Goal: Task Accomplishment & Management: Use online tool/utility

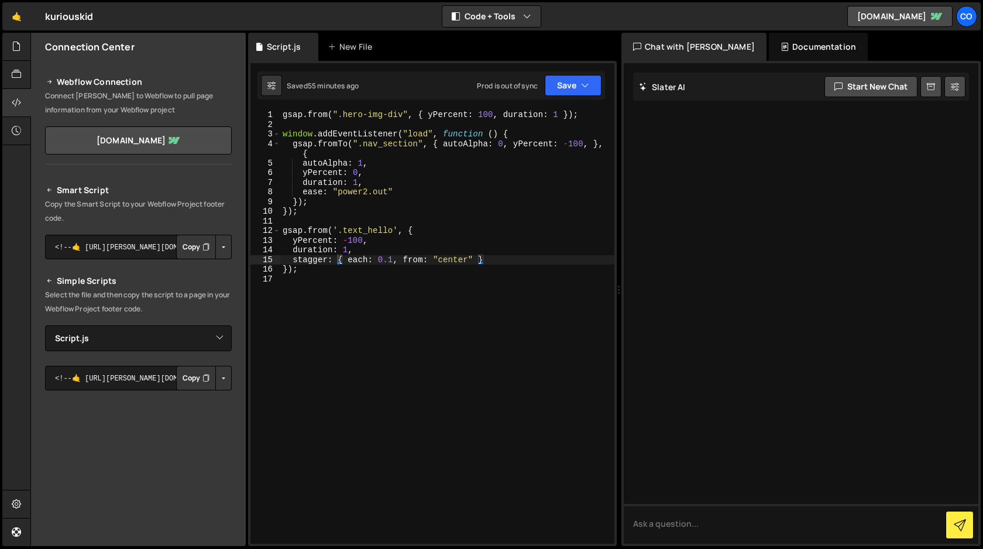
select select "45317"
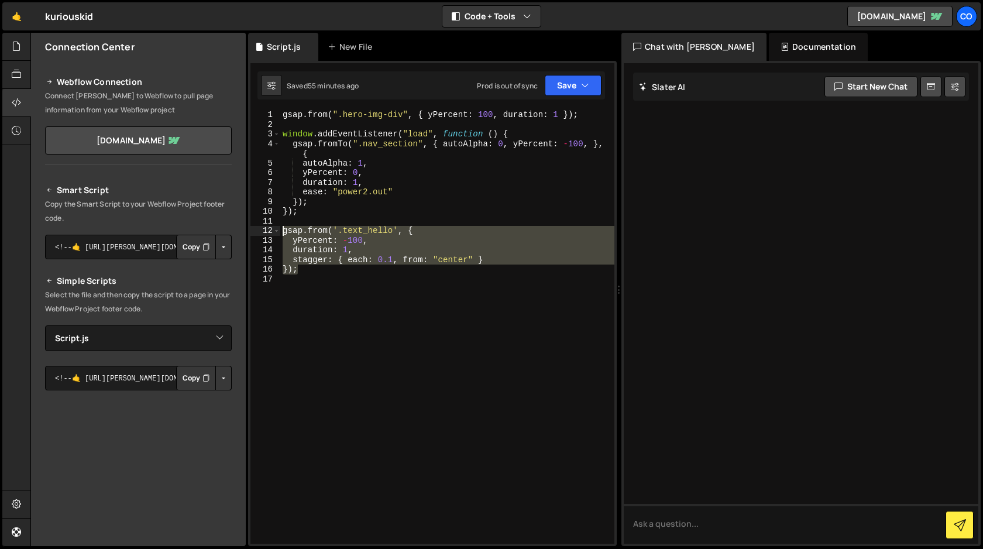
drag, startPoint x: 301, startPoint y: 271, endPoint x: 268, endPoint y: 229, distance: 53.8
click at [268, 229] on div "}); 1 2 3 4 5 6 7 8 9 10 11 12 13 14 15 16 17 gsap . from ( ".hero-img-div" , {…" at bounding box center [432, 326] width 364 height 433
type textarea "gsap.from('.text_hello', { yPercent: -100,"
click at [314, 275] on div "gsap . from ( ".hero-img-div" , { yPercent : 100 , duration : 1 }) ; window . a…" at bounding box center [447, 336] width 334 height 453
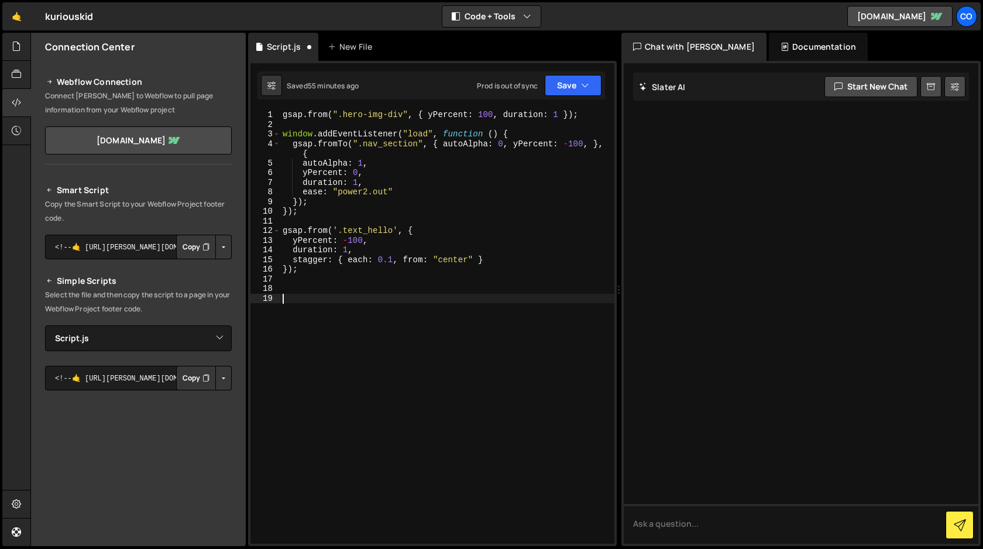
paste textarea "});"
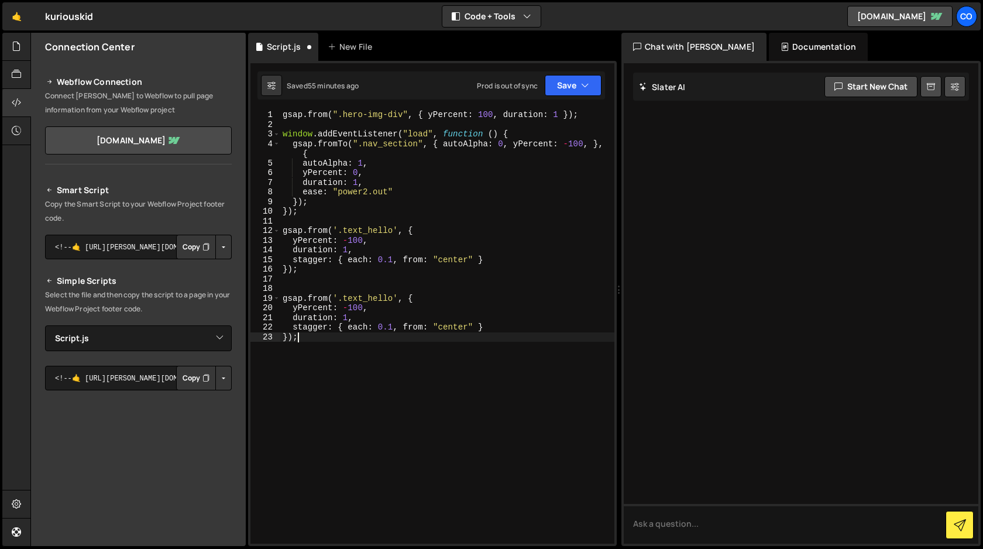
click at [346, 308] on div "gsap . from ( ".hero-img-div" , { yPercent : 100 , duration : 1 }) ; window . a…" at bounding box center [447, 336] width 334 height 453
click at [316, 299] on div "gsap . from ( ".hero-img-div" , { yPercent : 100 , duration : 1 }) ; window . a…" at bounding box center [447, 336] width 334 height 453
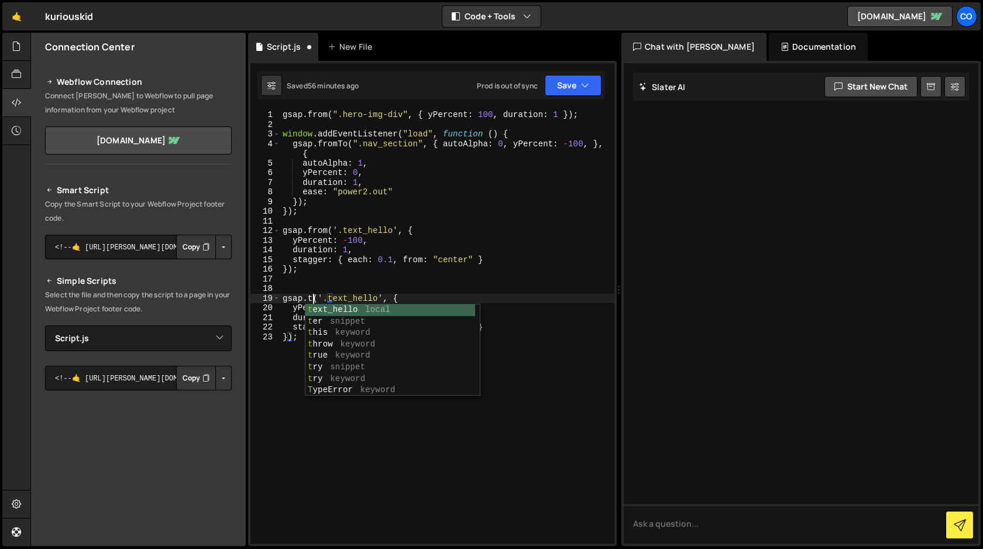
scroll to position [0, 2]
click at [285, 394] on div "gsap . from ( ".hero-img-div" , { yPercent : 100 , duration : 1 }) ; window . a…" at bounding box center [447, 336] width 334 height 453
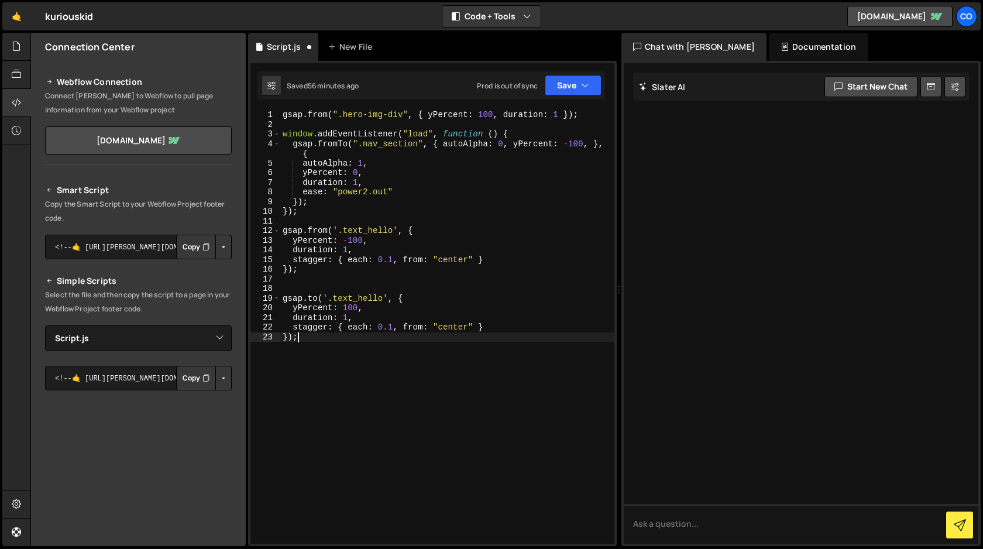
scroll to position [0, 1]
click at [500, 325] on div "gsap . from ( ".hero-img-div" , { yPercent : 100 , duration : 1 }) ; window . a…" at bounding box center [447, 336] width 334 height 453
type textarea "stagger: { each: 0.1, from: "center" }"
type textarea "delay: 1.5"
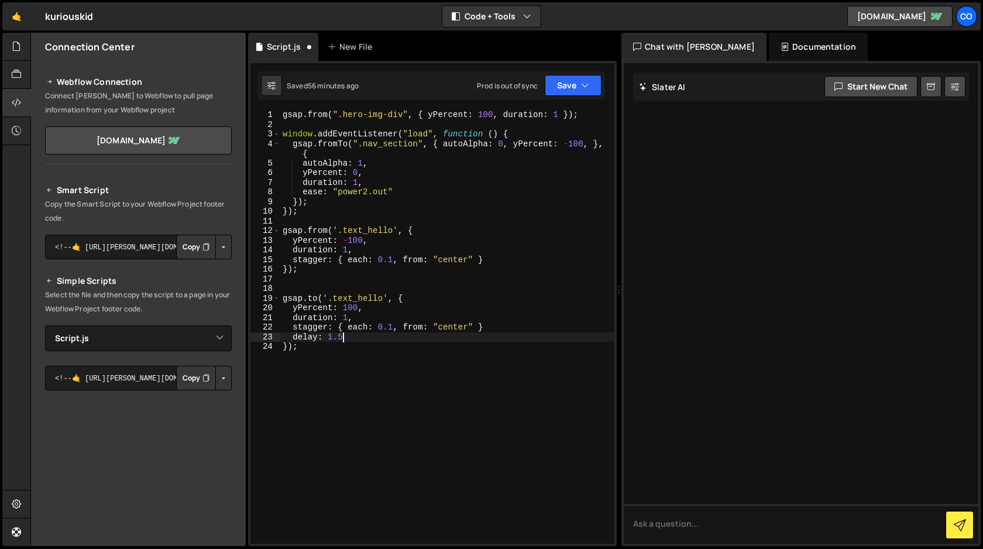
click at [561, 96] on div "Saved 56 minutes ago Prod is out of sync Upgrade to Edit Save Save to Staging S…" at bounding box center [430, 85] width 347 height 28
click at [566, 92] on button "Save" at bounding box center [572, 85] width 57 height 21
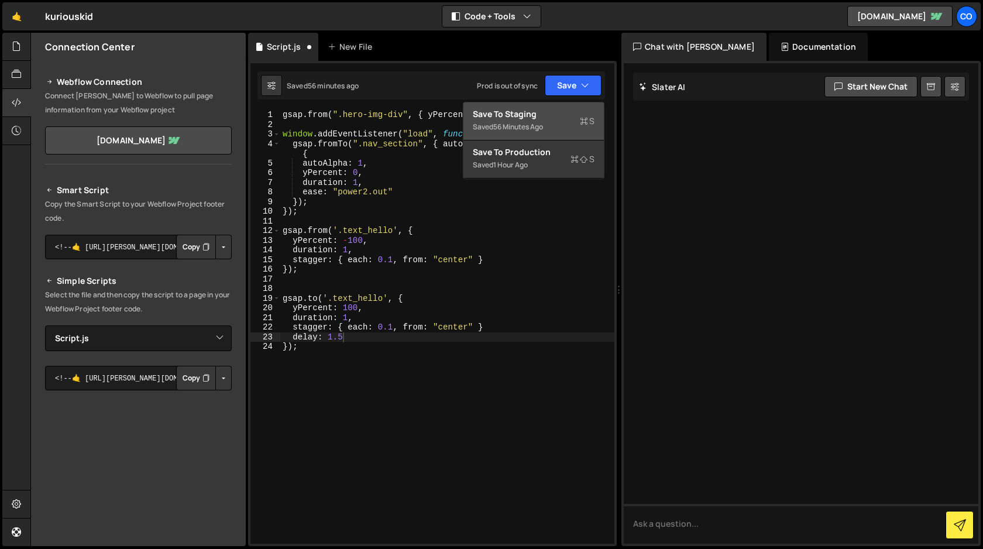
click at [559, 114] on div "Save to Staging S" at bounding box center [534, 114] width 122 height 12
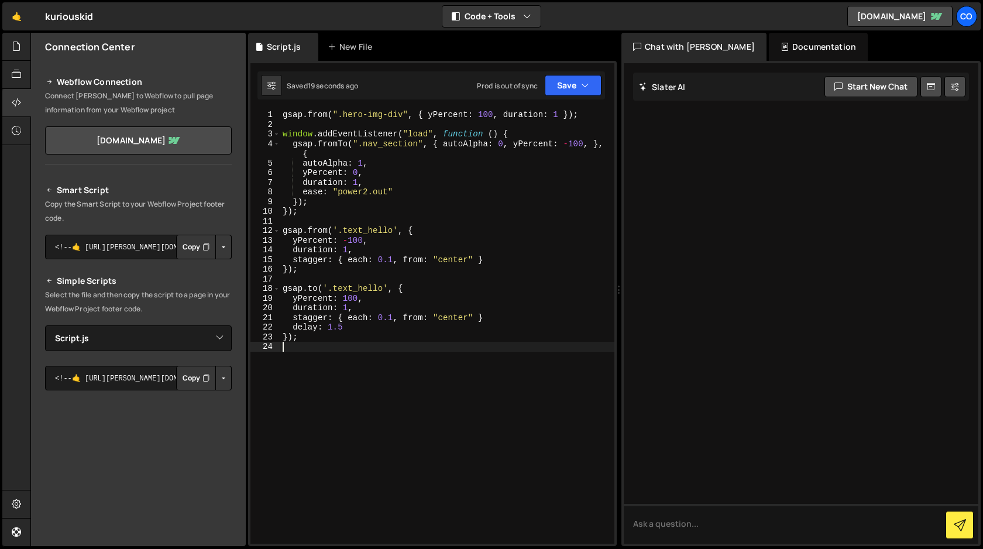
scroll to position [0, 0]
click at [308, 347] on div "gsap . from ( ".hero-img-div" , { yPercent : 100 , duration : 1 }) ; window . a…" at bounding box center [447, 336] width 334 height 453
click at [305, 339] on div "gsap . from ( ".hero-img-div" , { yPercent : 100 , duration : 1 }) ; window . a…" at bounding box center [447, 336] width 334 height 453
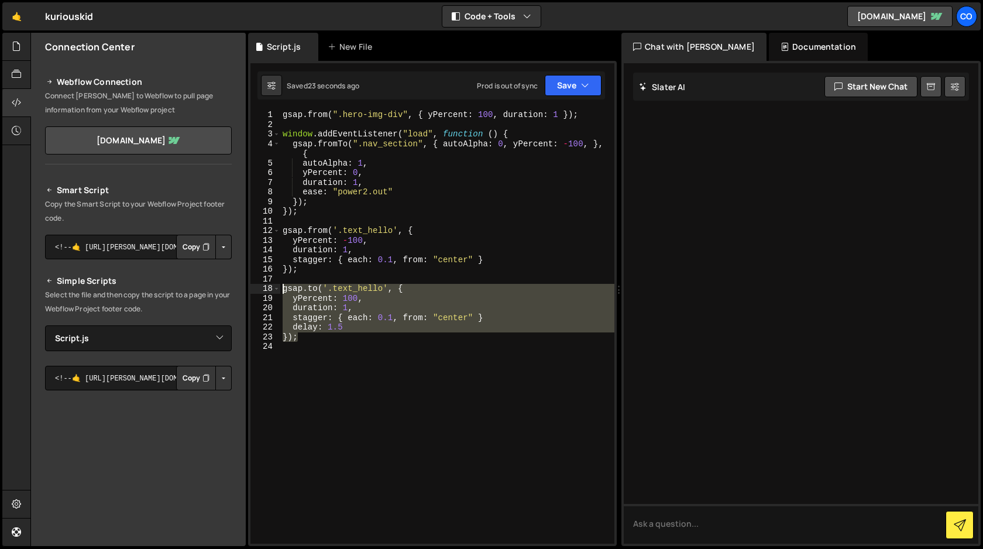
drag, startPoint x: 305, startPoint y: 339, endPoint x: 269, endPoint y: 290, distance: 60.7
click at [269, 290] on div "}); 1 2 3 4 5 6 7 8 9 10 11 12 13 14 15 16 17 18 19 20 21 22 23 24 gsap . from …" at bounding box center [432, 326] width 364 height 433
type textarea "[DOMAIN_NAME]('.text_hello', { yPercent: 100,"
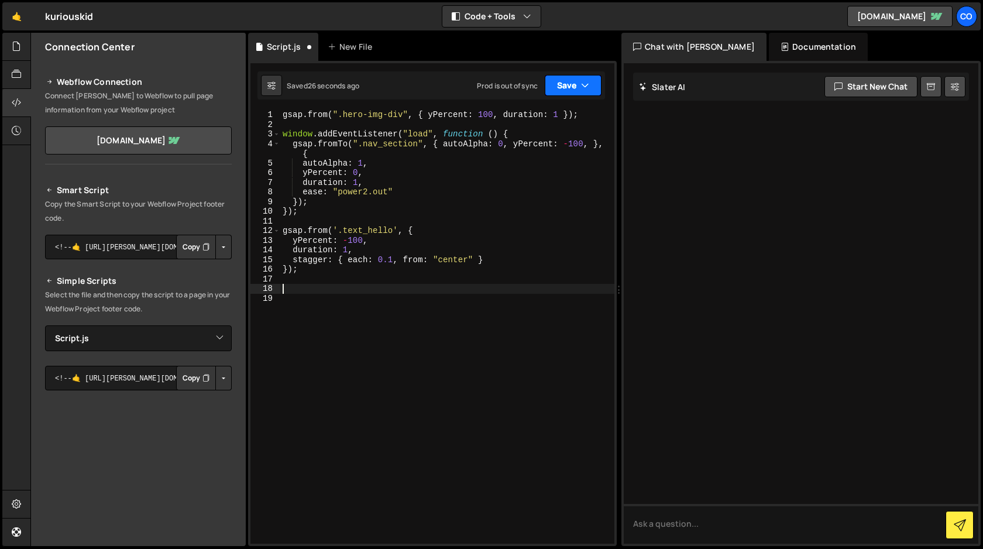
click at [584, 88] on icon "button" at bounding box center [585, 86] width 8 height 12
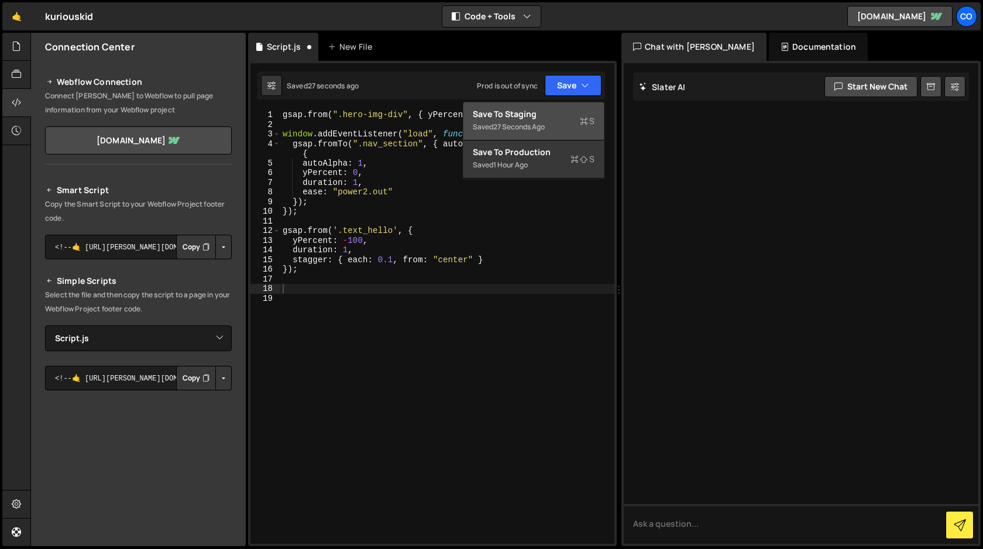
click at [570, 119] on div "Save to Staging S" at bounding box center [534, 114] width 122 height 12
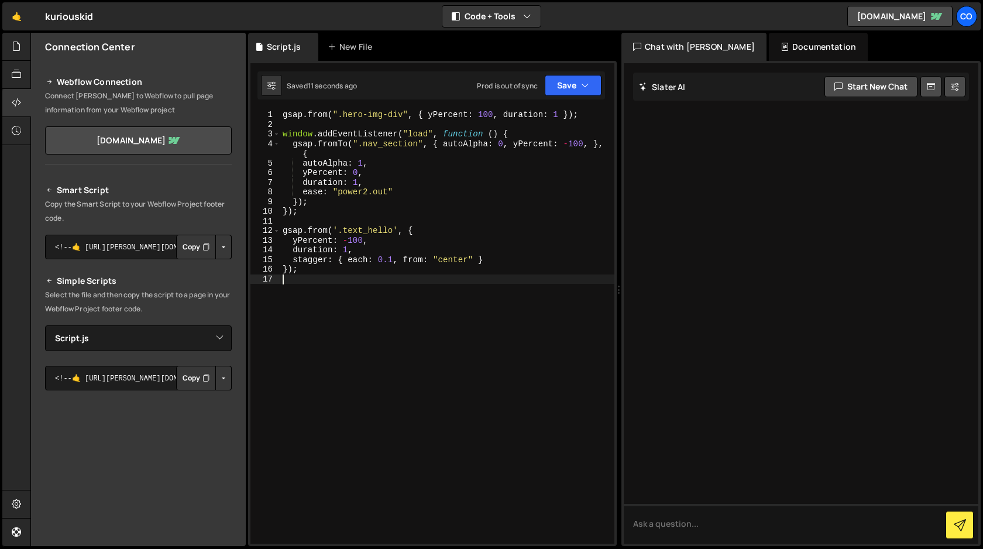
click at [350, 287] on div "gsap . from ( ".hero-img-div" , { yPercent : 100 , duration : 1 }) ; window . a…" at bounding box center [447, 336] width 334 height 453
paste textarea "});"
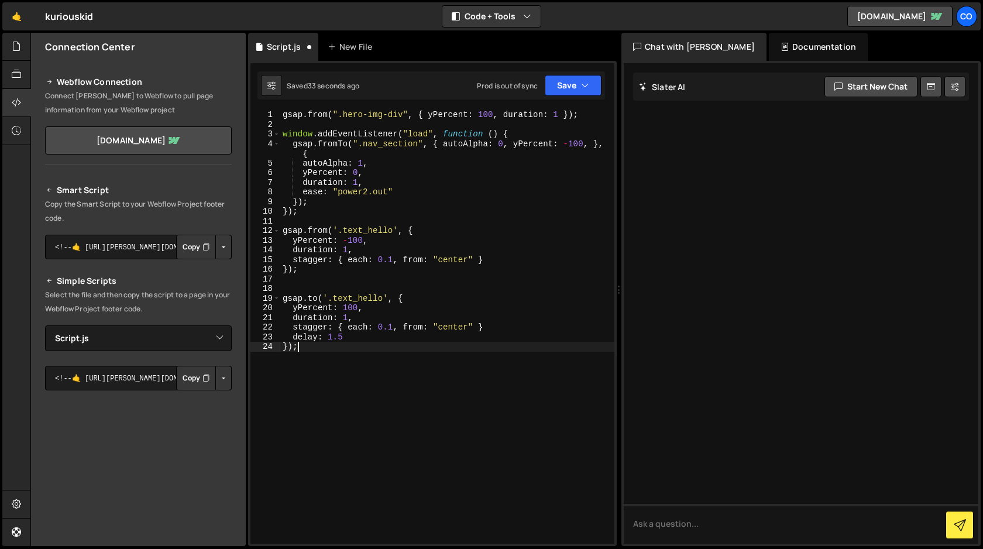
click at [489, 326] on div "gsap . from ( ".hero-img-div" , { yPercent : 100 , duration : 1 }) ; window . a…" at bounding box center [447, 336] width 334 height 453
click at [574, 88] on button "Save" at bounding box center [572, 85] width 57 height 21
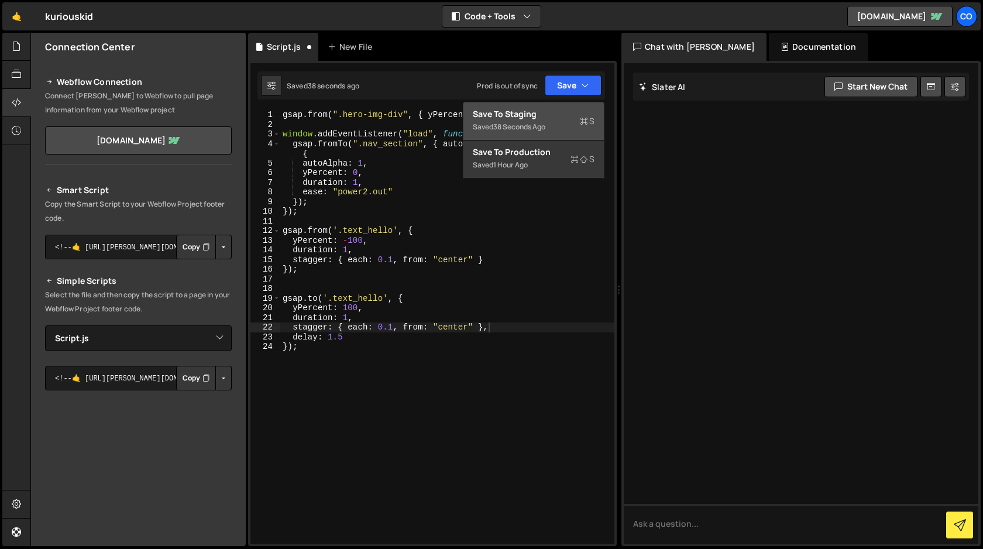
click at [543, 124] on div "38 seconds ago" at bounding box center [519, 127] width 52 height 10
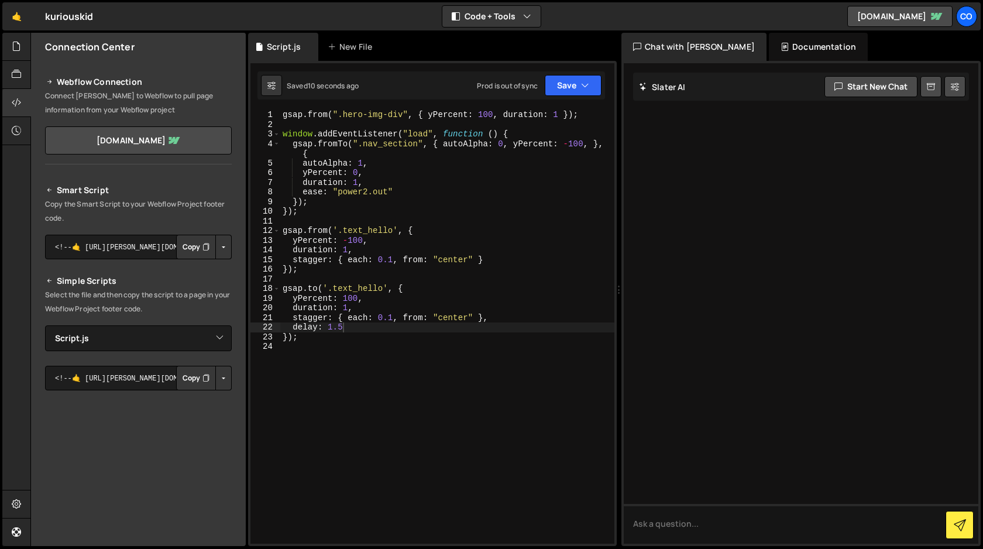
click at [353, 240] on div "gsap . from ( ".hero-img-div" , { yPercent : 100 , duration : 1 }) ; window . a…" at bounding box center [447, 336] width 334 height 453
click at [348, 298] on div "gsap . from ( ".hero-img-div" , { yPercent : 100 , duration : 1 }) ; window . a…" at bounding box center [447, 336] width 334 height 453
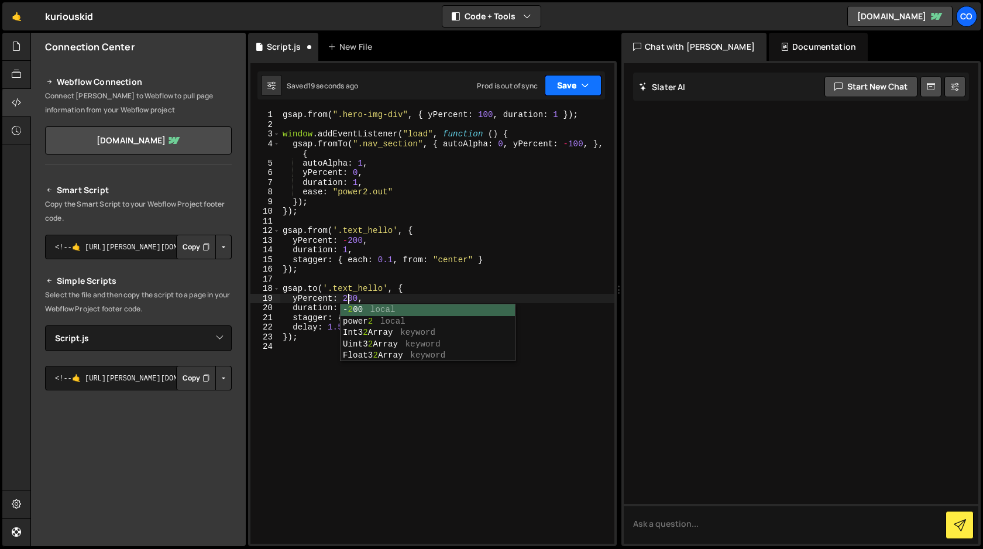
click at [577, 89] on button "Save" at bounding box center [572, 85] width 57 height 21
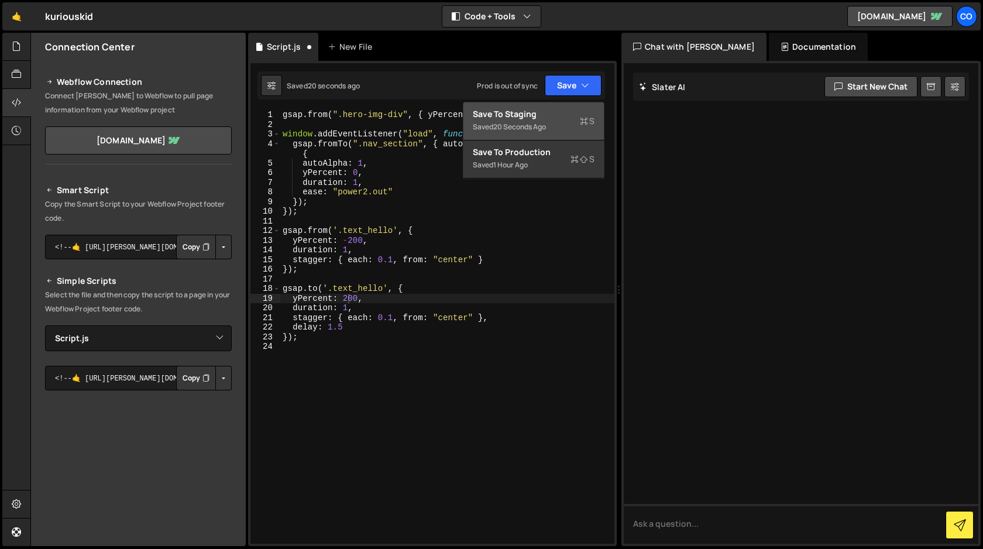
click at [549, 115] on div "Save to Staging S" at bounding box center [534, 114] width 122 height 12
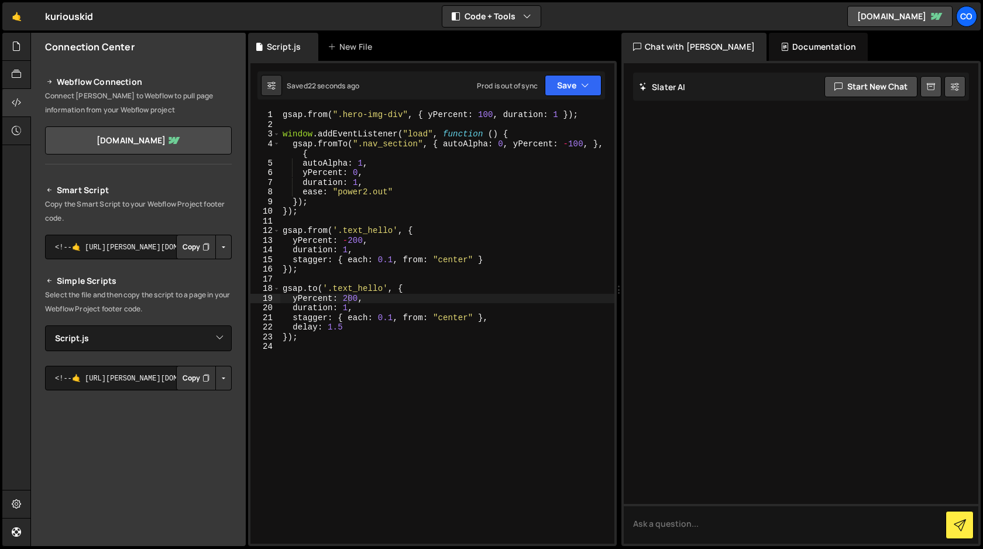
type textarea "stagger: { each: 0.1, from: "center" }"
click at [496, 256] on div "gsap . from ( ".hero-img-div" , { yPercent : 100 , duration : 1 }) ; window . a…" at bounding box center [447, 336] width 334 height 453
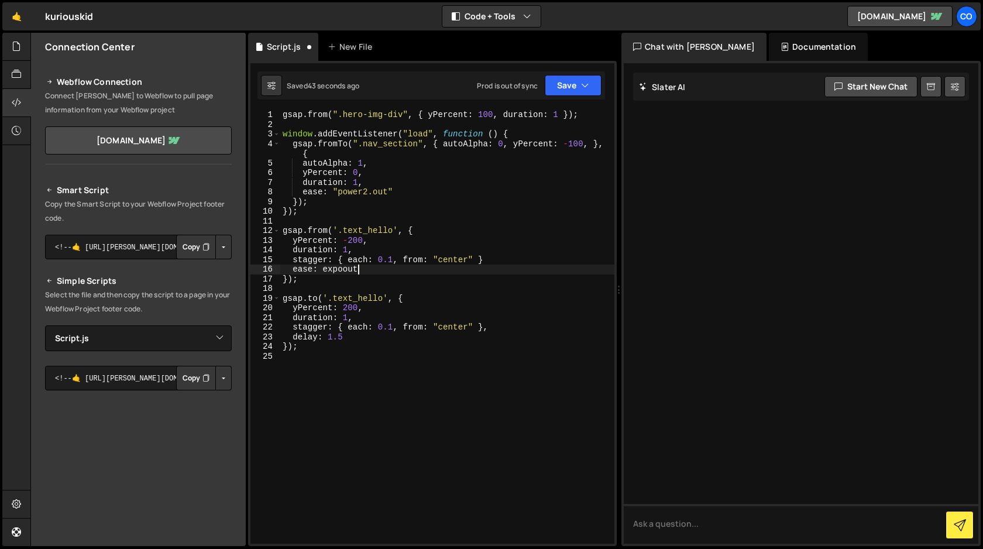
click at [344, 271] on div "gsap . from ( ".hero-img-div" , { yPercent : 100 , duration : 1 }) ; window . a…" at bounding box center [447, 336] width 334 height 453
click at [376, 269] on div "gsap . from ( ".hero-img-div" , { yPercent : 100 , duration : 1 }) ; window . a…" at bounding box center [447, 336] width 334 height 453
click at [321, 270] on div "gsap . from ( ".hero-img-div" , { yPercent : 100 , duration : 1 }) ; window . a…" at bounding box center [447, 336] width 334 height 453
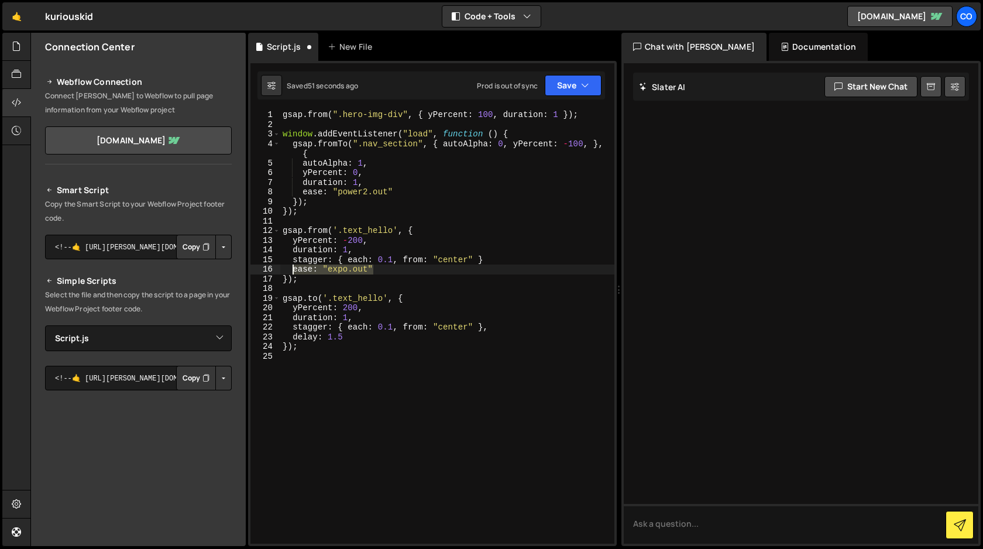
drag, startPoint x: 382, startPoint y: 270, endPoint x: 293, endPoint y: 270, distance: 89.5
click at [293, 270] on div "gsap . from ( ".hero-img-div" , { yPercent : 100 , duration : 1 }) ; window . a…" at bounding box center [447, 336] width 334 height 453
click at [500, 329] on div "gsap . from ( ".hero-img-div" , { yPercent : 100 , duration : 1 }) ; window . a…" at bounding box center [447, 336] width 334 height 453
type textarea "stagger: { each: 0.1, from: "center" },"
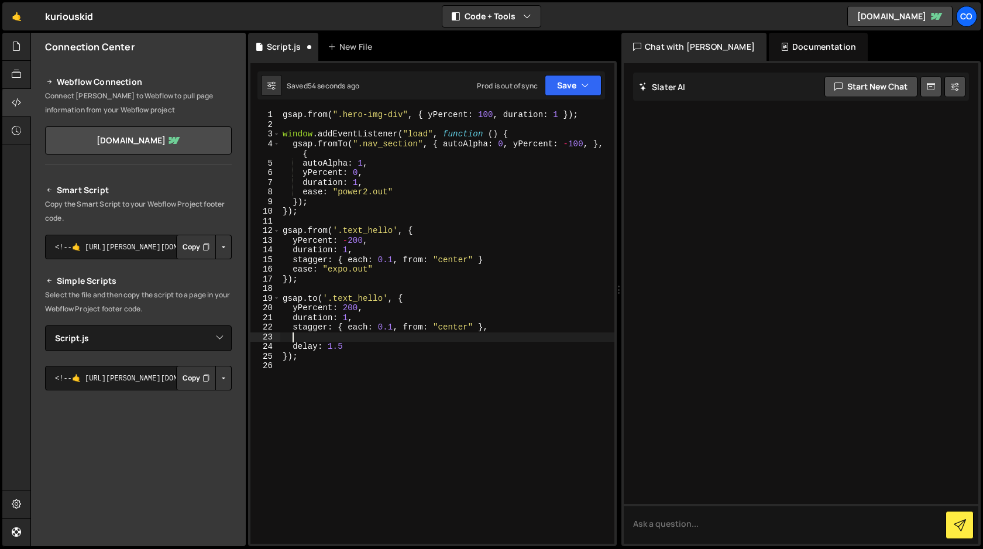
paste textarea "ease: "expo.out""
click at [580, 91] on button "Save" at bounding box center [572, 85] width 57 height 21
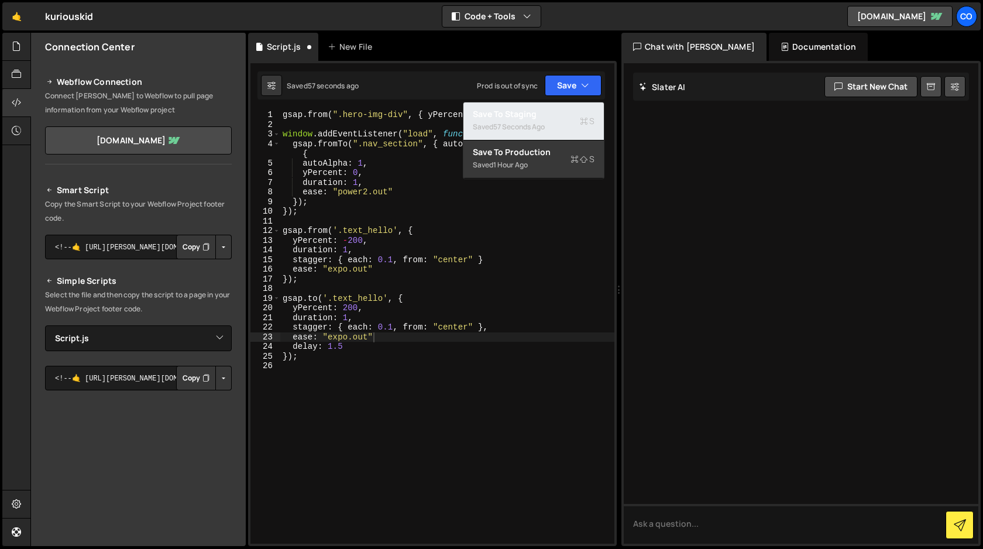
click at [556, 120] on div "Saved 57 seconds ago" at bounding box center [534, 127] width 122 height 14
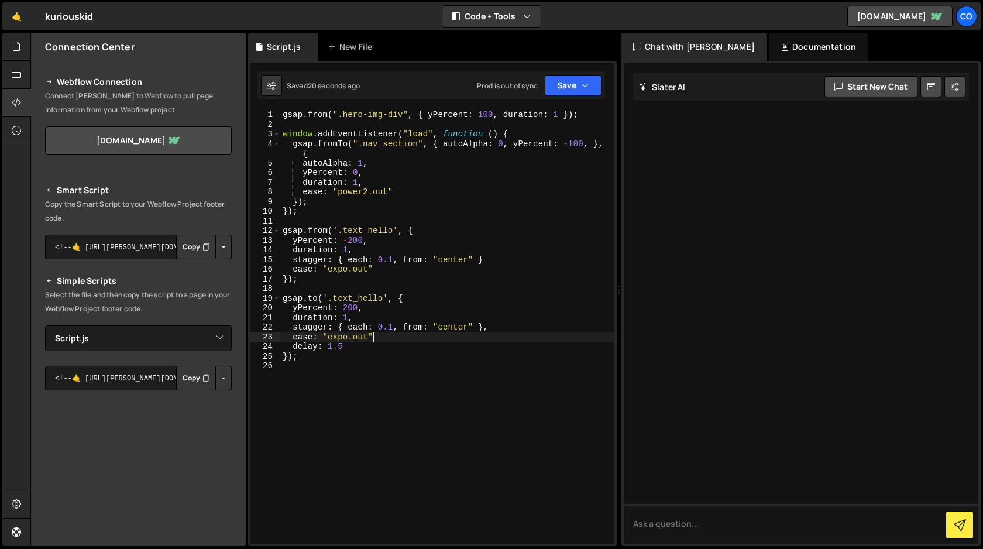
click at [398, 335] on div "gsap . from ( ".hero-img-div" , { yPercent : 100 , duration : 1 }) ; window . a…" at bounding box center [447, 336] width 334 height 453
click at [379, 269] on div "gsap . from ( ".hero-img-div" , { yPercent : 100 , duration : 1 }) ; window . a…" at bounding box center [447, 336] width 334 height 453
type textarea "ease: "expo.out""
click at [568, 86] on button "Save" at bounding box center [572, 85] width 57 height 21
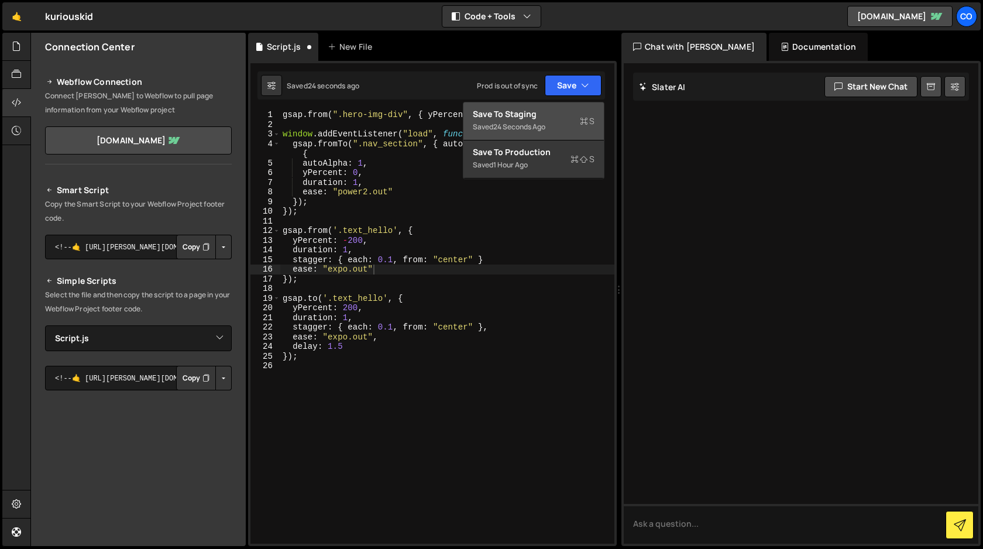
click at [549, 112] on div "Save to Staging S" at bounding box center [534, 114] width 122 height 12
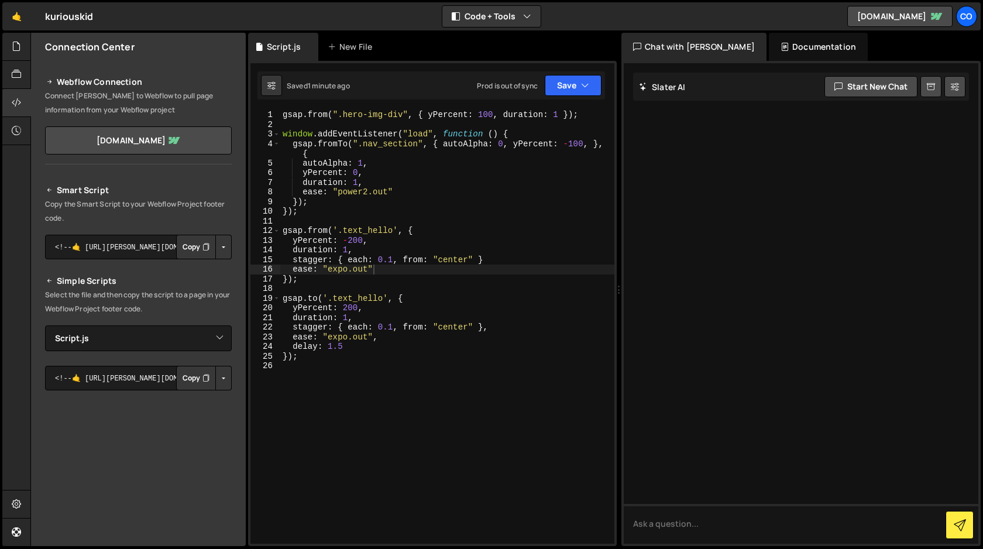
click at [388, 267] on div "gsap . from ( ".hero-img-div" , { yPercent : 100 , duration : 1 }) ; window . a…" at bounding box center [447, 336] width 334 height 453
paste textarea "ease: "expo.out","
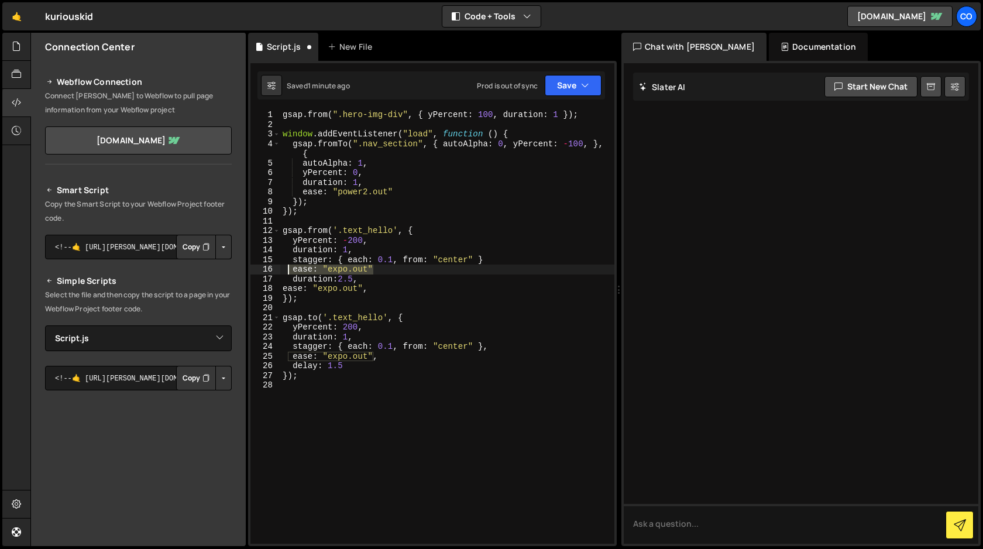
drag, startPoint x: 376, startPoint y: 267, endPoint x: 287, endPoint y: 271, distance: 89.0
click at [287, 271] on div "gsap . from ( ".hero-img-div" , { yPercent : 100 , duration : 1 }) ; window . a…" at bounding box center [447, 336] width 334 height 453
type textarea "ease: "expo.out""
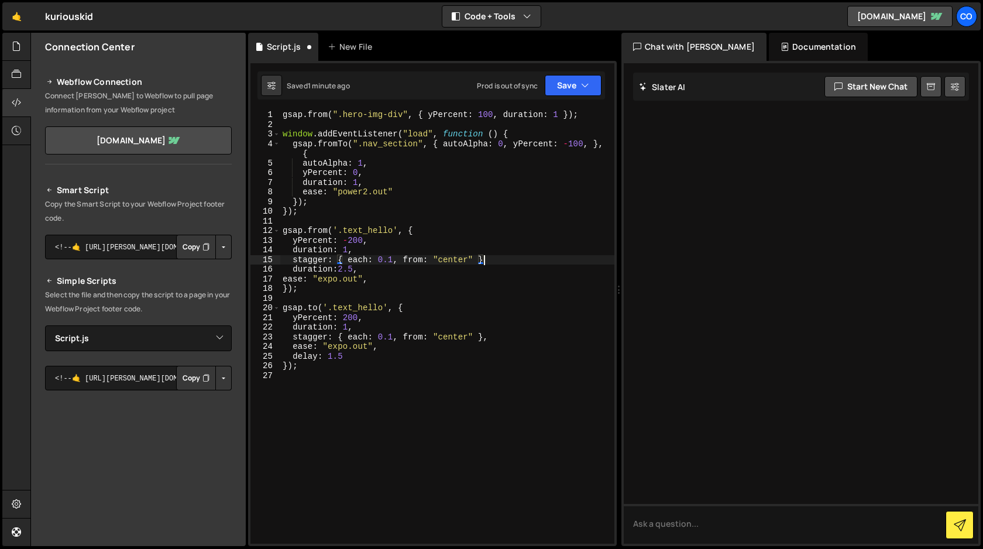
scroll to position [0, 13]
click at [367, 276] on div "gsap . from ( ".hero-img-div" , { yPercent : 100 , duration : 1 }) ; window . a…" at bounding box center [447, 336] width 334 height 453
click at [581, 89] on icon "button" at bounding box center [585, 86] width 8 height 12
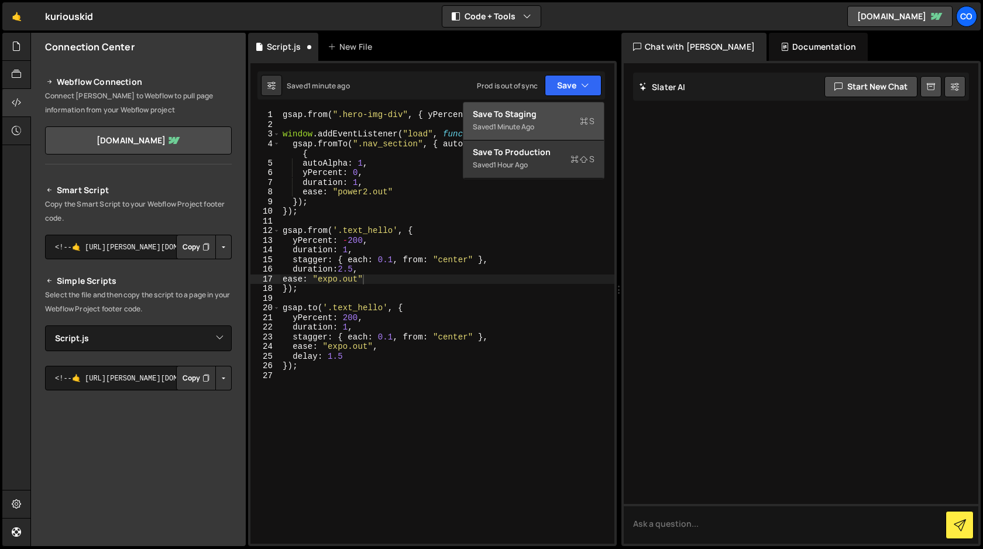
click at [527, 120] on div "Saved 1 minute ago" at bounding box center [534, 127] width 122 height 14
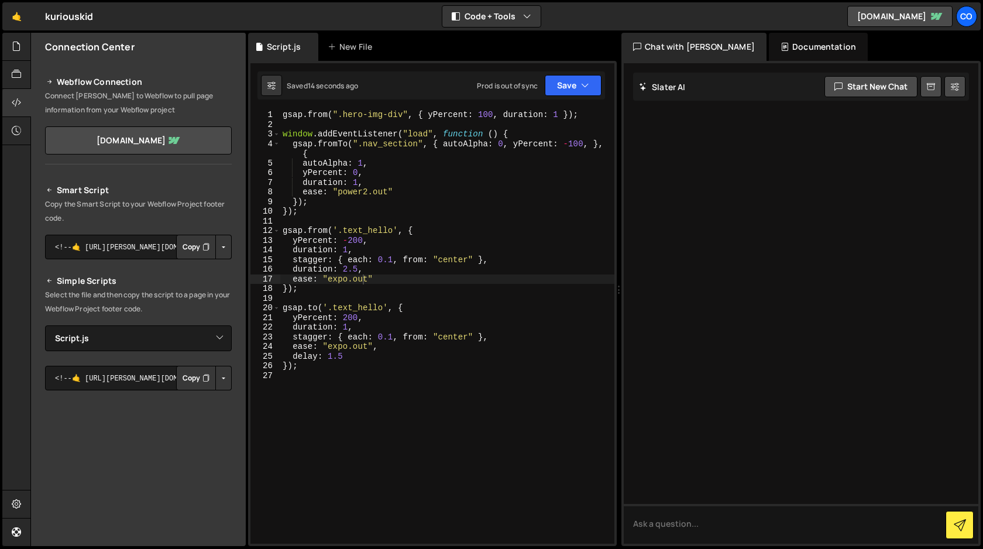
click at [351, 319] on div "gsap . from ( ".hero-img-div" , { yPercent : 100 , duration : 1 }) ; window . a…" at bounding box center [447, 336] width 334 height 453
click at [359, 240] on div "gsap . from ( ".hero-img-div" , { yPercent : 100 , duration : 1 }) ; window . a…" at bounding box center [447, 336] width 334 height 453
click at [573, 92] on button "Save" at bounding box center [572, 85] width 57 height 21
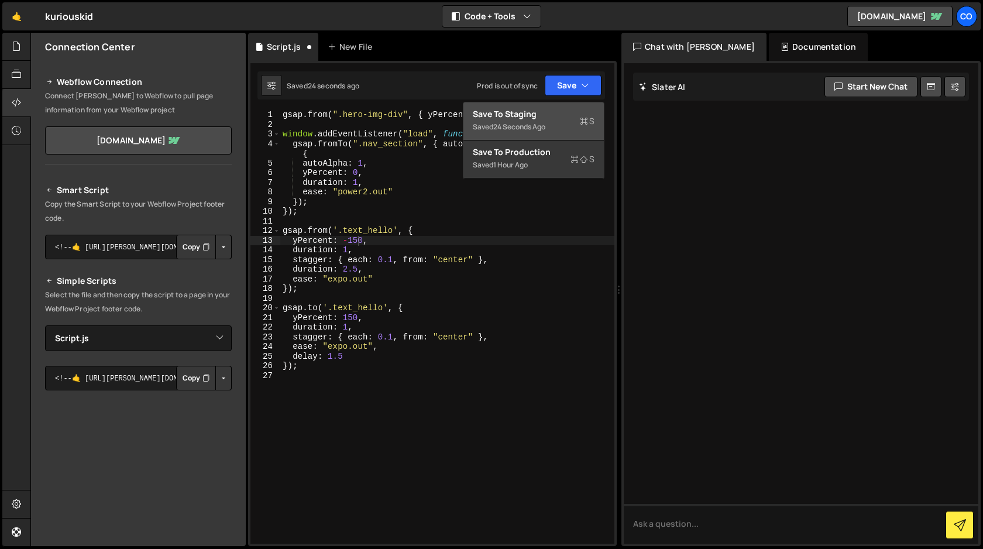
click at [557, 118] on div "Save to Staging S" at bounding box center [534, 114] width 122 height 12
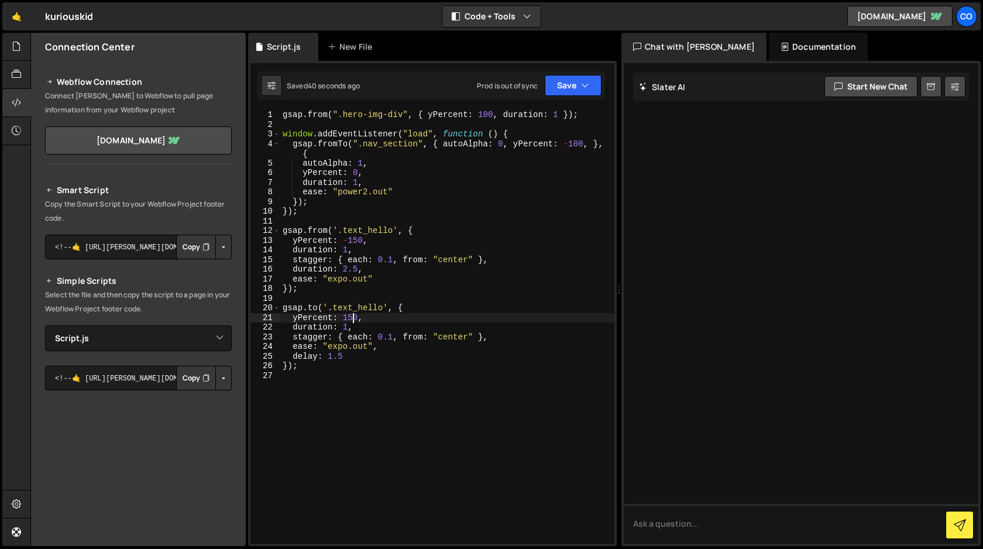
click at [353, 318] on div "gsap . from ( ".hero-img-div" , { yPercent : 100 , duration : 1 }) ; window . a…" at bounding box center [447, 336] width 334 height 453
click at [567, 82] on button "Save" at bounding box center [572, 85] width 57 height 21
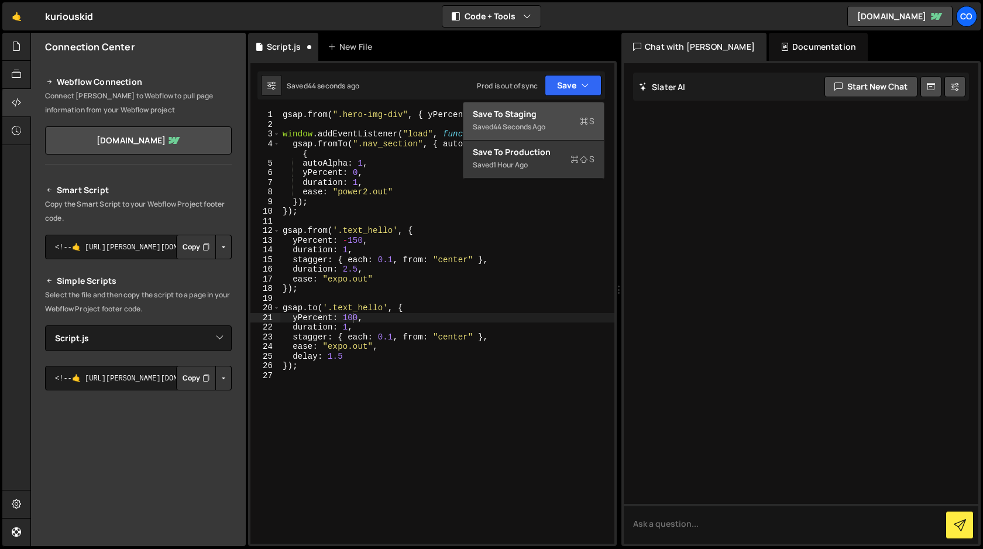
click at [552, 118] on div "Save to Staging S" at bounding box center [534, 114] width 122 height 12
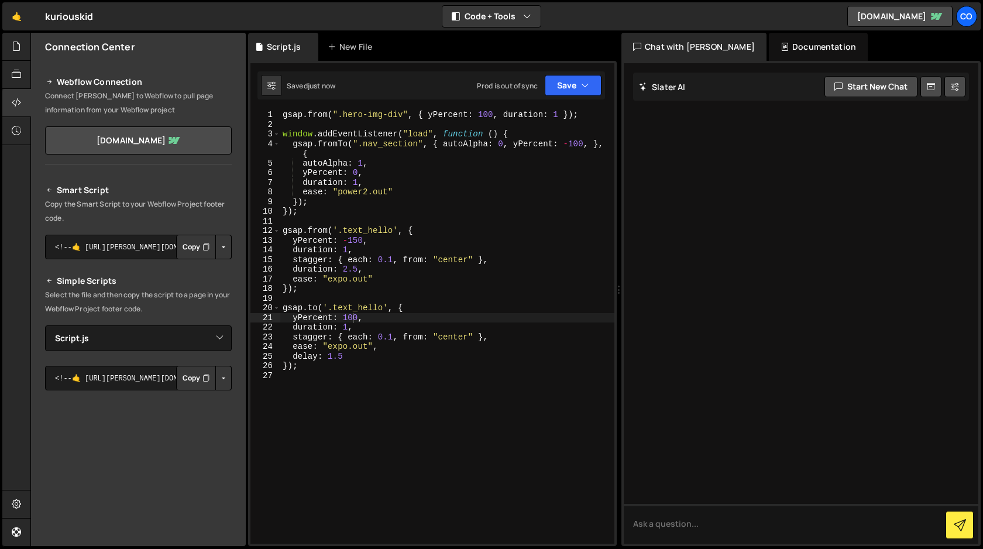
click at [351, 318] on div "gsap . from ( ".hero-img-div" , { yPercent : 100 , duration : 1 }) ; window . a…" at bounding box center [447, 336] width 334 height 453
click at [573, 78] on button "Save" at bounding box center [572, 85] width 57 height 21
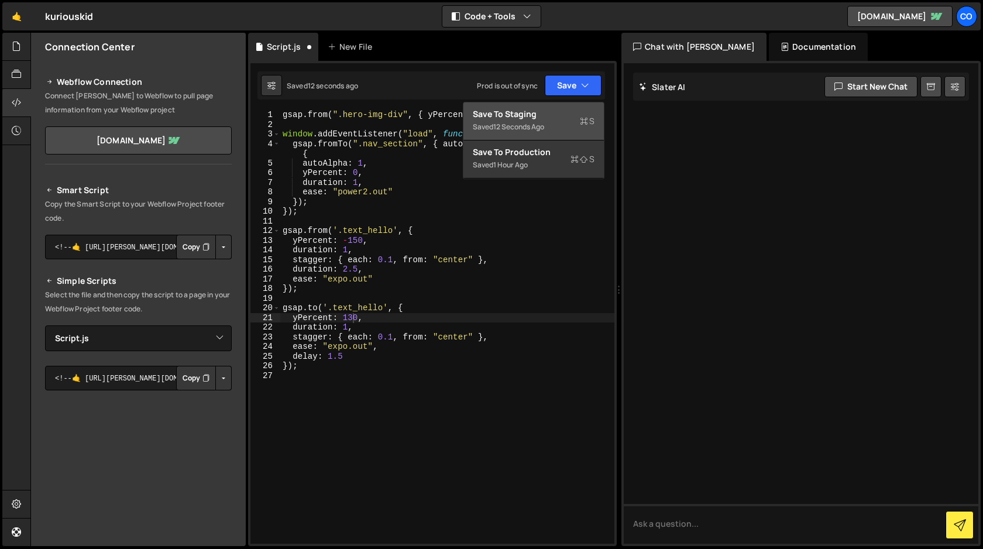
click at [556, 115] on div "Save to Staging S" at bounding box center [534, 114] width 122 height 12
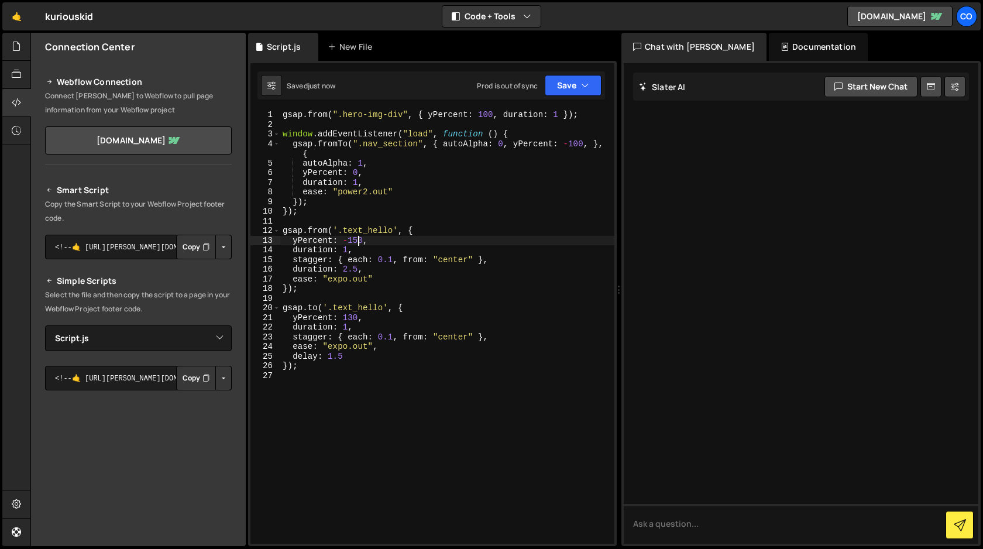
click at [358, 241] on div "gsap . from ( ".hero-img-div" , { yPercent : 100 , duration : 1 }) ; window . a…" at bounding box center [447, 336] width 334 height 453
type textarea "yPercent: -130,"
click at [567, 87] on button "Save" at bounding box center [572, 85] width 57 height 21
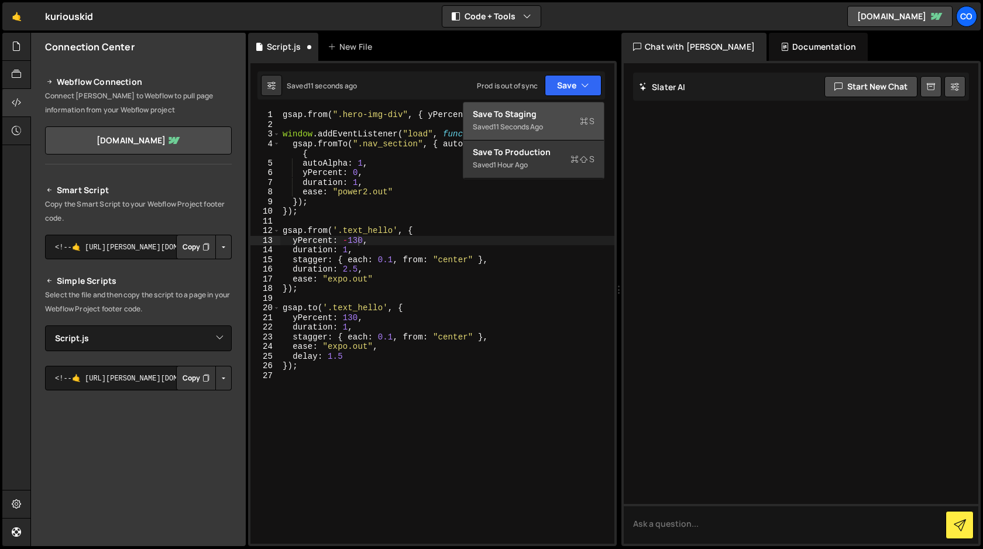
click at [553, 125] on div "Saved 11 seconds ago" at bounding box center [534, 127] width 122 height 14
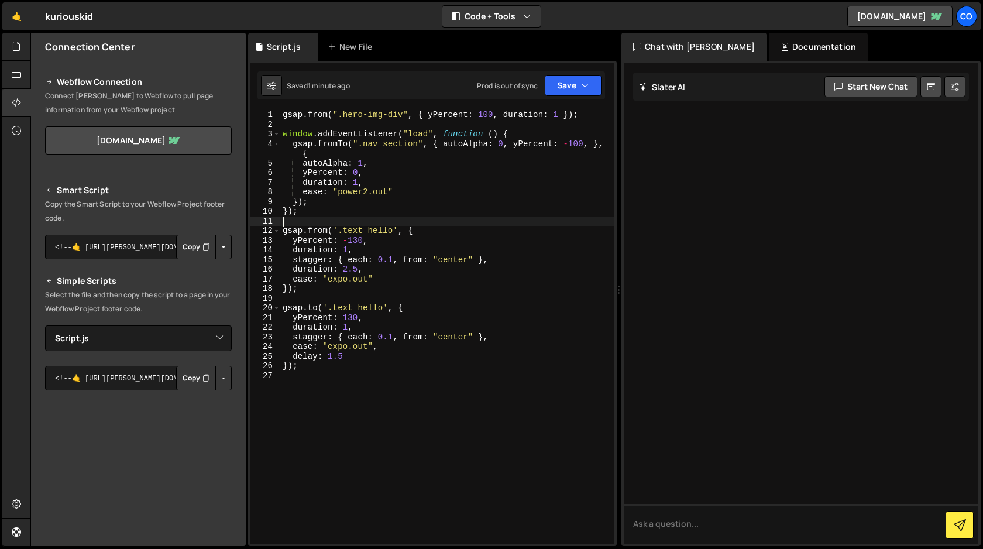
click at [319, 222] on div "gsap . from ( ".hero-img-div" , { yPercent : 100 , duration : 1 }) ; window . a…" at bounding box center [447, 336] width 334 height 453
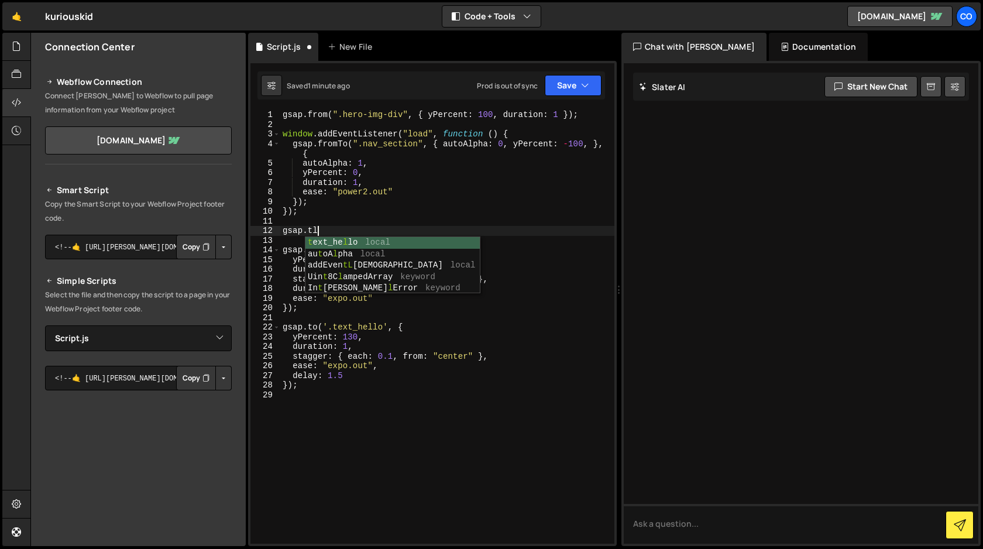
scroll to position [0, 2]
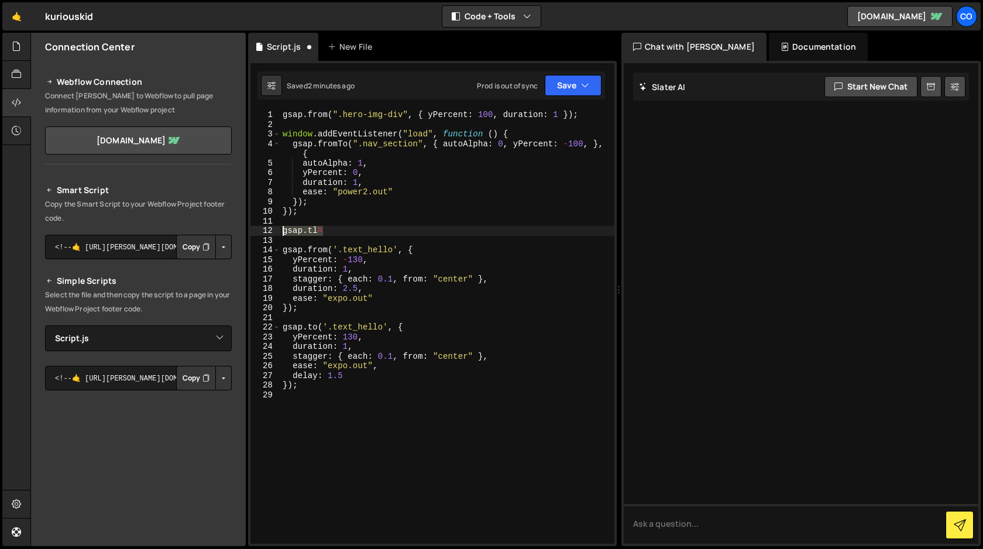
drag, startPoint x: 325, startPoint y: 230, endPoint x: 277, endPoint y: 230, distance: 48.5
click at [277, 230] on div "[DOMAIN_NAME]= 1 2 3 4 5 6 7 8 9 10 11 12 13 14 15 16 17 18 19 20 21 22 23 24 2…" at bounding box center [432, 326] width 364 height 433
click at [311, 229] on div "gsap . from ( ".hero-img-div" , { yPercent : 100 , duration : 1 }) ; window . a…" at bounding box center [447, 336] width 334 height 453
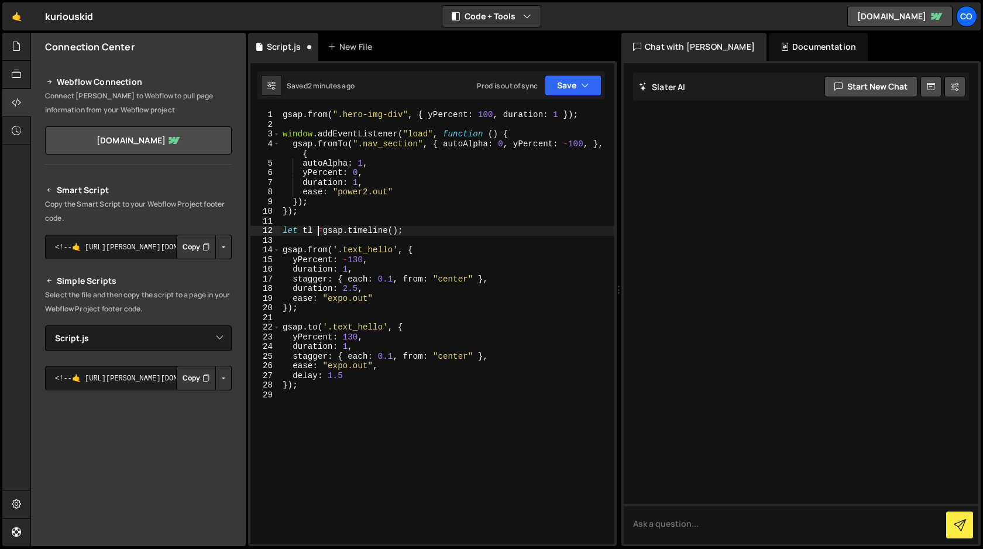
click at [323, 231] on div "gsap . from ( ".hero-img-div" , { yPercent : 100 , duration : 1 }) ; window . a…" at bounding box center [447, 336] width 334 height 453
click at [306, 229] on div "gsap . from ( ".hero-img-div" , { yPercent : 100 , duration : 1 }) ; window . a…" at bounding box center [447, 336] width 334 height 453
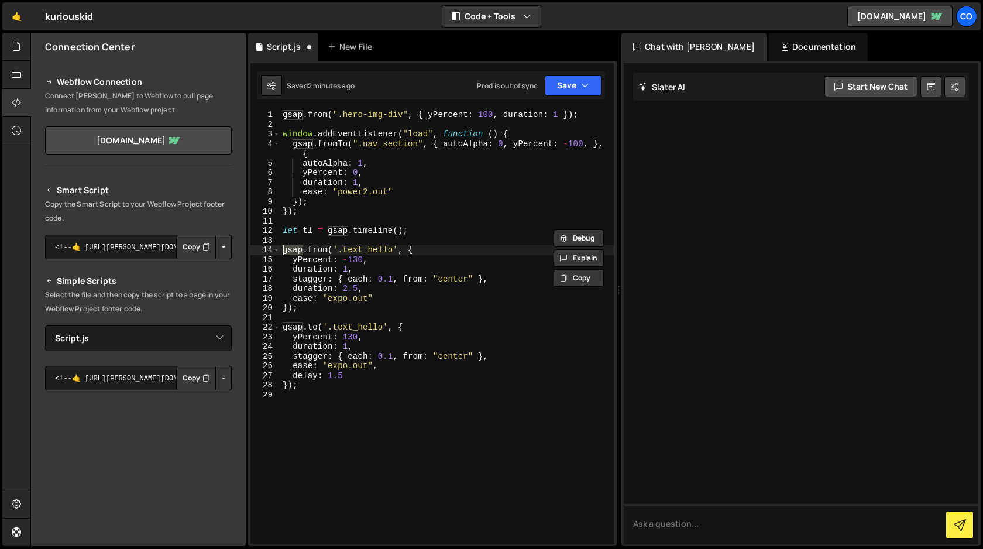
drag, startPoint x: 301, startPoint y: 250, endPoint x: 282, endPoint y: 250, distance: 19.3
click at [282, 250] on div "gsap . from ( ".hero-img-div" , { yPercent : 100 , duration : 1 }) ; window . a…" at bounding box center [447, 336] width 334 height 453
paste textarea "tl"
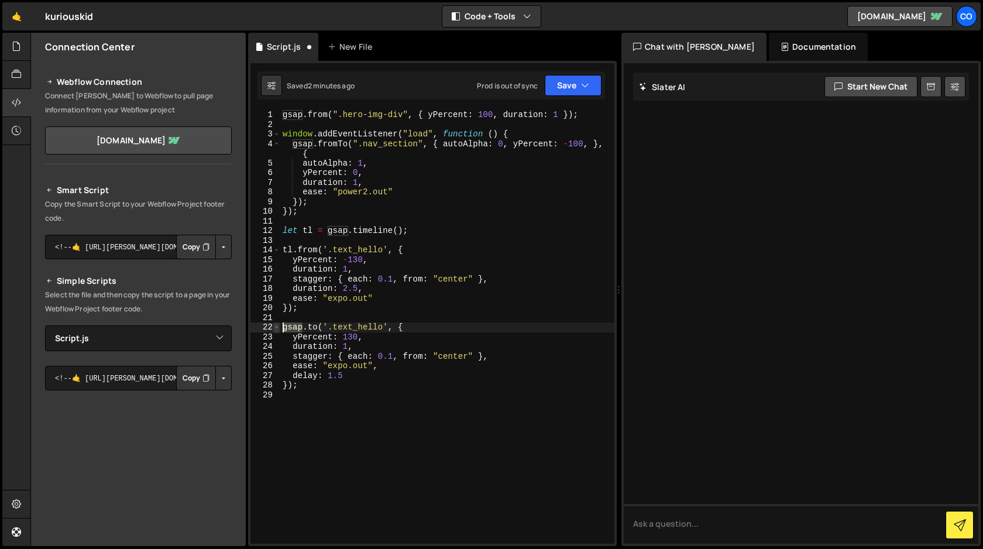
drag, startPoint x: 304, startPoint y: 326, endPoint x: 278, endPoint y: 327, distance: 25.2
click at [278, 327] on div "tl.from('.text_hello', { 1 2 3 4 5 6 7 8 9 10 11 12 13 14 15 16 17 18 19 20 21 …" at bounding box center [432, 326] width 364 height 433
paste textarea "tl"
drag, startPoint x: 347, startPoint y: 377, endPoint x: 293, endPoint y: 374, distance: 54.5
click at [293, 374] on div "gsap . from ( ".hero-img-div" , { yPercent : 100 , duration : 1 }) ; window . a…" at bounding box center [447, 336] width 334 height 453
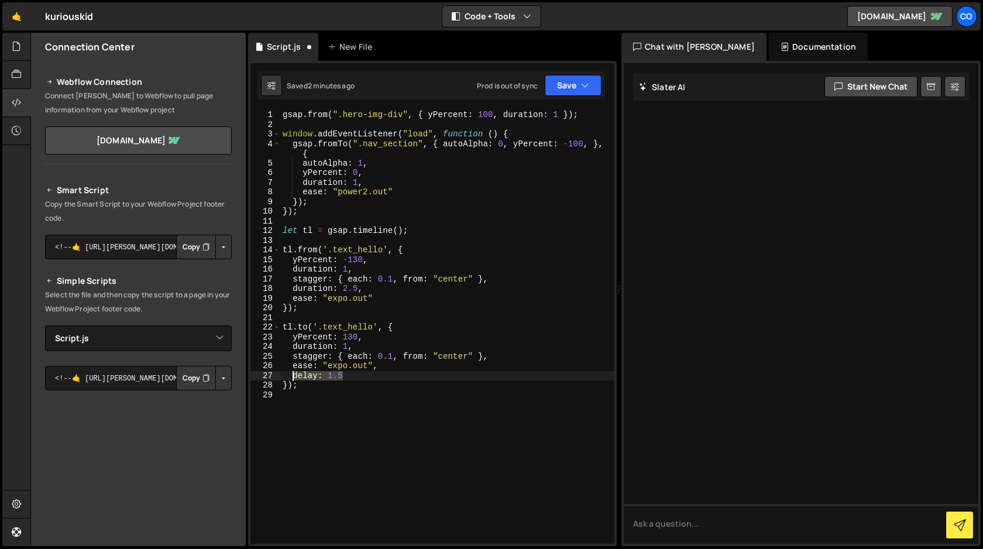
type textarea "delay: 1.5"
click at [580, 85] on button "Save" at bounding box center [572, 85] width 57 height 21
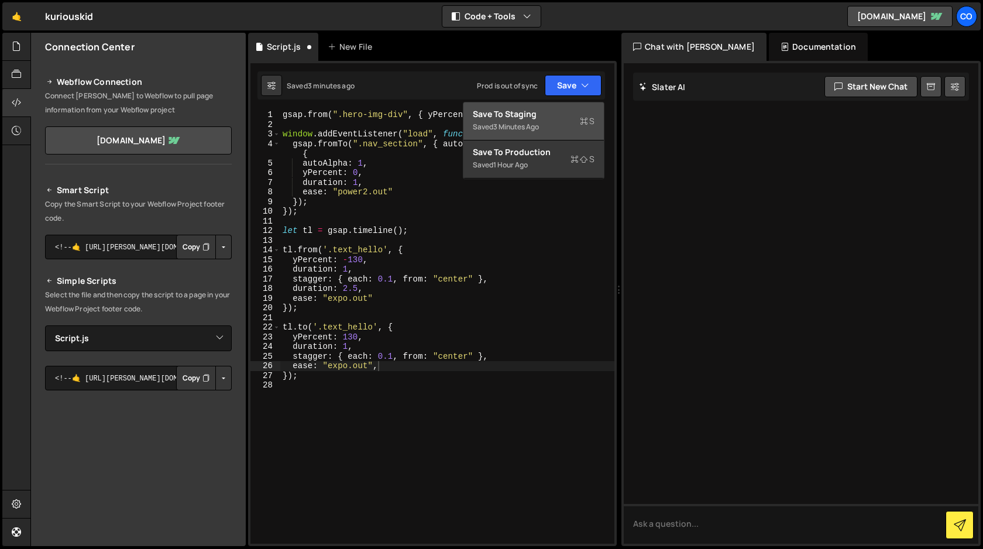
click at [563, 113] on div "Save to Staging S" at bounding box center [534, 114] width 122 height 12
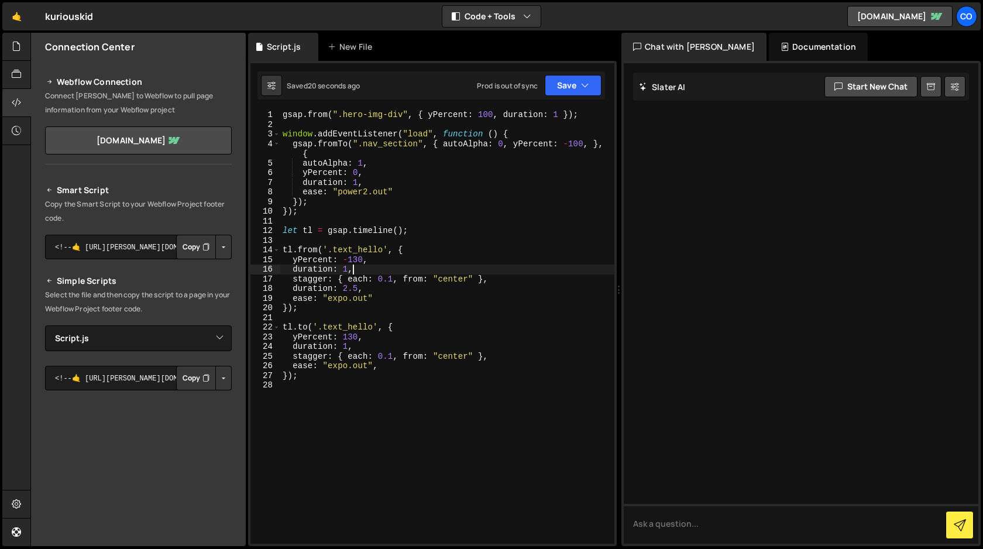
click at [369, 270] on div "gsap . from ( ".hero-img-div" , { yPercent : 100 , duration : 1 }) ; window . a…" at bounding box center [447, 336] width 334 height 453
drag, startPoint x: 374, startPoint y: 288, endPoint x: 294, endPoint y: 290, distance: 80.1
click at [294, 290] on div "gsap . from ( ".hero-img-div" , { yPercent : 100 , duration : 1 }) ; window . a…" at bounding box center [447, 336] width 334 height 453
type textarea "duration: 2.5,"
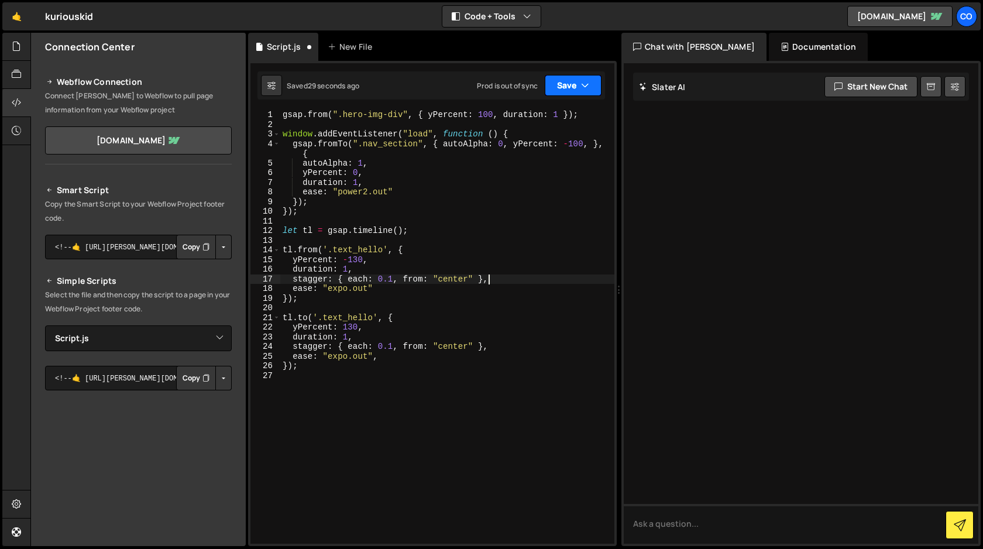
click at [588, 90] on icon "button" at bounding box center [585, 86] width 8 height 12
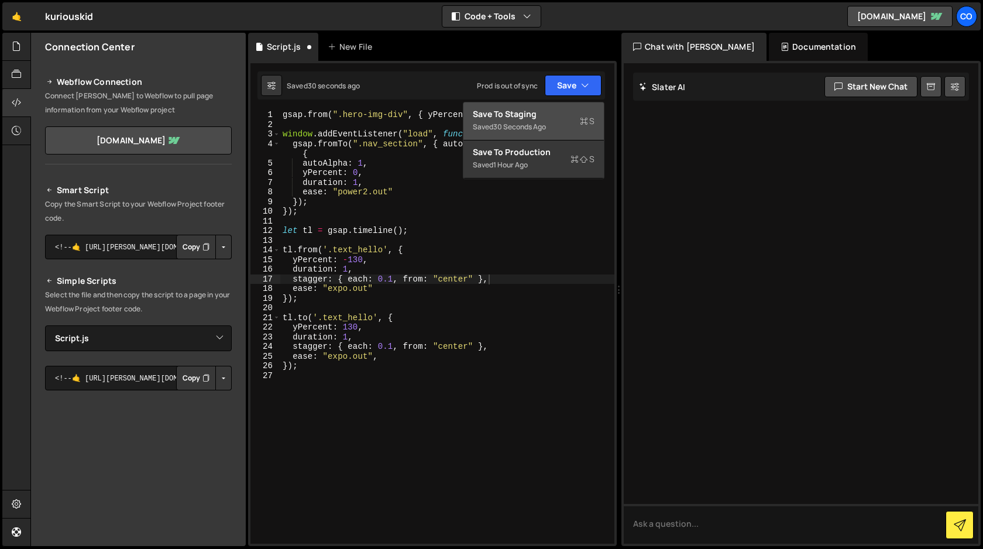
click at [563, 118] on div "Save to Staging S" at bounding box center [534, 114] width 122 height 12
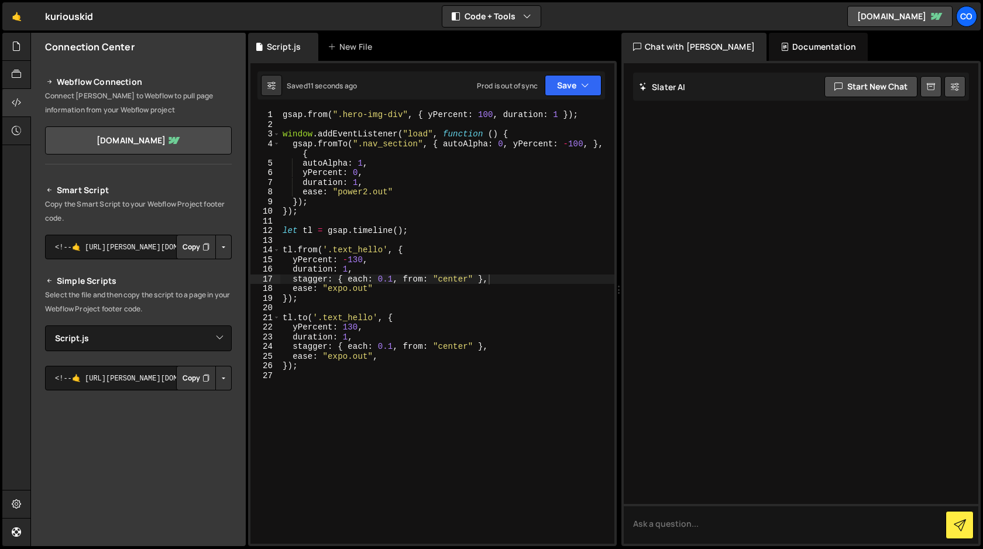
click at [347, 268] on div "gsap . from ( ".hero-img-div" , { yPercent : 100 , duration : 1 }) ; window . a…" at bounding box center [447, 336] width 334 height 453
click at [346, 337] on div "gsap . from ( ".hero-img-div" , { yPercent : 100 , duration : 1 }) ; window . a…" at bounding box center [447, 336] width 334 height 453
type textarea "duration: 1,"
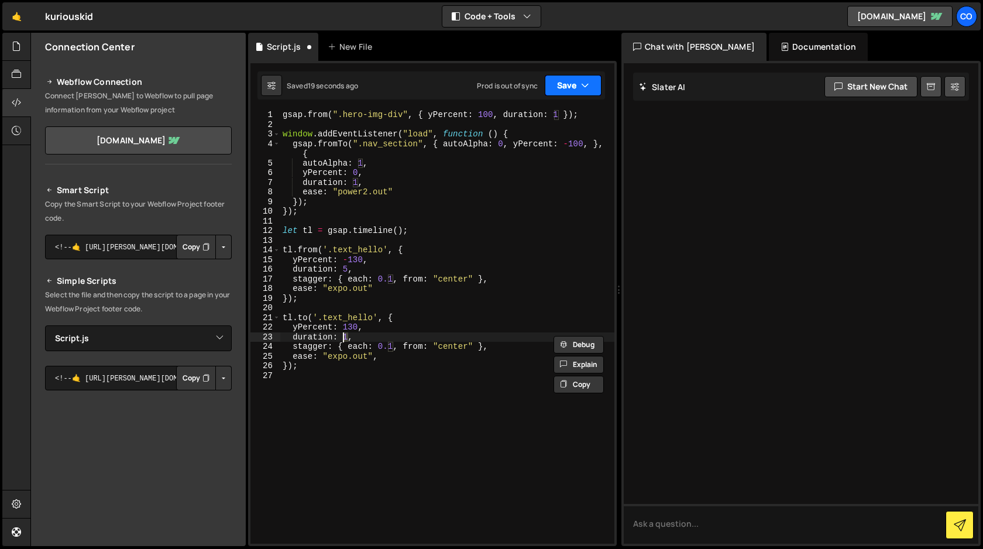
click at [573, 82] on button "Save" at bounding box center [572, 85] width 57 height 21
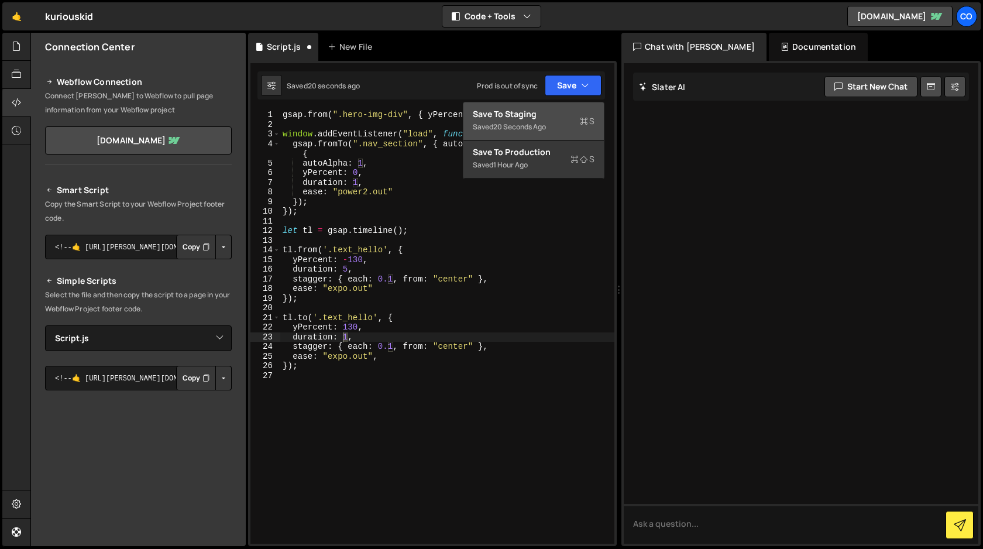
click at [550, 118] on div "Save to Staging S" at bounding box center [534, 114] width 122 height 12
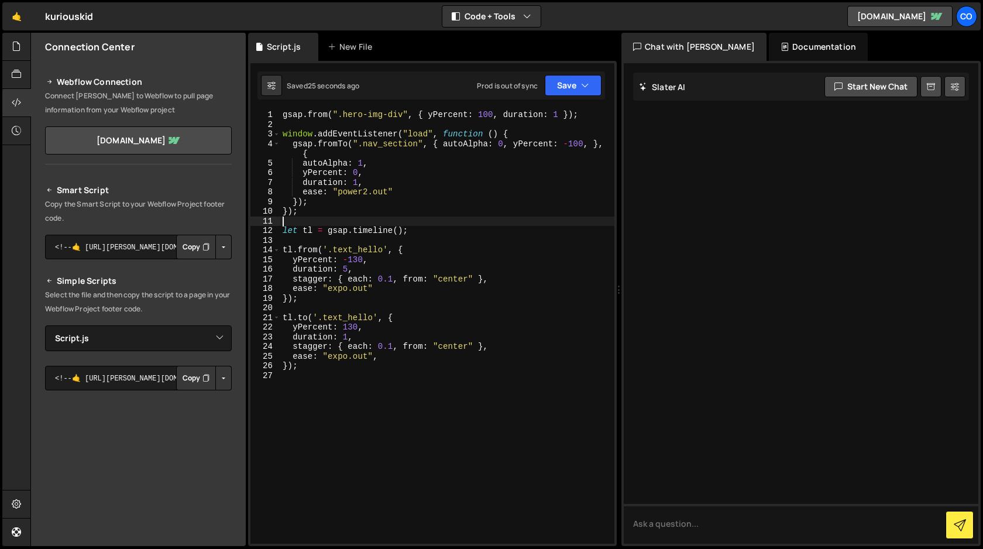
click at [345, 222] on div "gsap . from ( ".hero-img-div" , { yPercent : 100 , duration : 1 }) ; window . a…" at bounding box center [447, 336] width 334 height 453
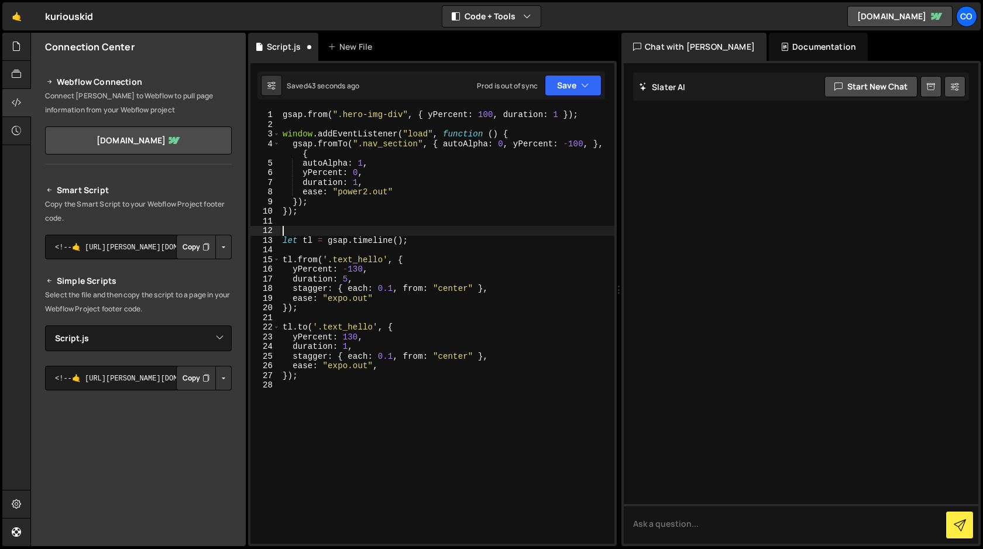
click at [347, 275] on div "gsap . from ( ".hero-img-div" , { yPercent : 100 , duration : 1 }) ; window . a…" at bounding box center [447, 336] width 334 height 453
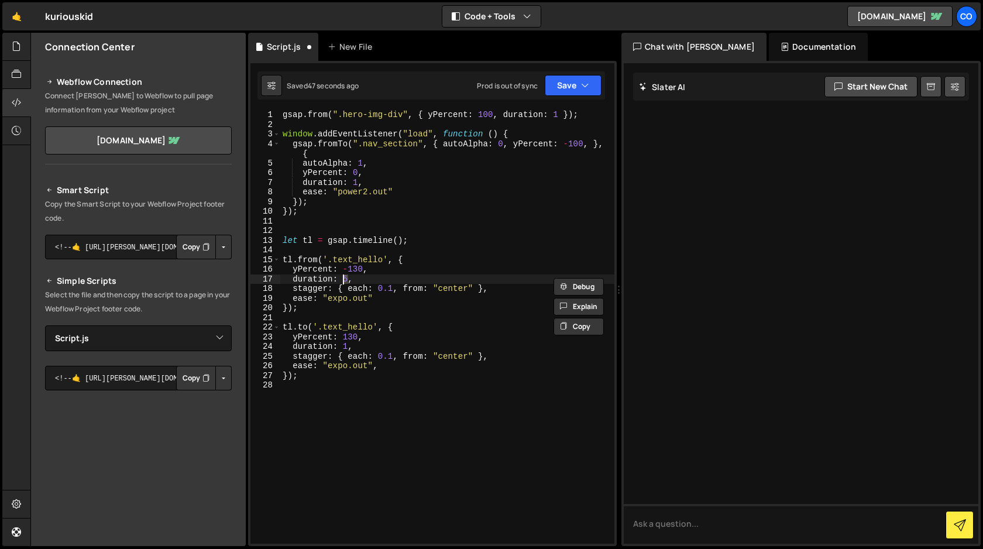
type textarea "duration: 1,"
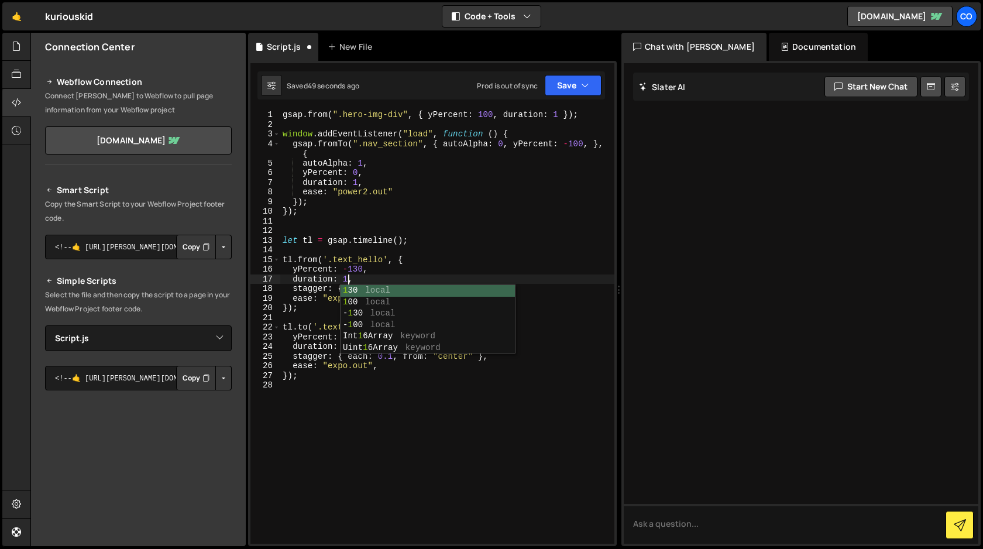
click at [512, 251] on div "gsap . from ( ".hero-img-div" , { yPercent : 100 , duration : 1 }) ; window . a…" at bounding box center [447, 336] width 334 height 453
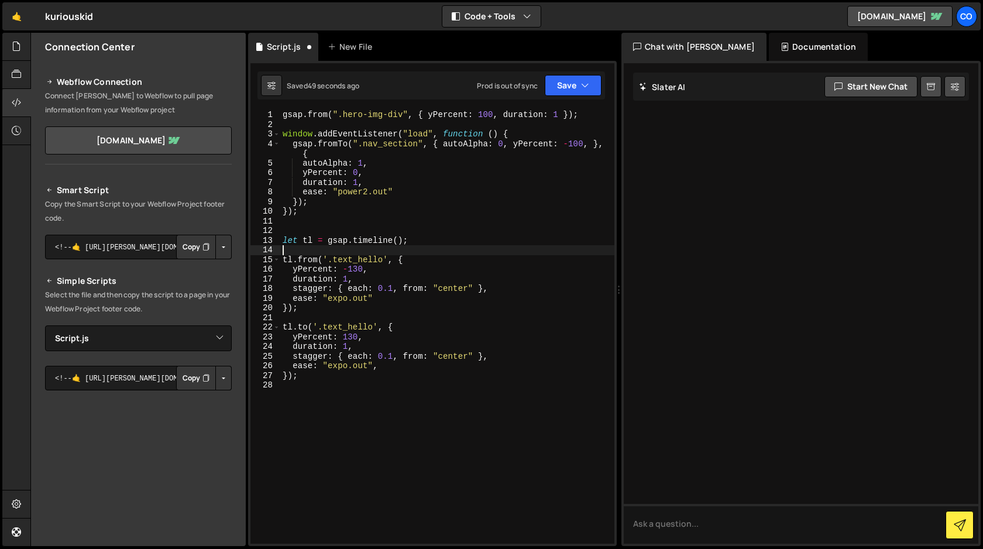
scroll to position [0, 0]
click at [581, 88] on icon "button" at bounding box center [585, 86] width 8 height 12
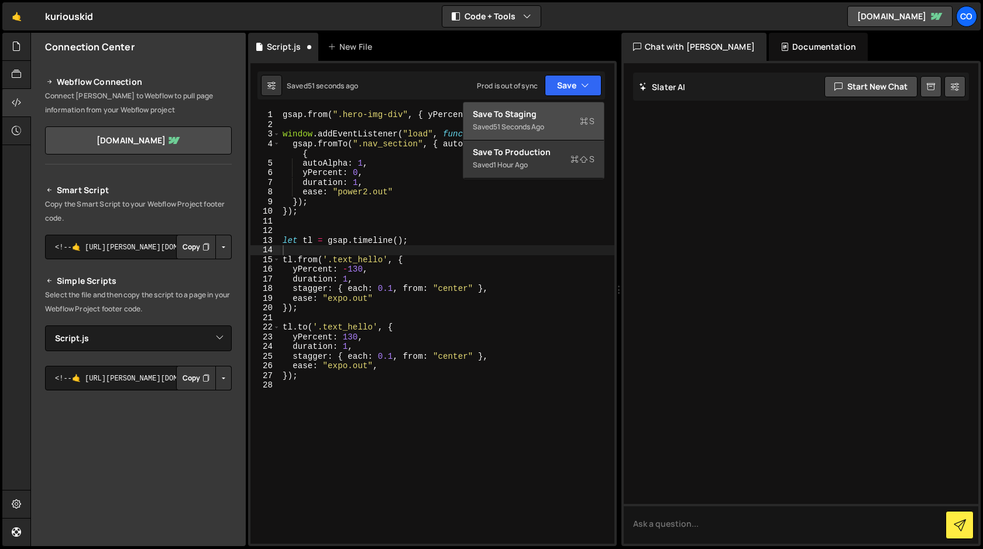
click at [558, 120] on div "Saved 51 seconds ago" at bounding box center [534, 127] width 122 height 14
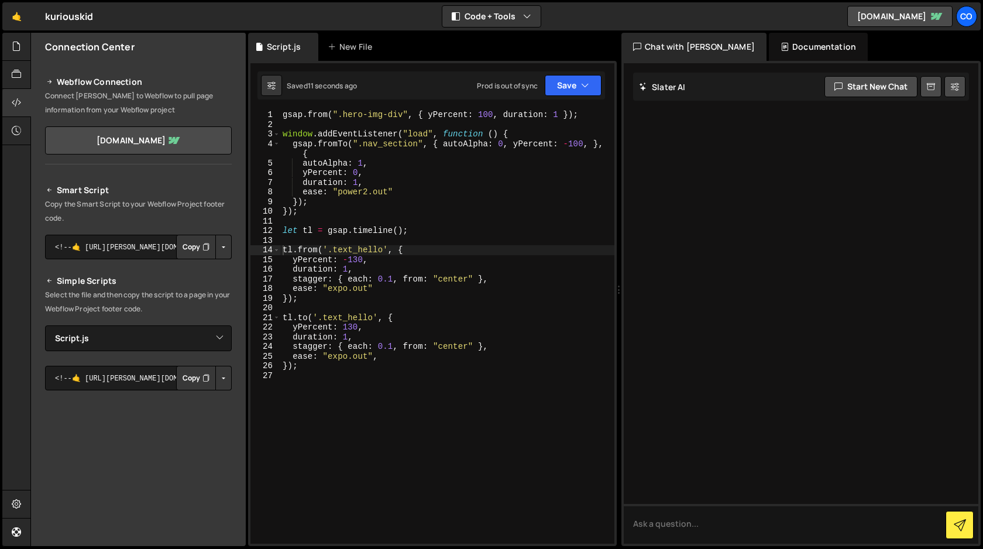
click at [348, 271] on div "gsap . from ( ".hero-img-div" , { yPercent : 100 , duration : 1 }) ; window . a…" at bounding box center [447, 336] width 334 height 453
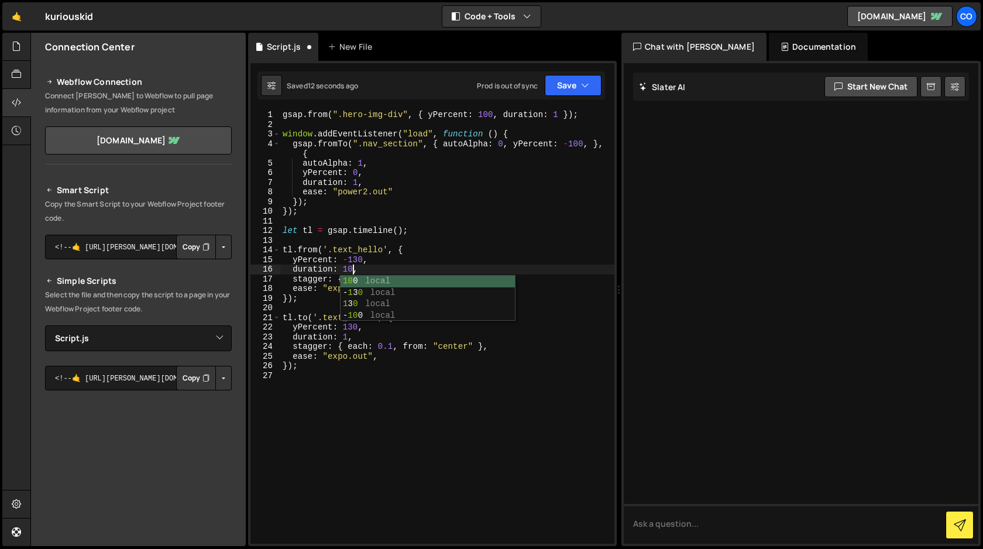
scroll to position [0, 5]
click at [581, 90] on icon "button" at bounding box center [585, 86] width 8 height 12
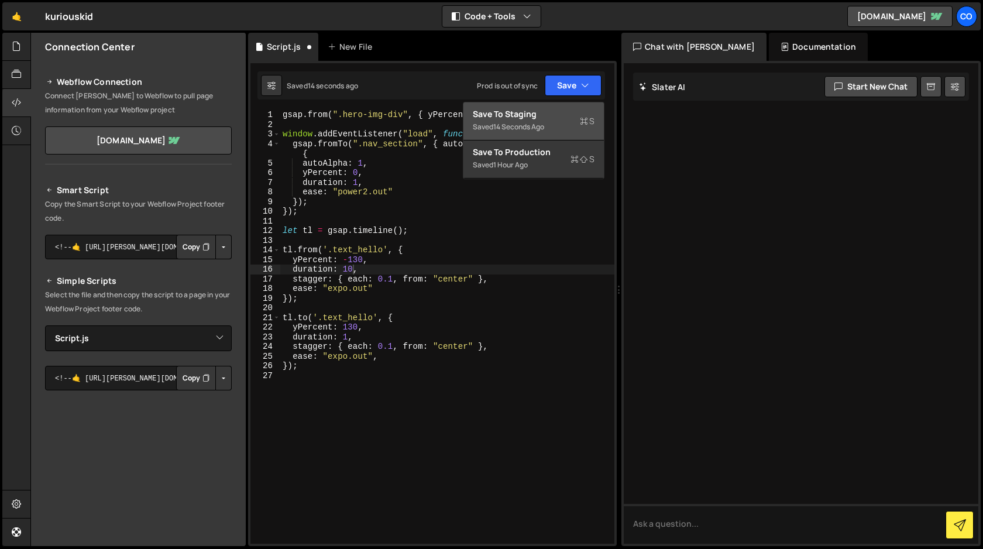
click at [562, 121] on div "Saved 14 seconds ago" at bounding box center [534, 127] width 122 height 14
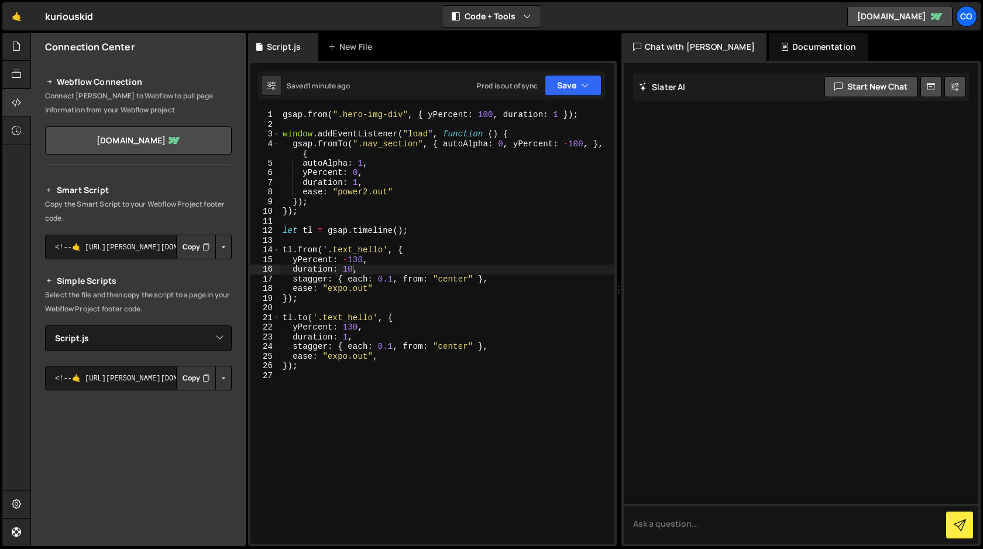
click at [349, 259] on div "gsap . from ( ".hero-img-div" , { yPercent : 100 , duration : 1 }) ; window . a…" at bounding box center [447, 336] width 334 height 453
click at [344, 325] on div "gsap . from ( ".hero-img-div" , { yPercent : 100 , duration : 1 }) ; window . a…" at bounding box center [447, 336] width 334 height 453
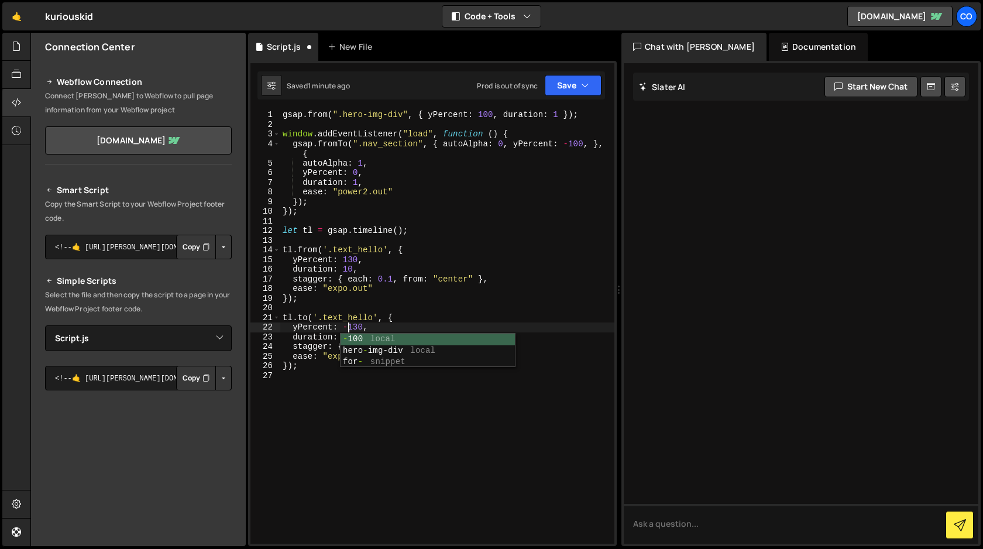
click at [562, 260] on div "gsap . from ( ".hero-img-div" , { yPercent : 100 , duration : 1 }) ; window . a…" at bounding box center [447, 336] width 334 height 453
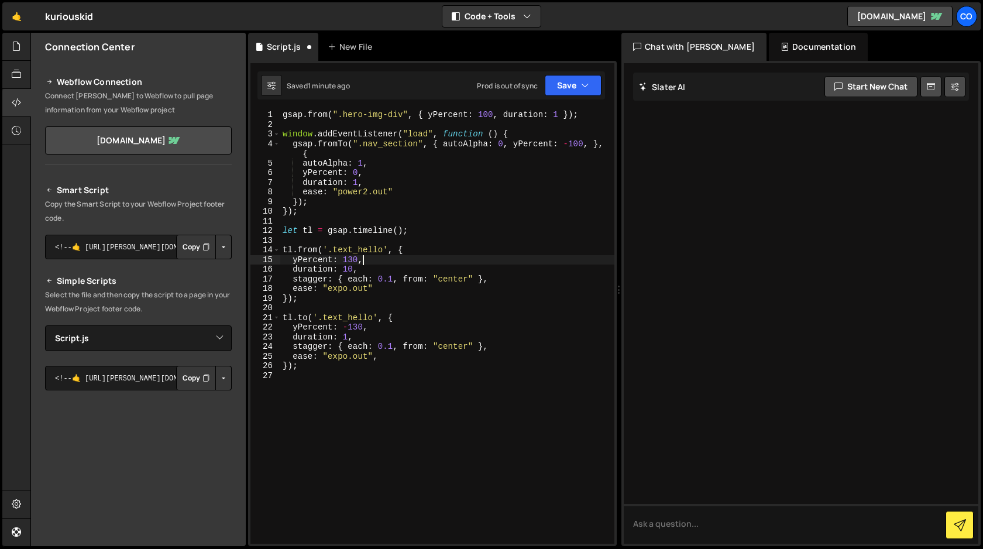
click at [354, 356] on div "gsap . from ( ".hero-img-div" , { yPercent : 100 , duration : 1 }) ; window . a…" at bounding box center [447, 336] width 334 height 453
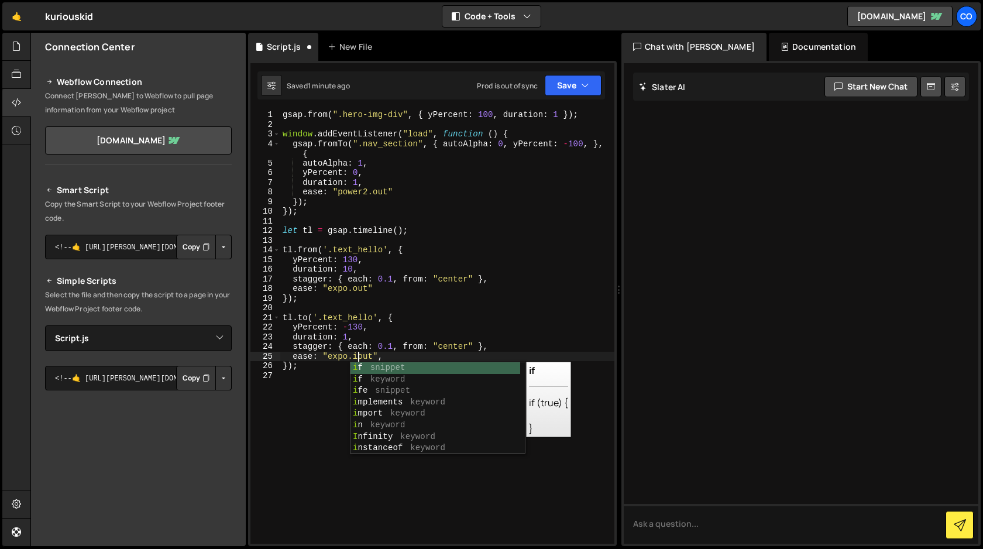
scroll to position [0, 5]
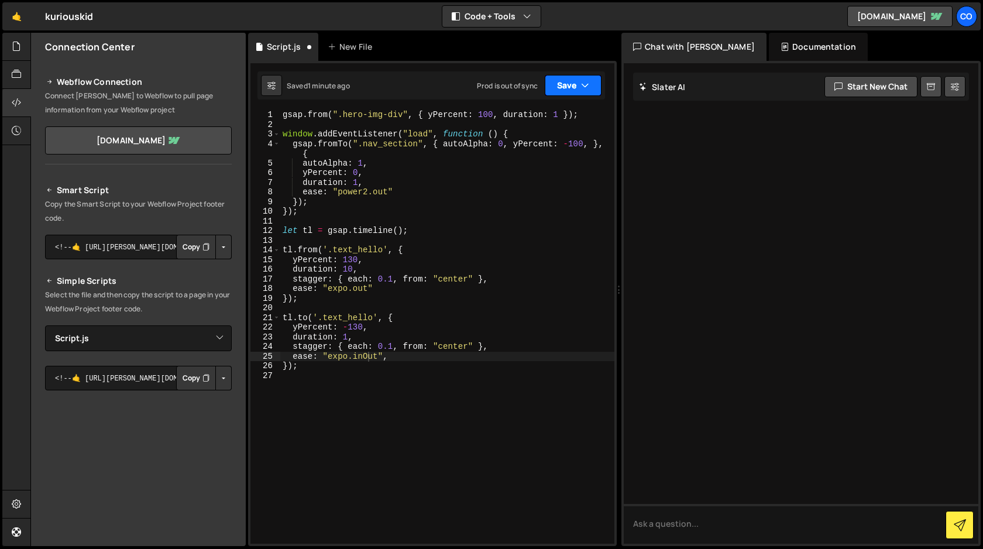
click at [575, 81] on button "Save" at bounding box center [572, 85] width 57 height 21
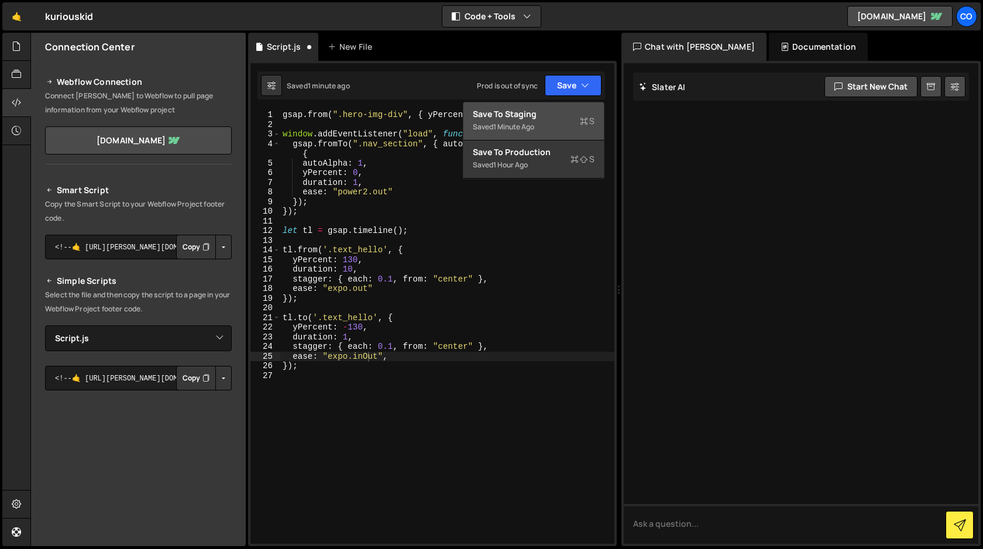
click at [560, 118] on div "Save to Staging S" at bounding box center [534, 114] width 122 height 12
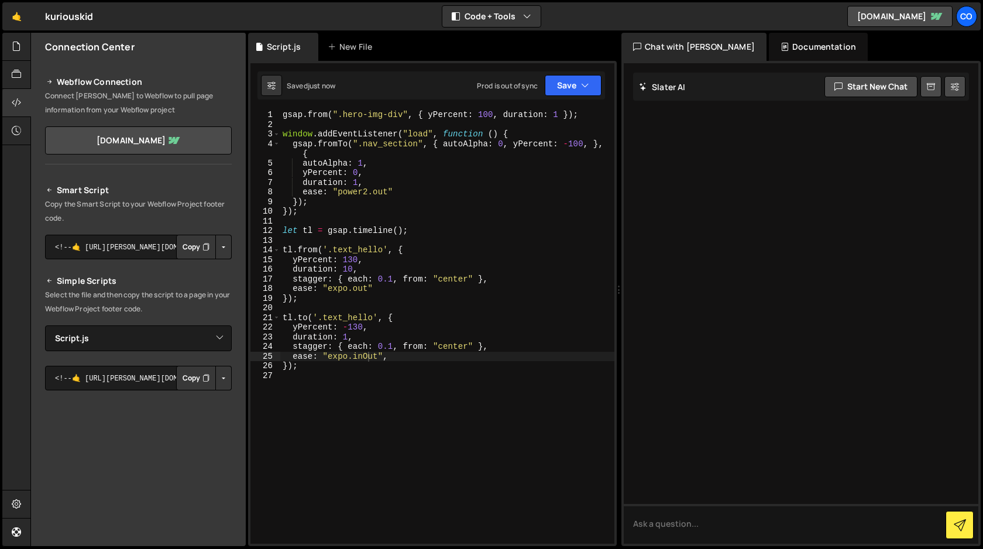
click at [351, 269] on div "gsap . from ( ".hero-img-div" , { yPercent : 100 , duration : 1 }) ; window . a…" at bounding box center [447, 336] width 334 height 453
click at [349, 336] on div "gsap . from ( ".hero-img-div" , { yPercent : 100 , duration : 1 }) ; window . a…" at bounding box center [447, 336] width 334 height 453
click at [581, 92] on button "Save" at bounding box center [572, 85] width 57 height 21
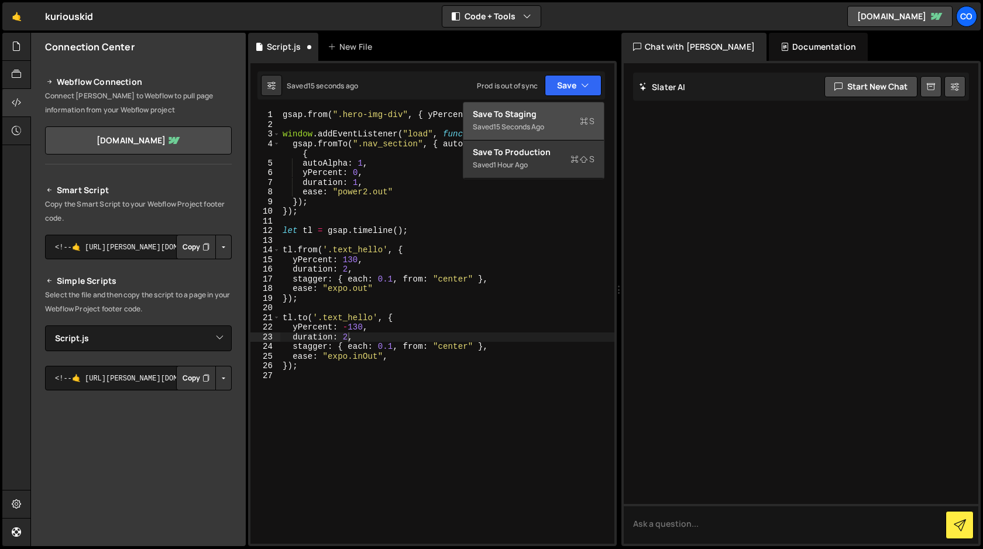
click at [568, 121] on div "Saved 15 seconds ago" at bounding box center [534, 127] width 122 height 14
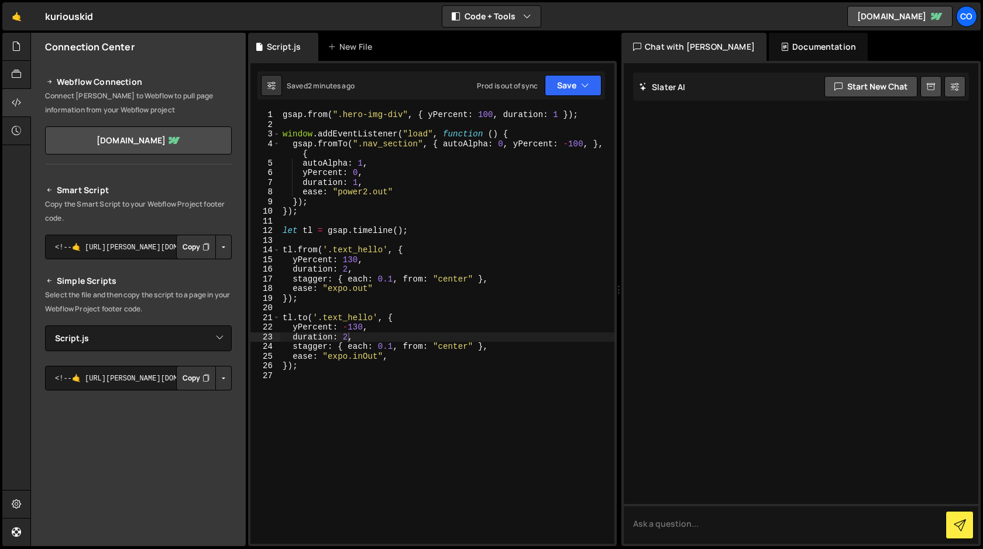
click at [351, 300] on div "gsap . from ( ".hero-img-div" , { yPercent : 100 , duration : 1 }) ; window . a…" at bounding box center [447, 336] width 334 height 453
drag, startPoint x: 324, startPoint y: 298, endPoint x: 299, endPoint y: 299, distance: 25.2
click at [299, 299] on div "gsap . from ( ".hero-img-div" , { yPercent : 100 , duration : 1 }) ; window . a…" at bounding box center [447, 336] width 334 height 453
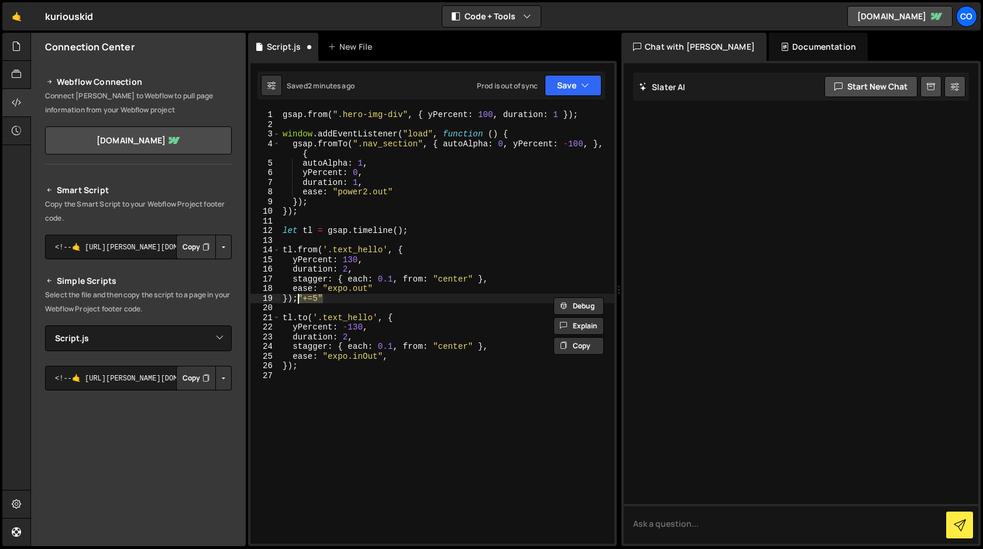
scroll to position [0, 1]
click at [290, 298] on div "gsap . from ( ".hero-img-div" , { yPercent : 100 , duration : 1 }) ; window . a…" at bounding box center [447, 336] width 334 height 453
paste textarea ""+=5""
click at [590, 92] on button "Save" at bounding box center [572, 85] width 57 height 21
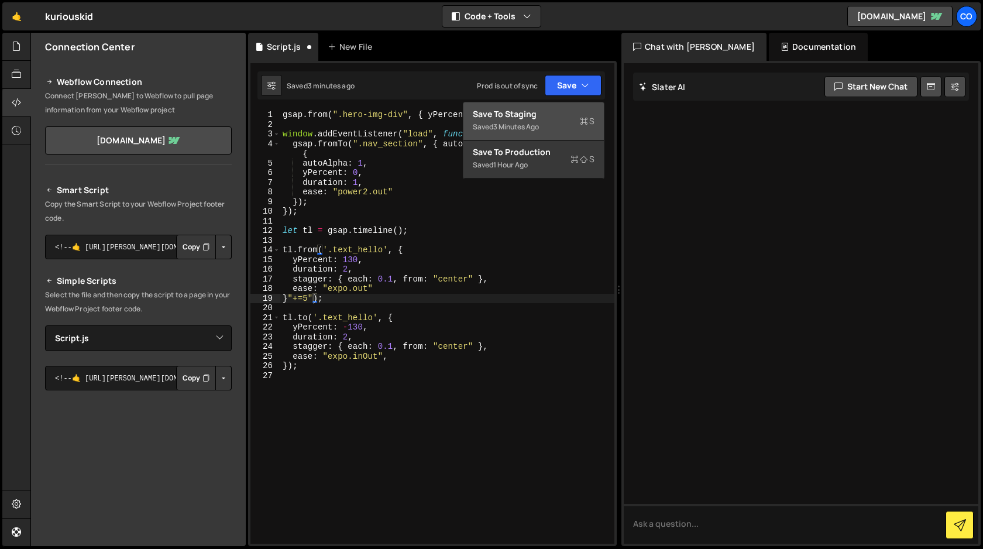
click at [563, 116] on div "Save to Staging S" at bounding box center [534, 114] width 122 height 12
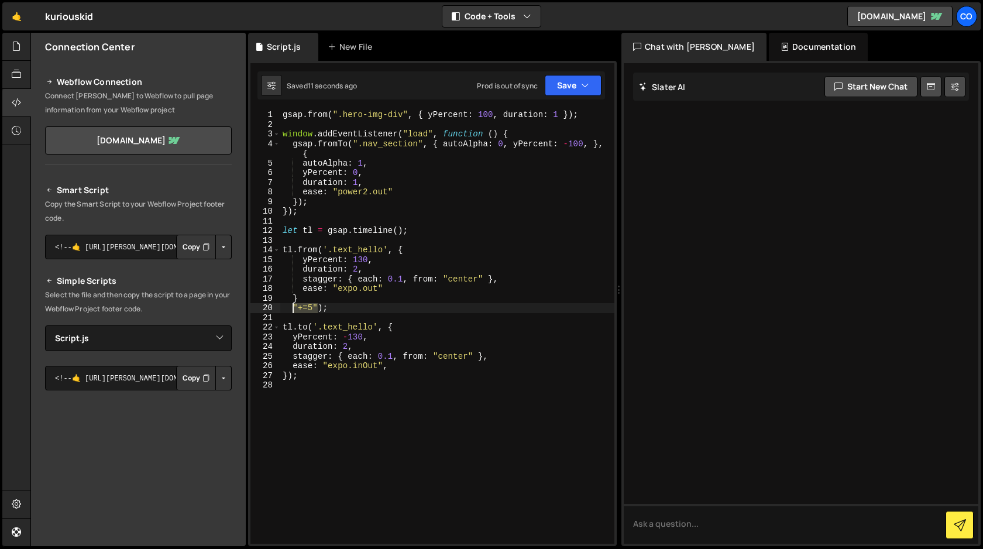
drag, startPoint x: 318, startPoint y: 309, endPoint x: 294, endPoint y: 309, distance: 24.6
click at [294, 309] on div "gsap . from ( ".hero-img-div" , { yPercent : 100 , duration : 1 }) ; window . a…" at bounding box center [447, 336] width 334 height 453
click at [571, 91] on button "Save" at bounding box center [572, 85] width 57 height 21
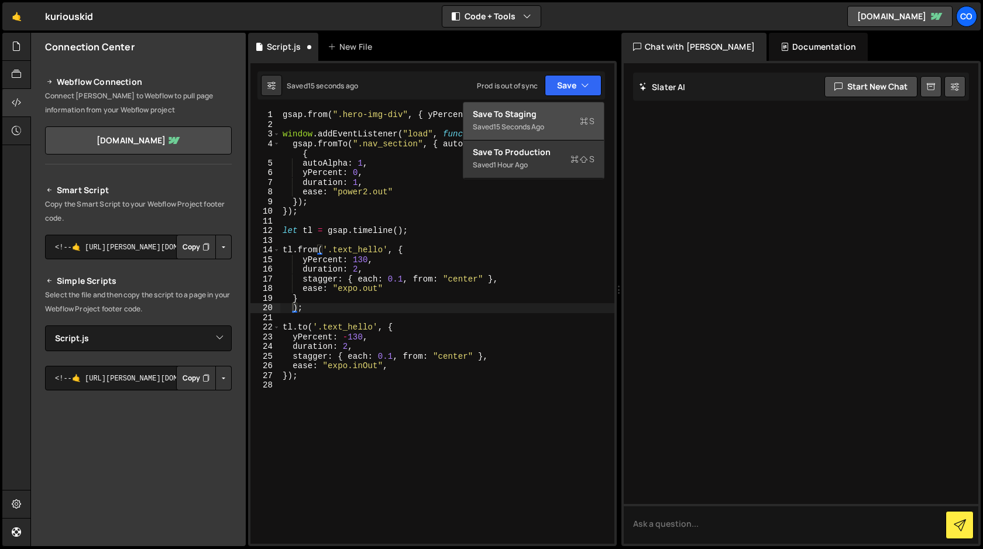
click at [559, 114] on div "Save to Staging S" at bounding box center [534, 114] width 122 height 12
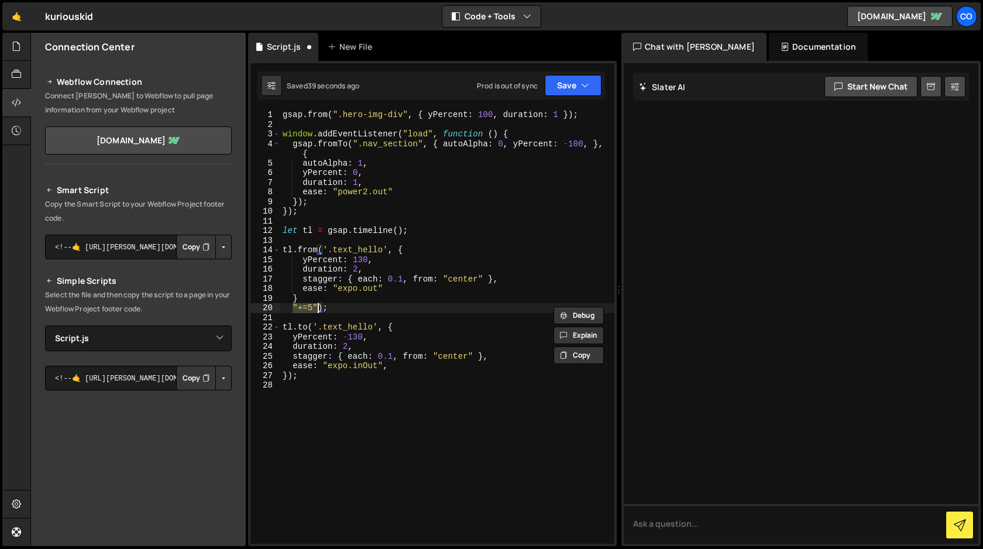
click at [293, 311] on div "gsap . from ( ".hero-img-div" , { yPercent : 100 , duration : 1 }) ; window . a…" at bounding box center [447, 326] width 334 height 433
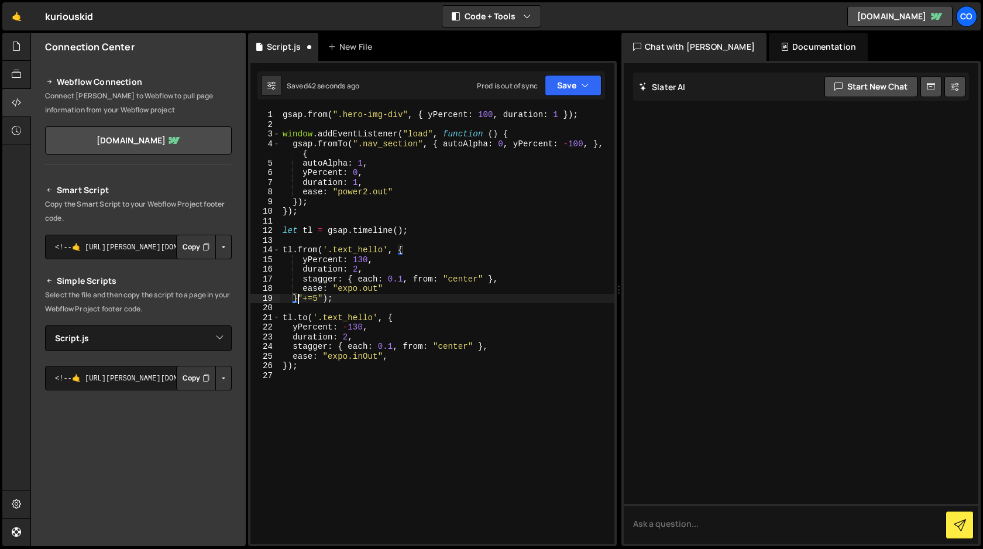
scroll to position [0, 1]
click at [581, 89] on icon "button" at bounding box center [585, 86] width 8 height 12
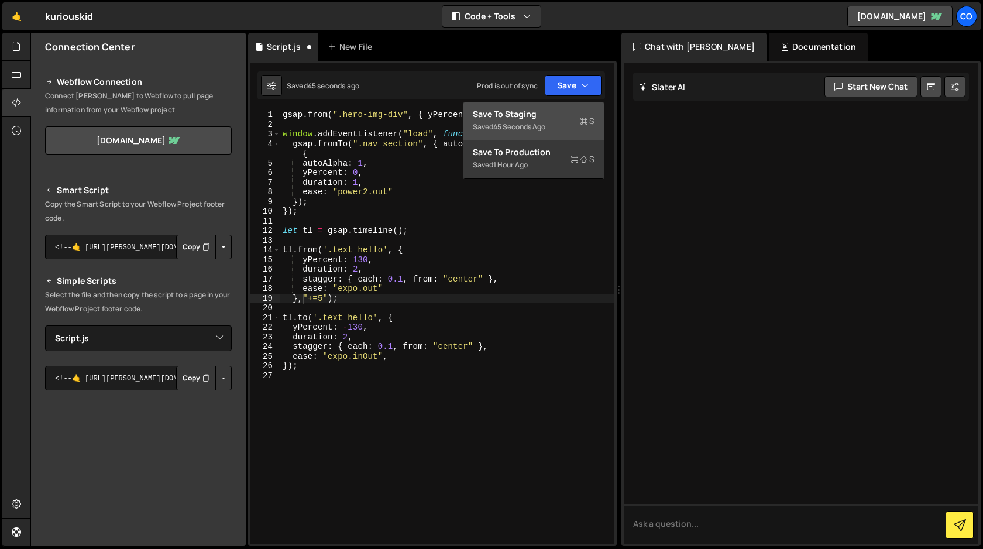
click at [554, 120] on div "Saved 45 seconds ago" at bounding box center [534, 127] width 122 height 14
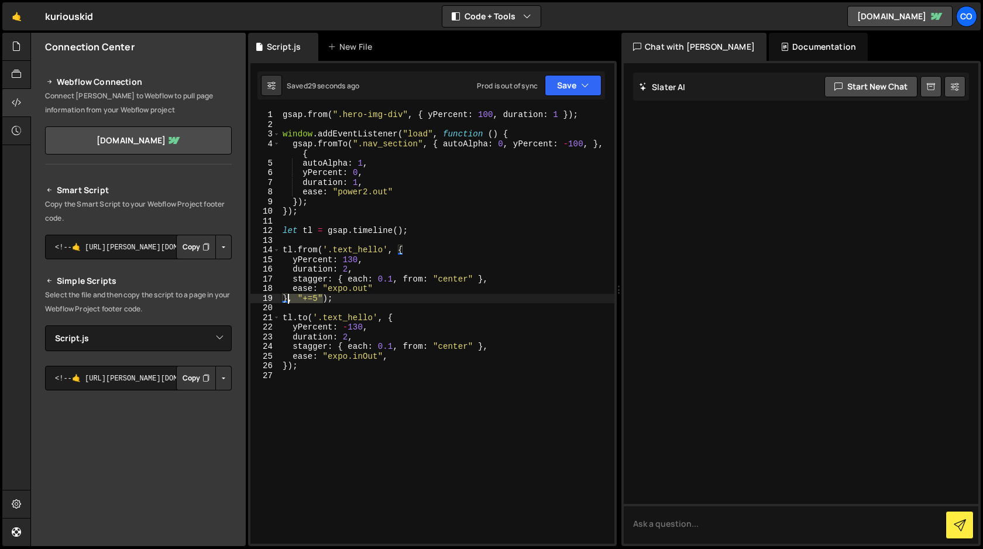
drag, startPoint x: 323, startPoint y: 297, endPoint x: 289, endPoint y: 296, distance: 34.5
click at [289, 296] on div "gsap . from ( ".hero-img-div" , { yPercent : 100 , duration : 1 }) ; window . a…" at bounding box center [447, 336] width 334 height 453
click at [289, 366] on div "gsap . from ( ".hero-img-div" , { yPercent : 100 , duration : 1 }) ; window . a…" at bounding box center [447, 336] width 334 height 453
paste textarea ", "+=5""
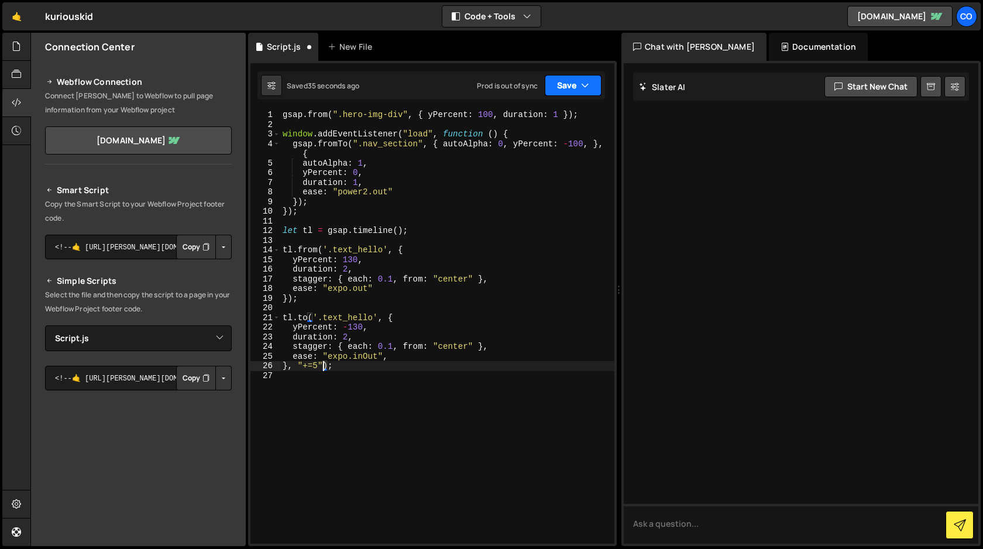
click at [585, 84] on icon "button" at bounding box center [585, 86] width 8 height 12
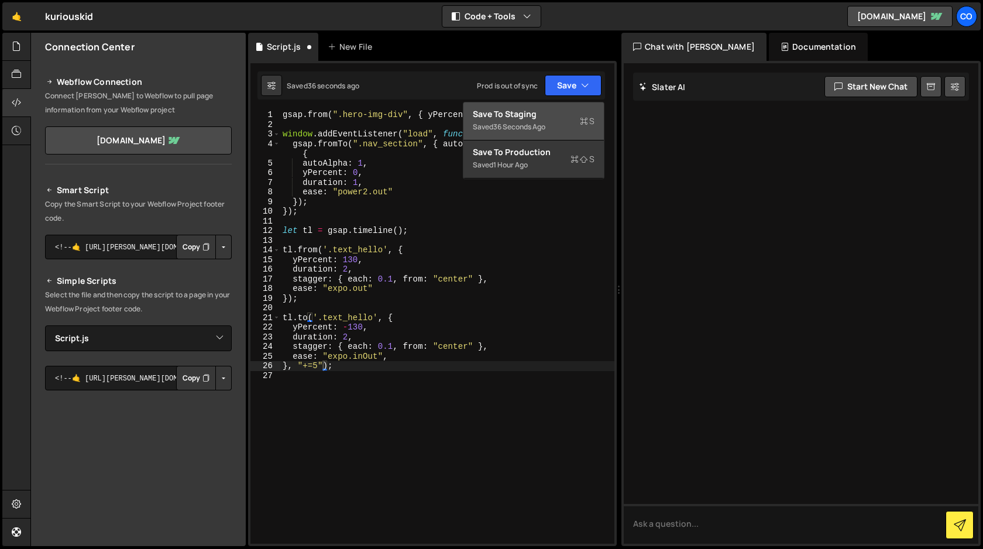
click at [564, 115] on div "Save to Staging S" at bounding box center [534, 114] width 122 height 12
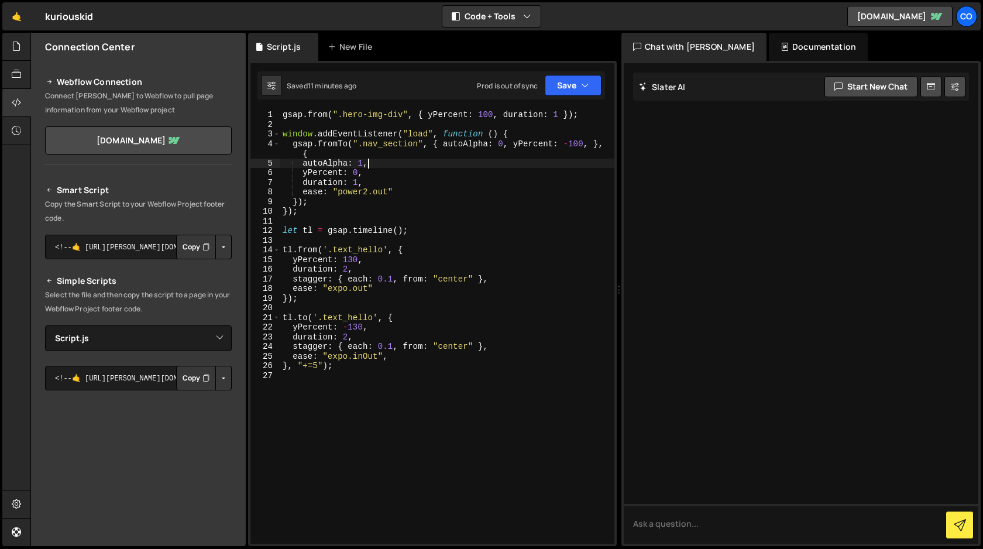
click at [375, 165] on div "gsap . from ( ".hero-img-div" , { yPercent : 100 , duration : 1 }) ; window . a…" at bounding box center [447, 336] width 334 height 453
drag, startPoint x: 375, startPoint y: 165, endPoint x: 304, endPoint y: 162, distance: 72.0
click at [304, 162] on div "gsap . from ( ".hero-img-div" , { yPercent : 100 , duration : 1 }) ; window . a…" at bounding box center [447, 336] width 334 height 453
click at [421, 249] on div "gsap . from ( ".hero-img-div" , { yPercent : 100 , duration : 1 }) ; window . a…" at bounding box center [447, 336] width 334 height 453
type textarea "tl.from('.text_hello', {"
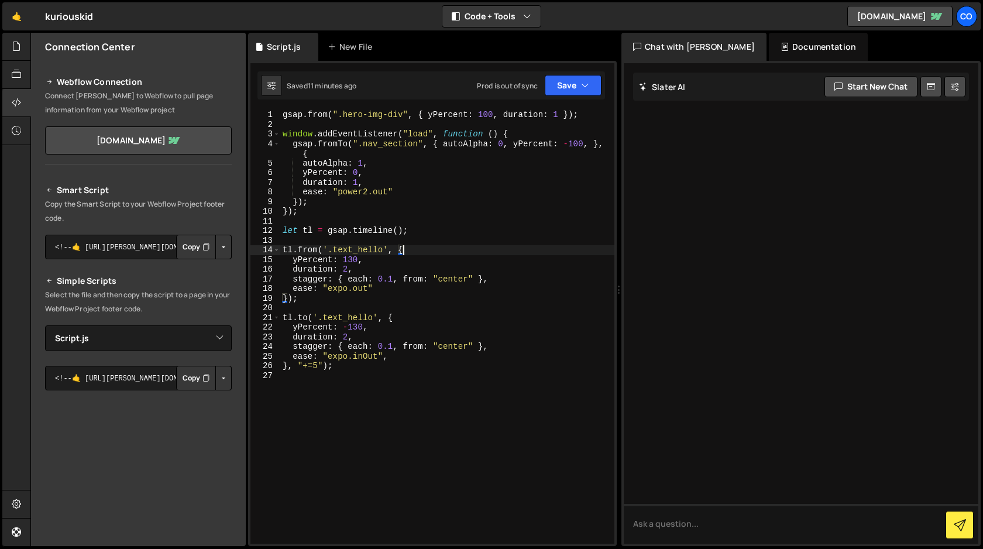
scroll to position [0, 0]
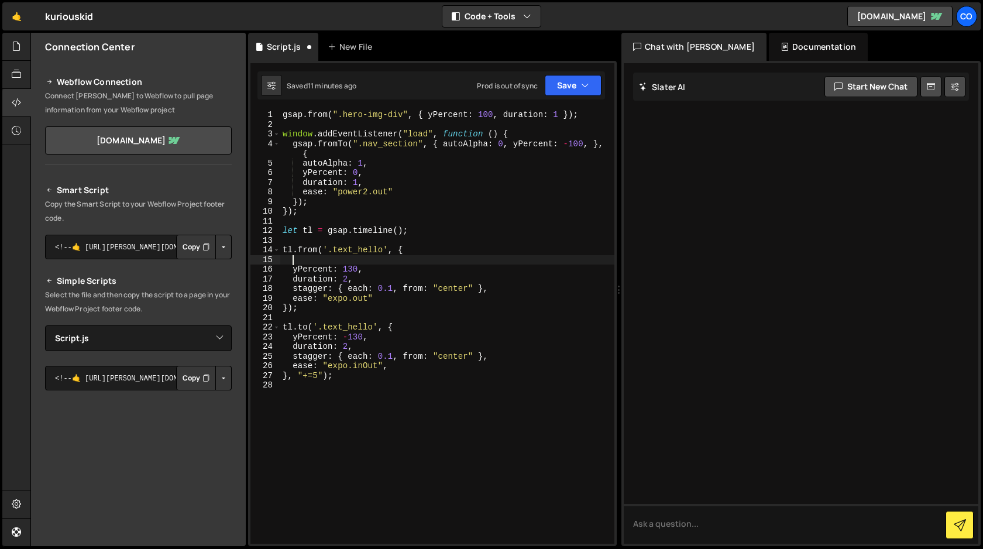
paste textarea "autoAlpha: 1,"
click at [577, 88] on button "Save" at bounding box center [572, 85] width 57 height 21
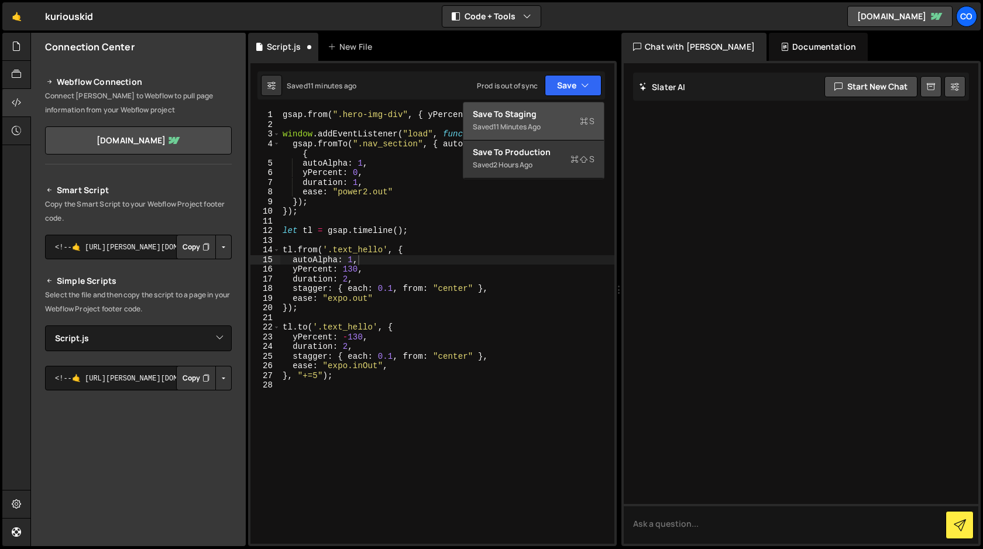
click at [563, 114] on div "Save to Staging S" at bounding box center [534, 114] width 122 height 12
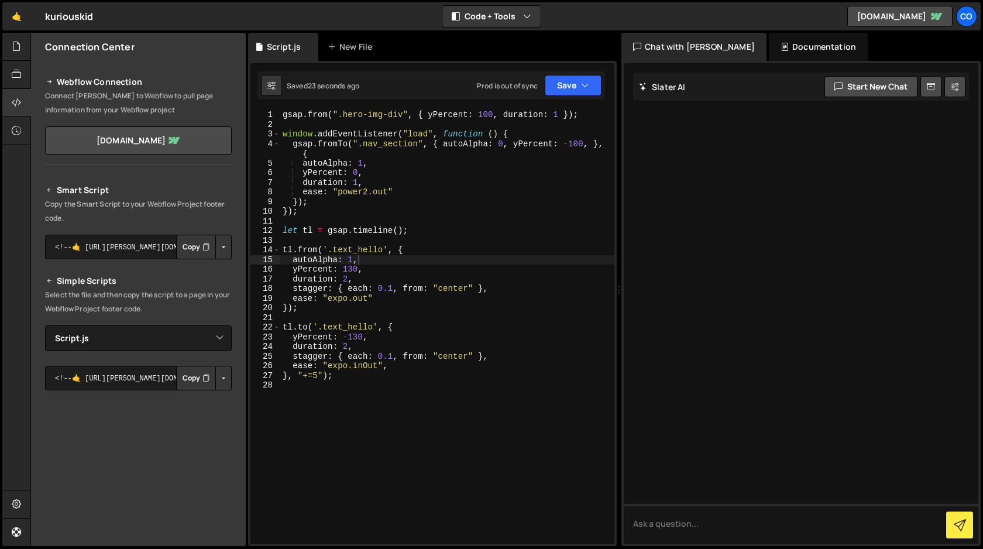
type textarea "[DOMAIN_NAME]('.text_hello', {"
click at [412, 328] on div "gsap . from ( ".hero-img-div" , { yPercent : 100 , duration : 1 }) ; window . a…" at bounding box center [447, 336] width 334 height 453
click at [302, 219] on div "gsap . from ( ".hero-img-div" , { yPercent : 100 , duration : 1 }) ; window . a…" at bounding box center [447, 336] width 334 height 453
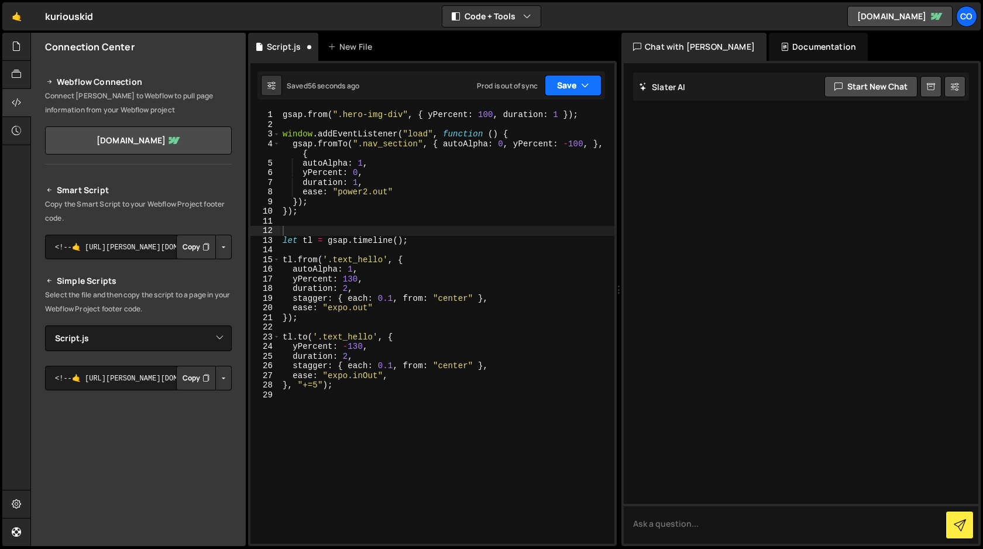
click at [582, 83] on icon "button" at bounding box center [585, 86] width 8 height 12
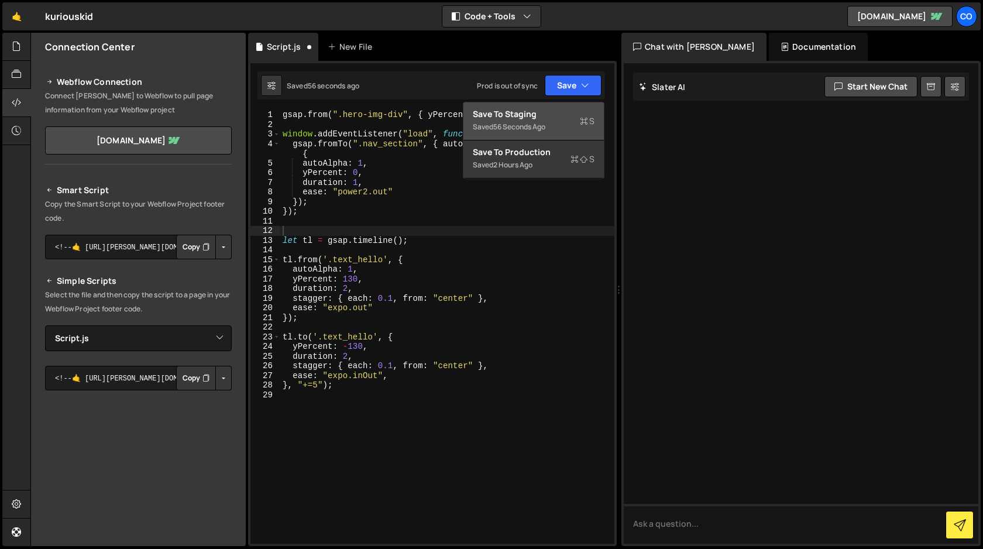
click at [557, 115] on div "Save to Staging S" at bounding box center [534, 114] width 122 height 12
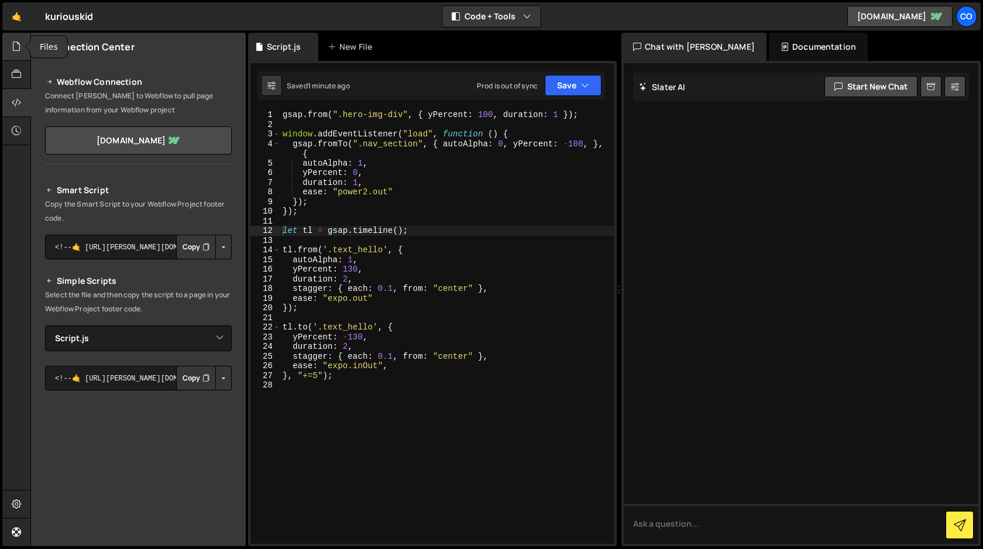
click at [16, 46] on icon at bounding box center [16, 46] width 9 height 13
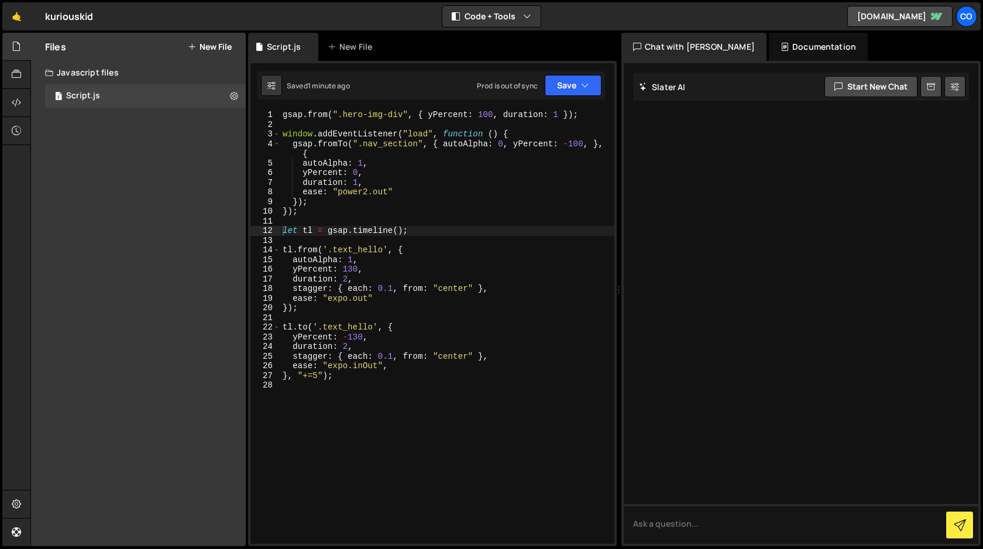
click at [206, 46] on button "New File" at bounding box center [210, 46] width 44 height 9
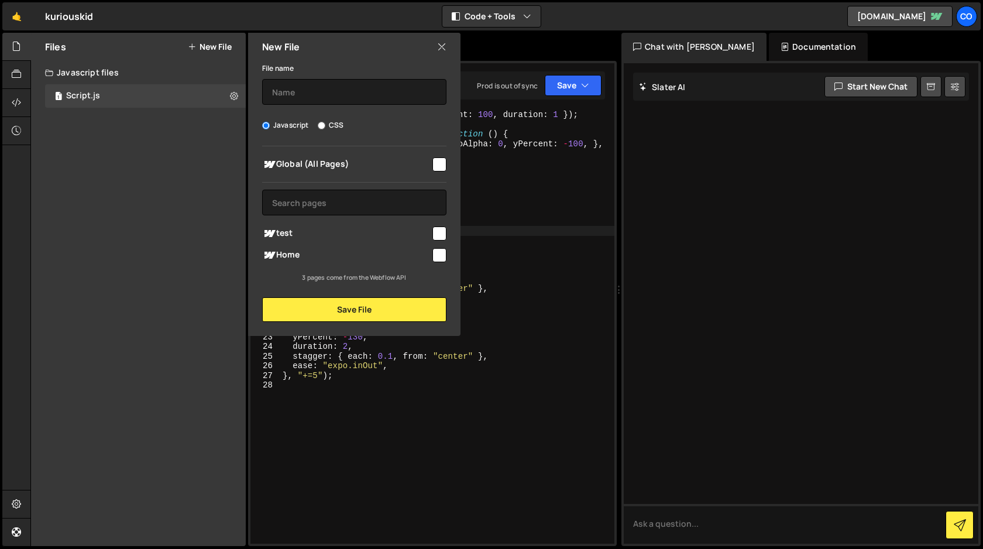
click at [321, 123] on input "CSS" at bounding box center [322, 126] width 8 height 8
radio input "true"
click at [315, 94] on input "text" at bounding box center [354, 92] width 184 height 26
type input "style"
click at [437, 166] on input "checkbox" at bounding box center [439, 164] width 14 height 14
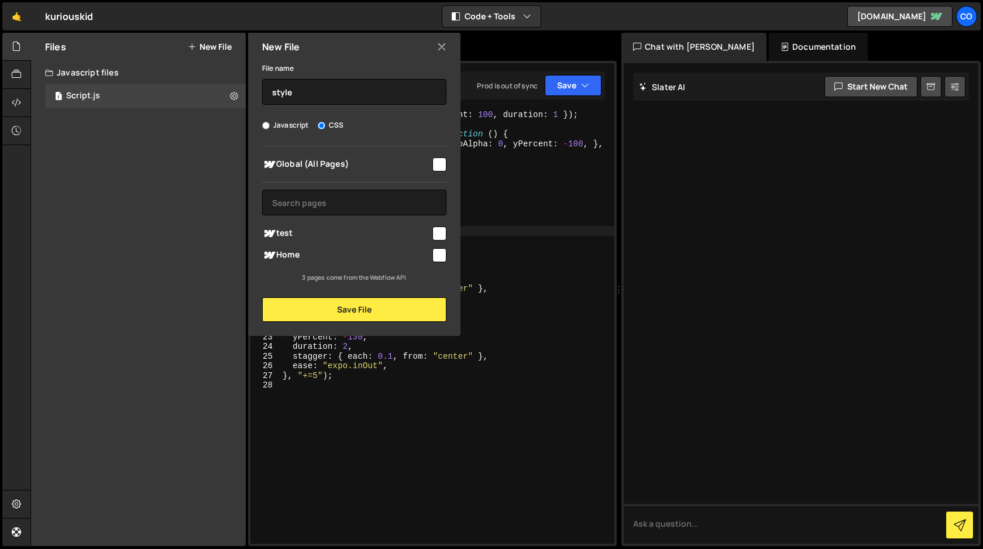
checkbox input "true"
click at [365, 308] on button "Save File" at bounding box center [354, 309] width 184 height 25
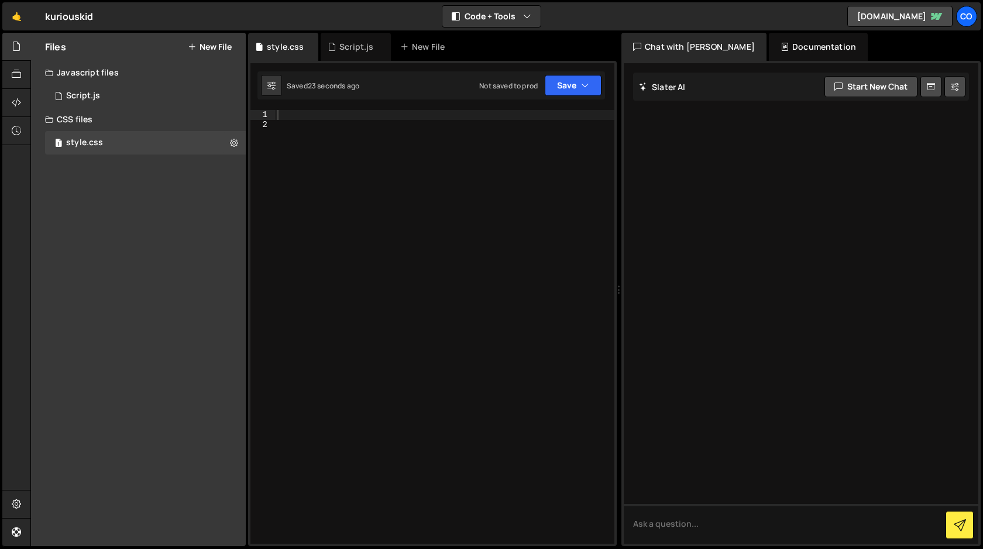
click at [529, 142] on div at bounding box center [444, 336] width 339 height 453
click at [518, 115] on div at bounding box center [444, 336] width 339 height 453
paste textarea "</style>"
click at [334, 114] on div "< style > .nav_section { opacity : 0 ; visibility : hidden ; } .text_hello { op…" at bounding box center [444, 336] width 339 height 453
type textarea "<style>"
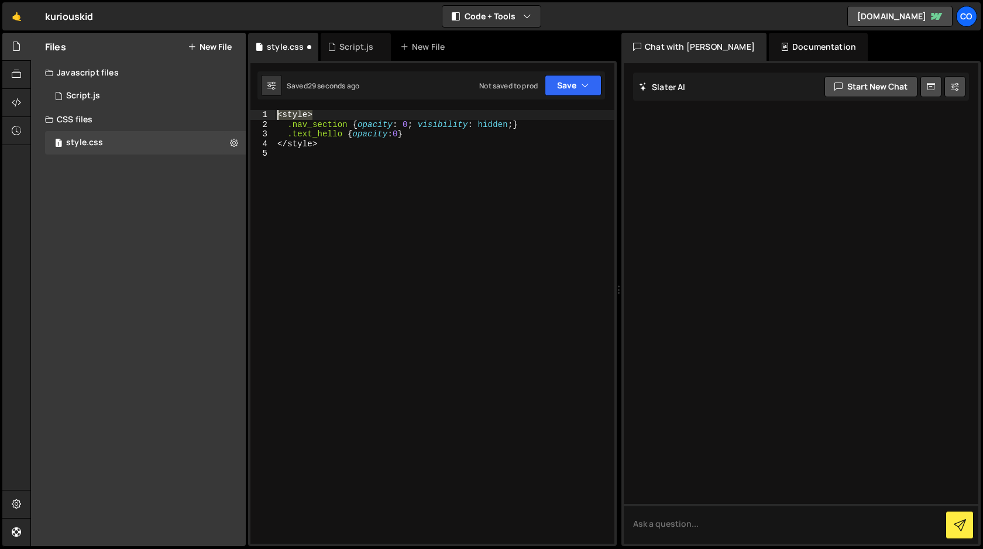
drag, startPoint x: 334, startPoint y: 114, endPoint x: 268, endPoint y: 114, distance: 65.5
click at [268, 114] on div "<style> 1 2 3 4 5 < style > .nav_section { opacity : 0 ; visibility : hidden ; …" at bounding box center [432, 326] width 364 height 433
click at [341, 129] on div ".nav_section { opacity : 0 ; visibility : hidden ; } .text_hello { opacity : 0 …" at bounding box center [444, 336] width 339 height 453
type textarea "<"
click at [286, 123] on div ".nav_section { opacity : 0 ; visibility : hidden ; } .text_hello { opacity : 0 }" at bounding box center [444, 336] width 339 height 453
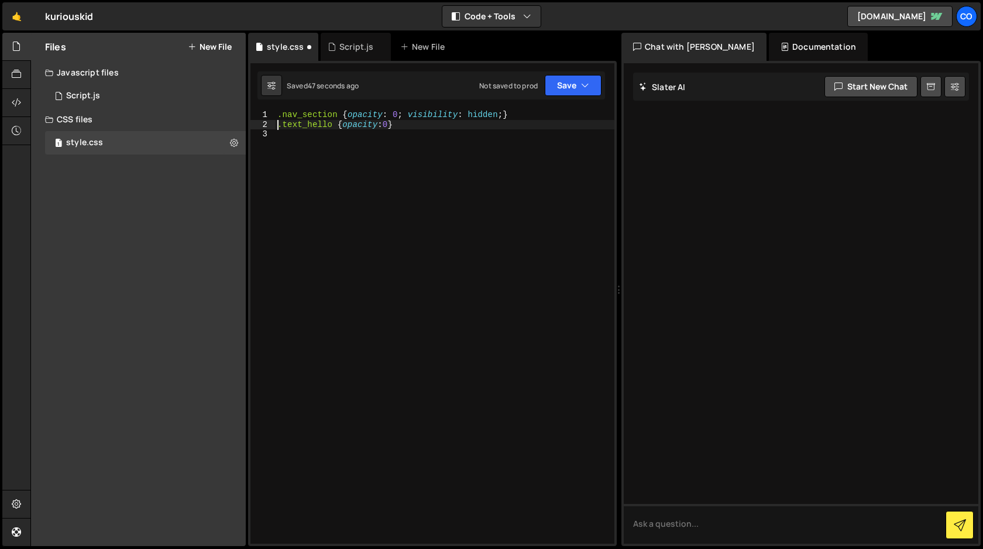
click at [388, 125] on div ".nav_section { opacity : 0 ; visibility : hidden ; } .text_hello { opacity : 0 }" at bounding box center [444, 336] width 339 height 453
click at [578, 84] on button "Save" at bounding box center [572, 85] width 57 height 21
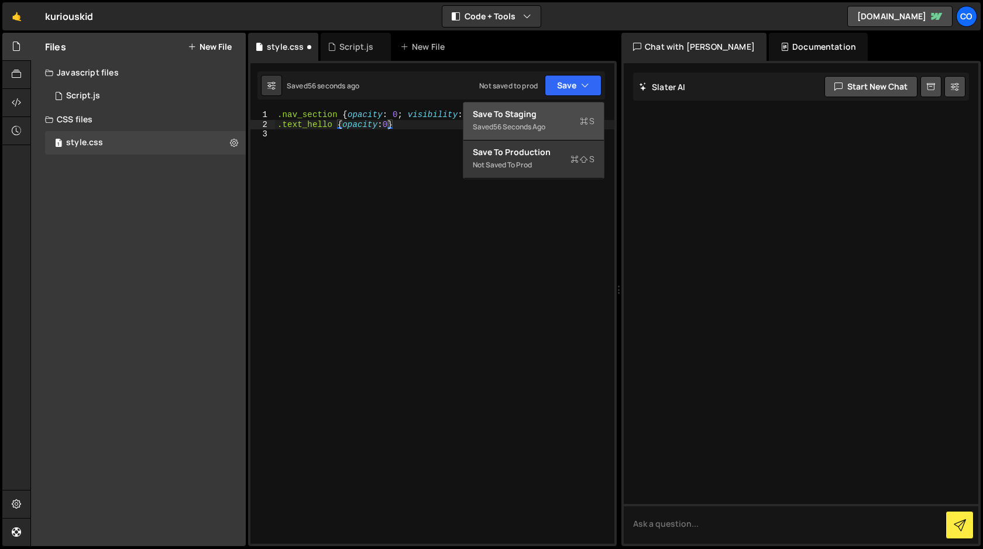
click at [547, 116] on div "Save to Staging S" at bounding box center [534, 114] width 122 height 12
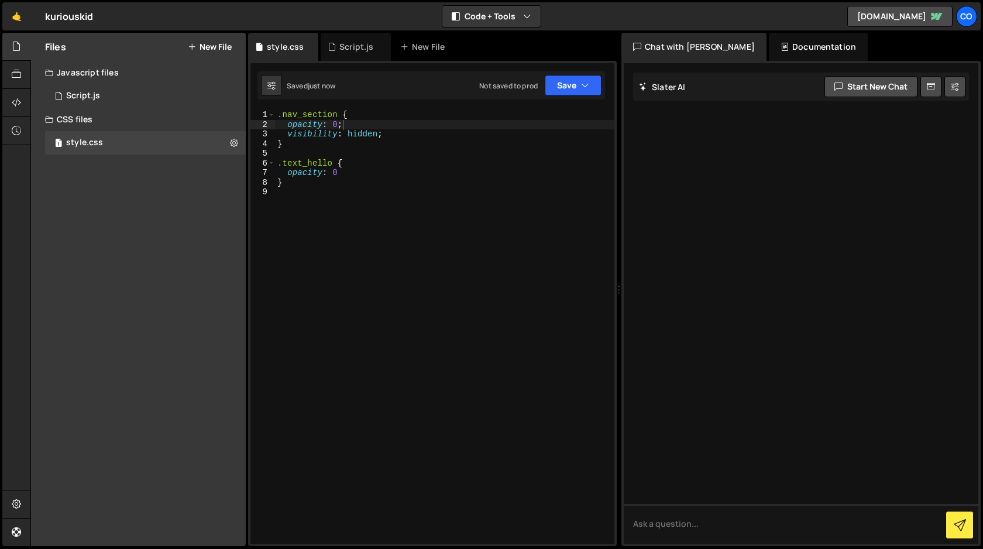
click at [343, 170] on div ".nav_section { opacity : 0 ; visibility : hidden ; } .text_hello { opacity : 0 }" at bounding box center [444, 336] width 339 height 453
type textarea "opacity: 0;"
click at [562, 82] on button "Save" at bounding box center [572, 85] width 57 height 21
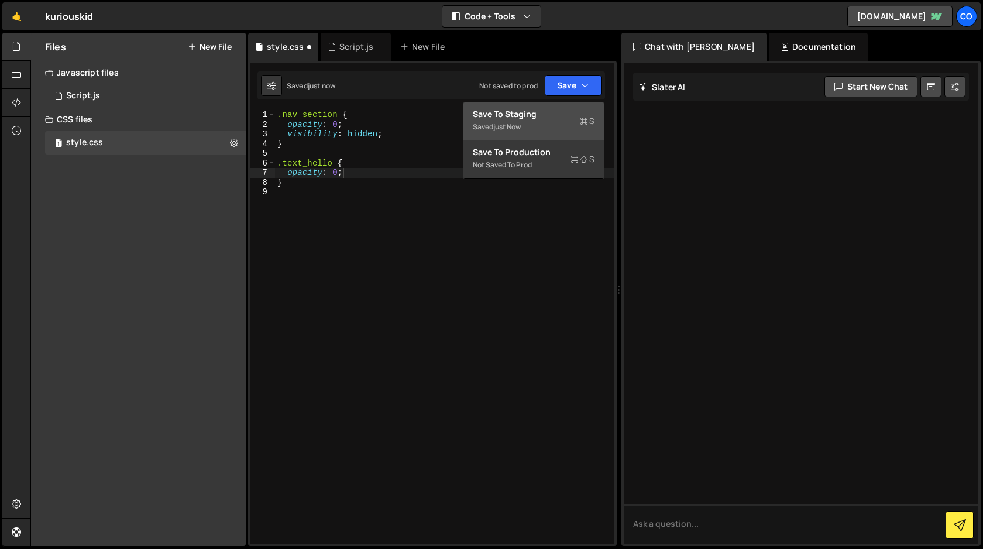
click at [548, 115] on div "Save to Staging S" at bounding box center [534, 114] width 122 height 12
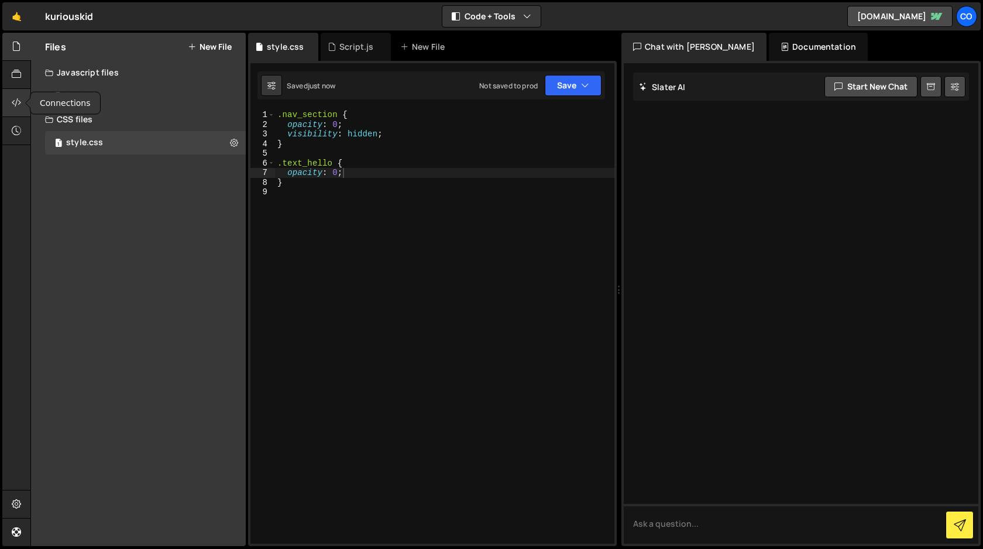
click at [17, 103] on icon at bounding box center [16, 102] width 9 height 13
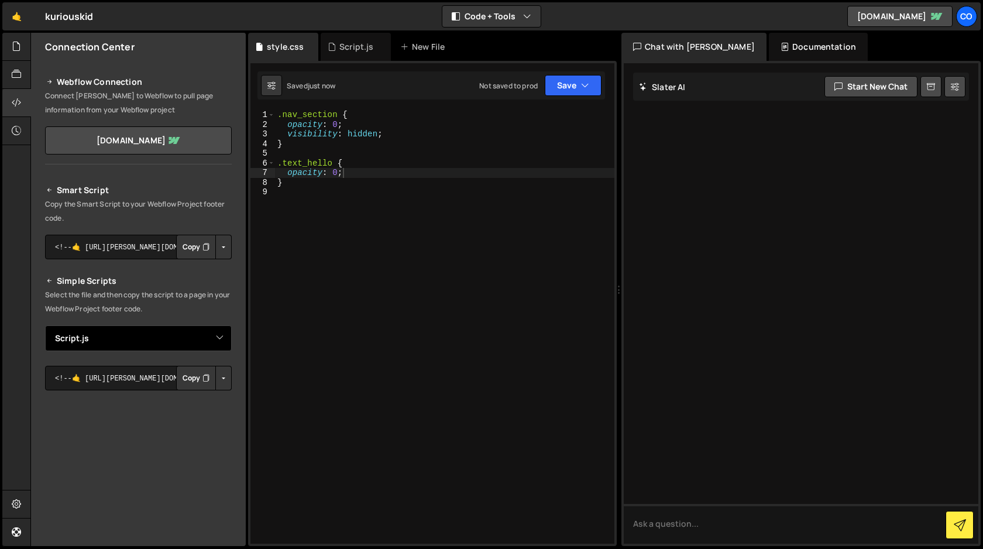
click at [218, 339] on select "Select File Script.js style.css" at bounding box center [138, 338] width 187 height 26
select select "45337"
click at [45, 325] on select "Select File Script.js style.css" at bounding box center [138, 338] width 187 height 26
click at [194, 380] on button "Copy" at bounding box center [196, 378] width 40 height 25
click at [387, 133] on div ".nav_section { opacity : 0 ; visibility : hidden ; } .text_hello { opacity : 0 …" at bounding box center [444, 336] width 339 height 453
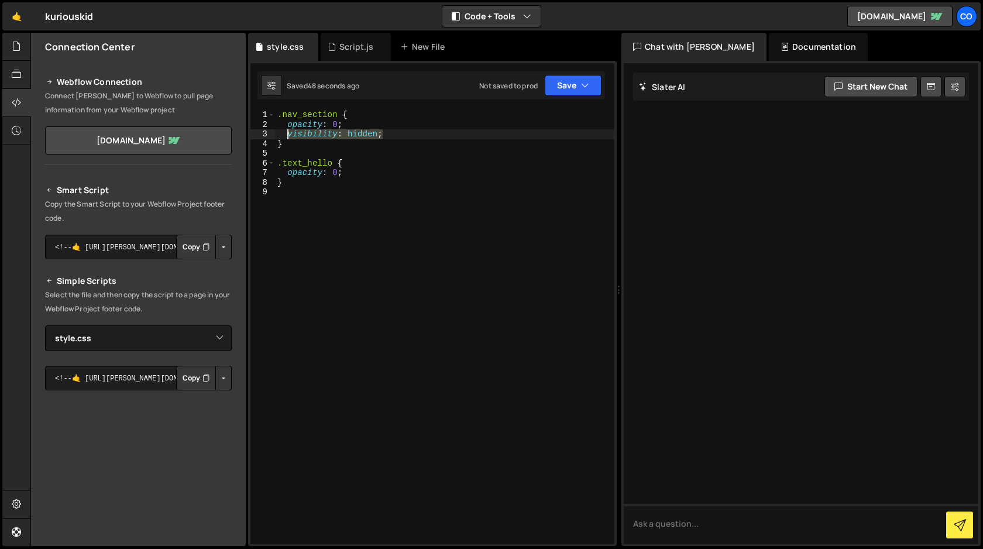
drag, startPoint x: 387, startPoint y: 133, endPoint x: 286, endPoint y: 134, distance: 101.2
click at [286, 134] on div ".nav_section { opacity : 0 ; visibility : hidden ; } .text_hello { opacity : 0 …" at bounding box center [444, 336] width 339 height 453
click at [352, 174] on div ".nav_section { opacity : 0 ; visibility : hidden ; } .text_hello { opacity : 0 …" at bounding box center [444, 336] width 339 height 453
type textarea "opacity: 0;"
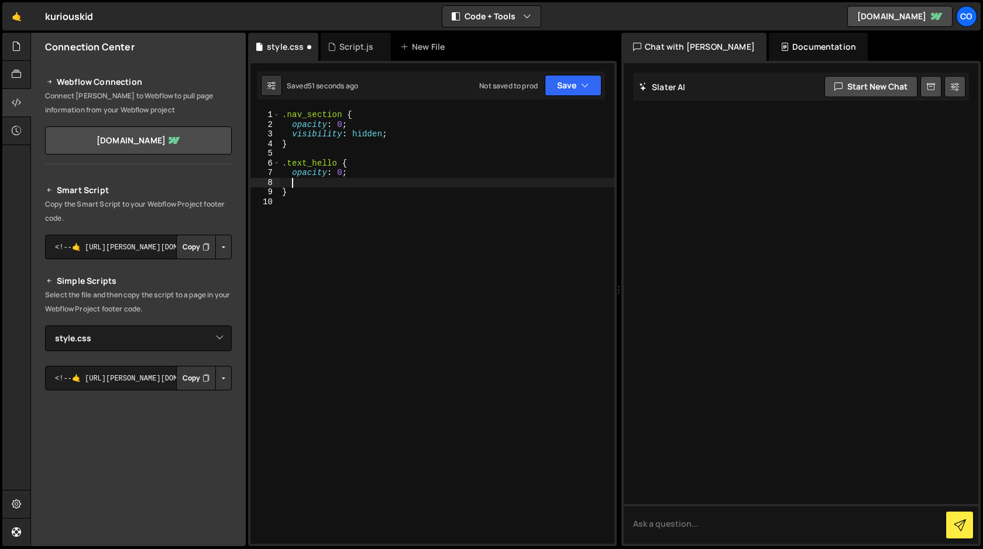
paste textarea "visibility: hidden;"
click at [567, 82] on button "Save" at bounding box center [572, 85] width 57 height 21
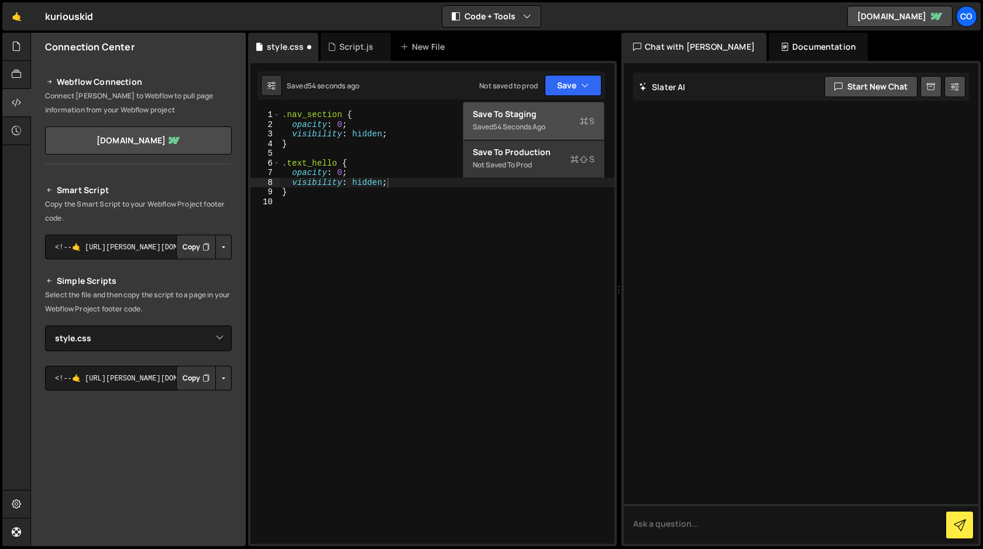
click at [547, 113] on div "Save to Staging S" at bounding box center [534, 114] width 122 height 12
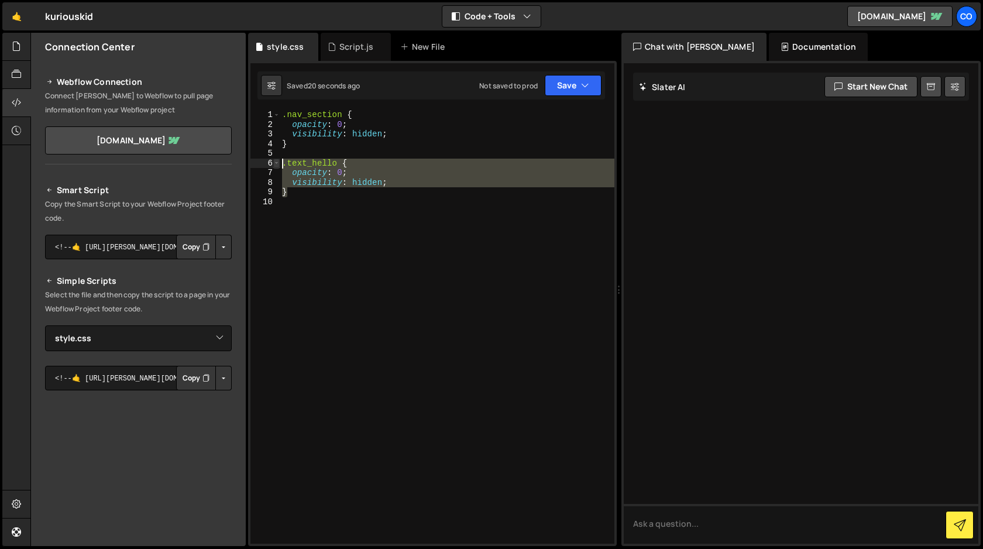
drag, startPoint x: 293, startPoint y: 193, endPoint x: 274, endPoint y: 164, distance: 34.2
click at [274, 164] on div "} 1 2 3 4 5 6 7 8 9 10 .nav_section { opacity : 0 ; visibility : hidden ; } .te…" at bounding box center [432, 326] width 364 height 433
type textarea ".text_hello { opacity: 0;"
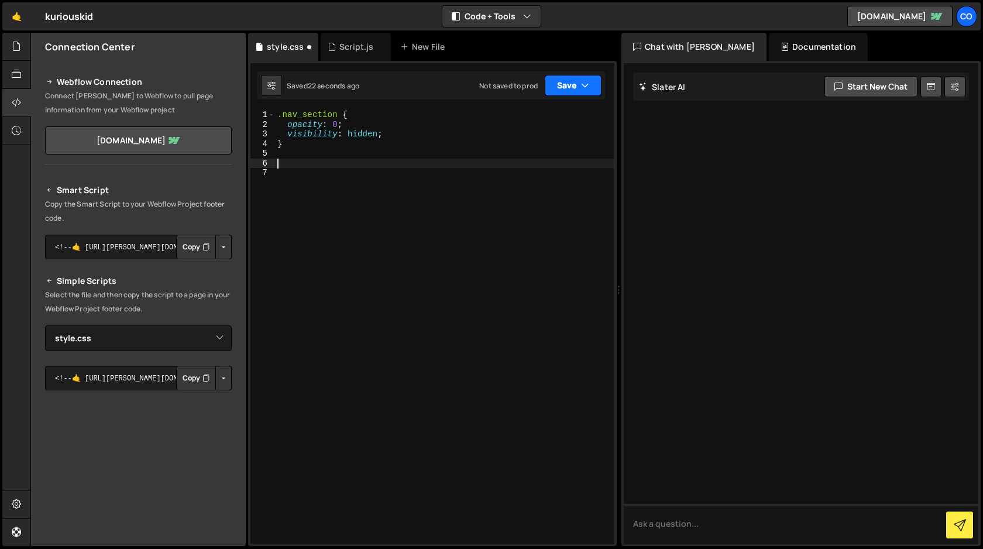
click at [583, 89] on icon "button" at bounding box center [585, 86] width 8 height 12
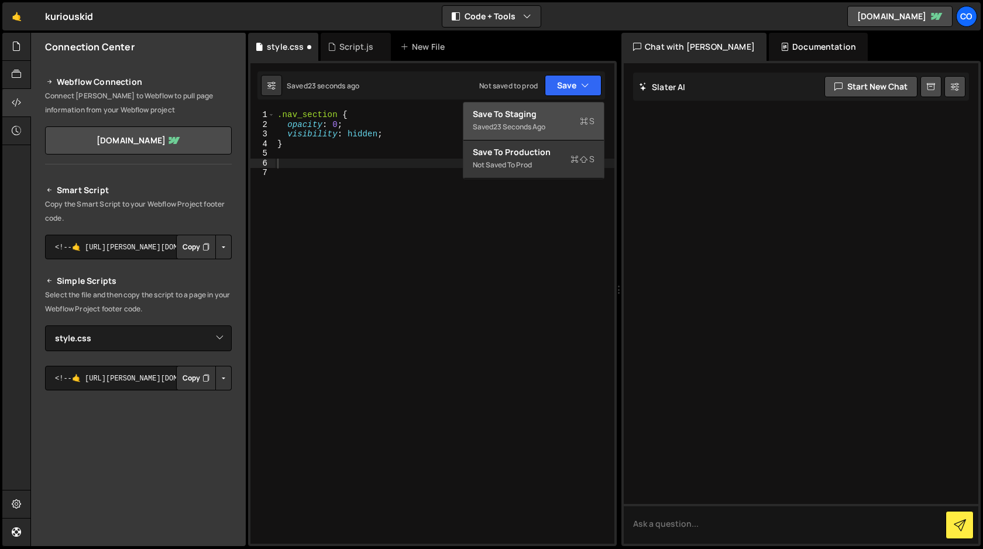
click at [545, 121] on div "Saved 23 seconds ago" at bounding box center [534, 127] width 122 height 14
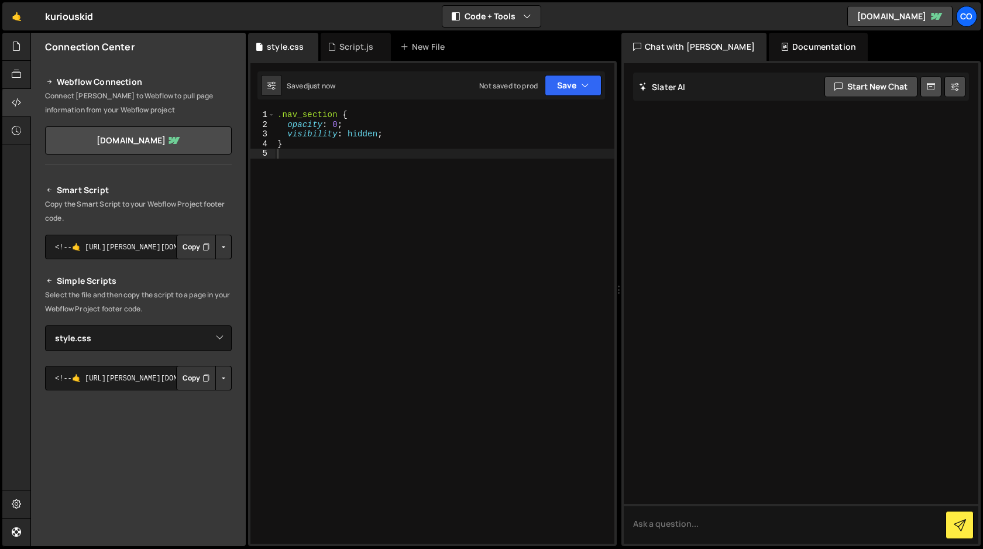
click at [418, 177] on div ".nav_section { opacity : 0 ; visibility : hidden ; }" at bounding box center [444, 336] width 339 height 453
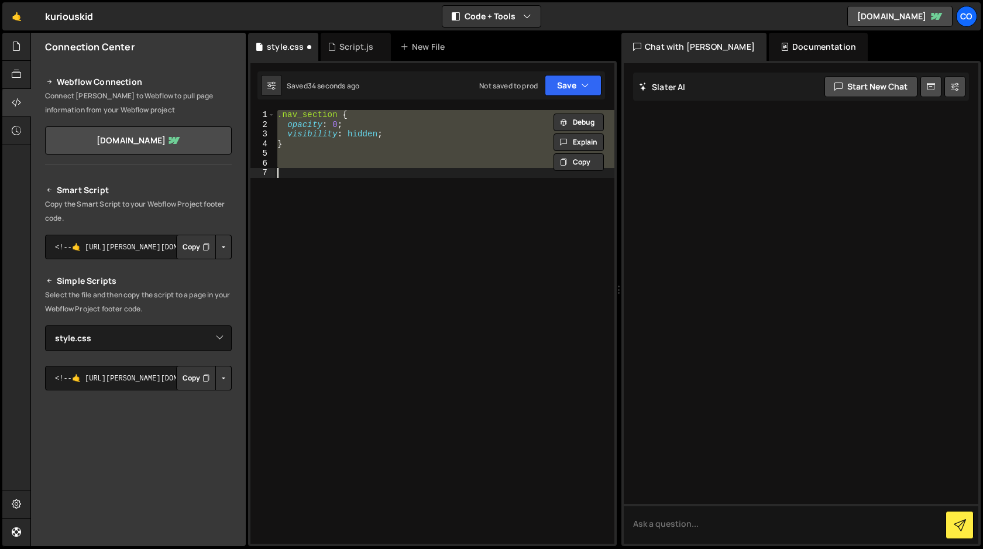
type textarea "visibility: hidden; }"
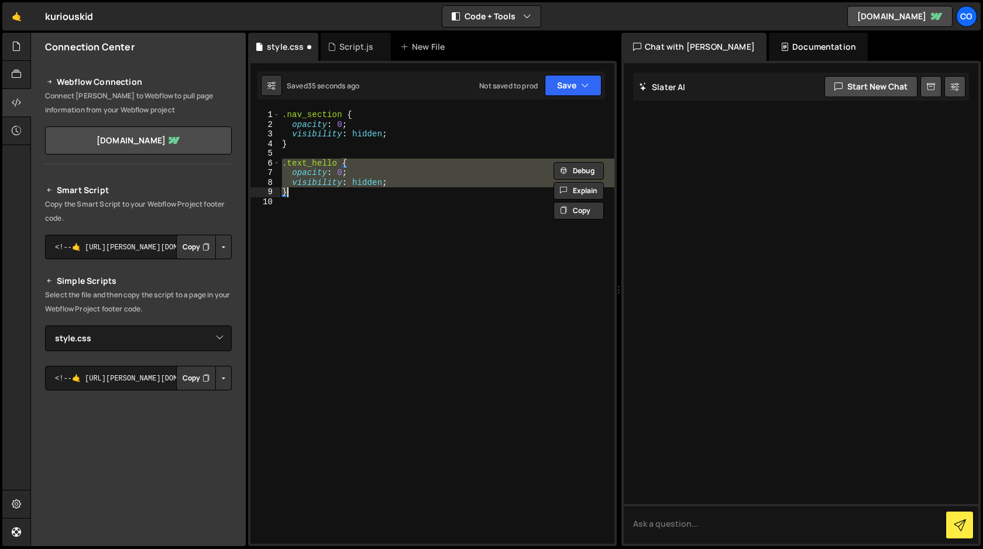
click at [492, 266] on div ".nav_section { opacity : 0 ; visibility : hidden ; } .text_hello { opacity : 0 …" at bounding box center [447, 336] width 335 height 453
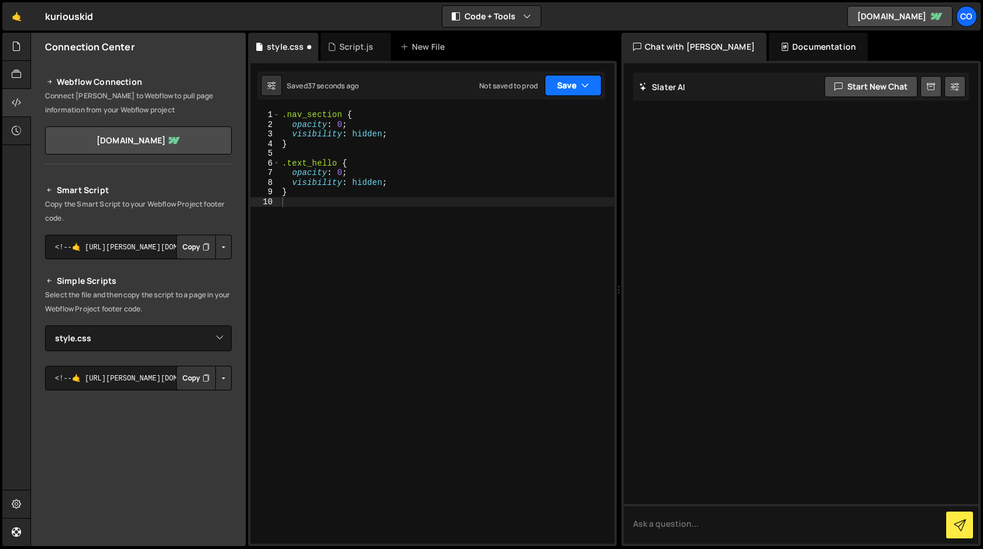
click at [587, 87] on icon "button" at bounding box center [585, 86] width 8 height 12
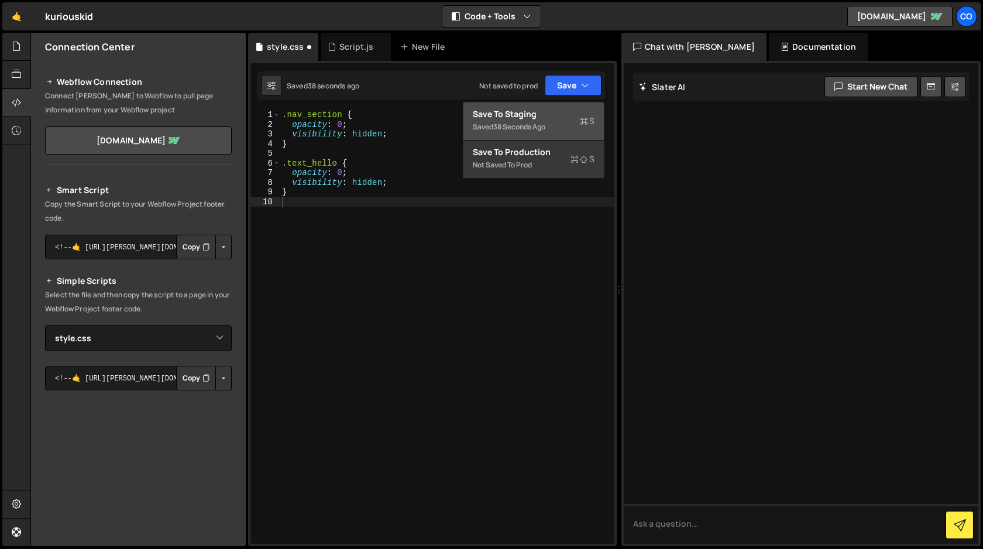
click at [558, 120] on div "Saved 38 seconds ago" at bounding box center [534, 127] width 122 height 14
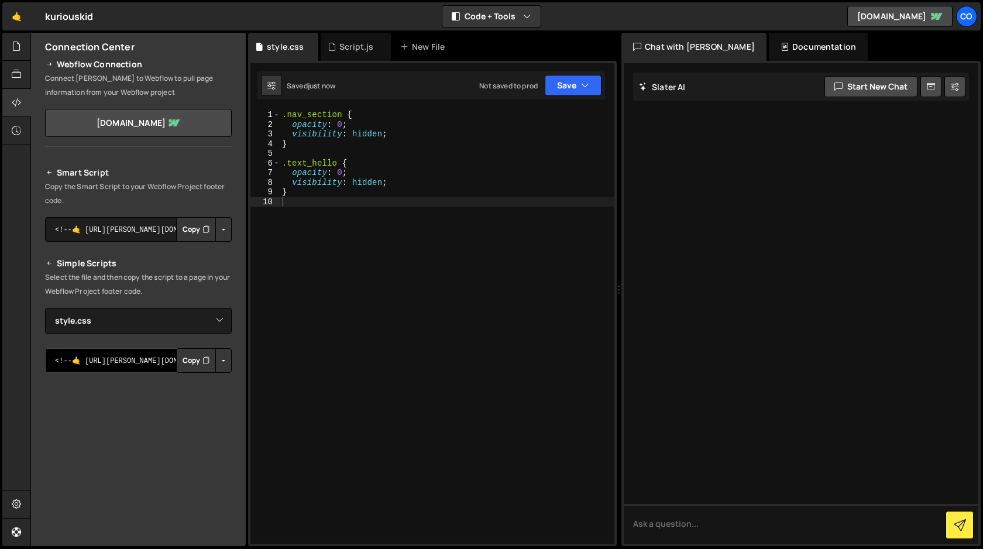
scroll to position [16, 0]
click at [185, 364] on button "Copy" at bounding box center [196, 361] width 40 height 25
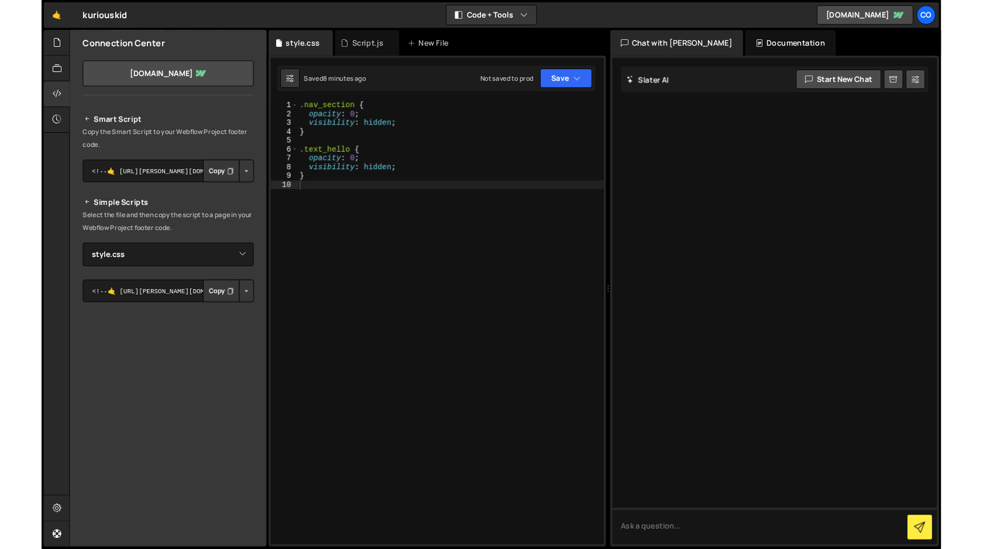
scroll to position [0, 0]
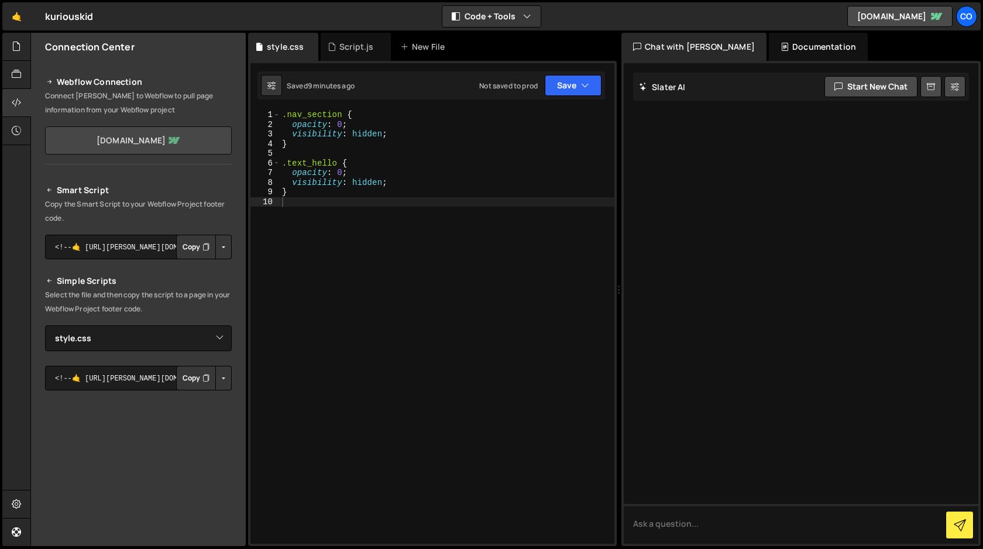
click at [180, 144] on link "[DOMAIN_NAME]" at bounding box center [138, 140] width 187 height 28
click at [384, 202] on div ".nav_section { opacity : 0 ; visibility : hidden ; } .text_hello { opacity : 0 …" at bounding box center [447, 336] width 335 height 453
click at [213, 337] on select "Select File Script.js style.css" at bounding box center [138, 338] width 187 height 26
click at [45, 325] on select "Select File Script.js style.css" at bounding box center [138, 338] width 187 height 26
click at [188, 380] on button "Copy" at bounding box center [196, 378] width 40 height 25
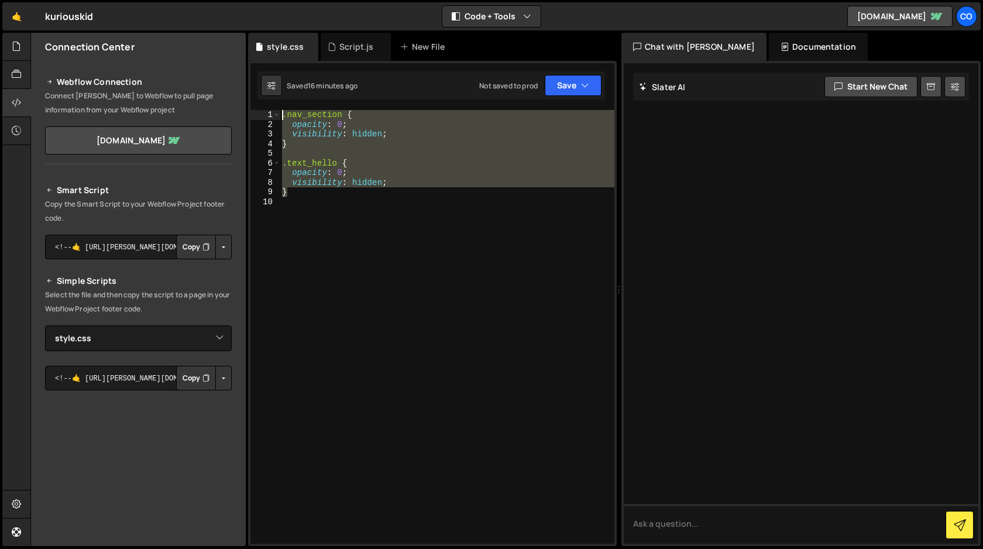
drag, startPoint x: 300, startPoint y: 194, endPoint x: 256, endPoint y: 85, distance: 117.3
click at [256, 85] on div "1 2 3 4 5 6 7 8 9 10 11 12 13 14 15 16 17 18 19 20 21 22 23 24 25 26 27 28 gsap…" at bounding box center [432, 303] width 368 height 485
type textarea ".nav_section { opacity: 0;"
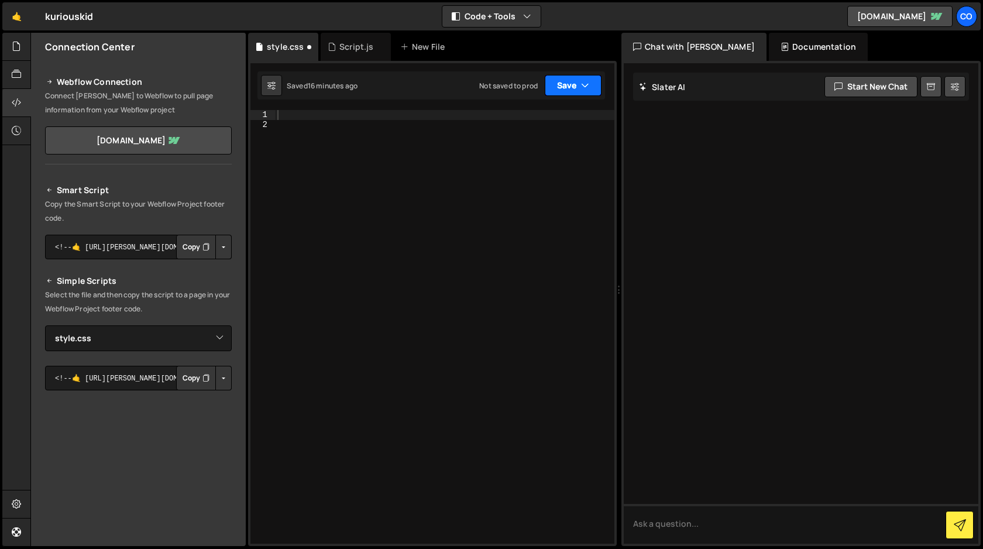
click at [577, 87] on button "Save" at bounding box center [572, 85] width 57 height 21
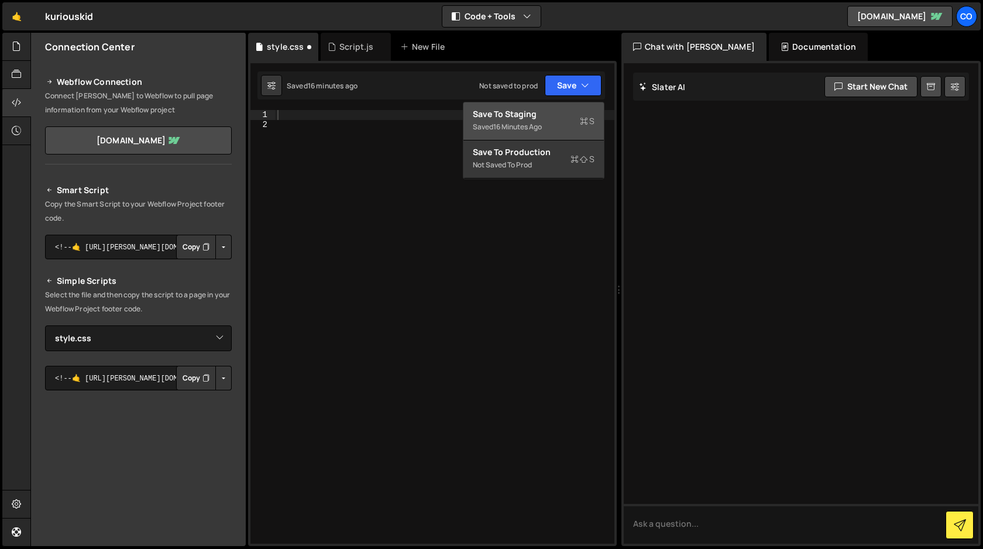
click at [521, 122] on div "16 minutes ago" at bounding box center [517, 127] width 49 height 10
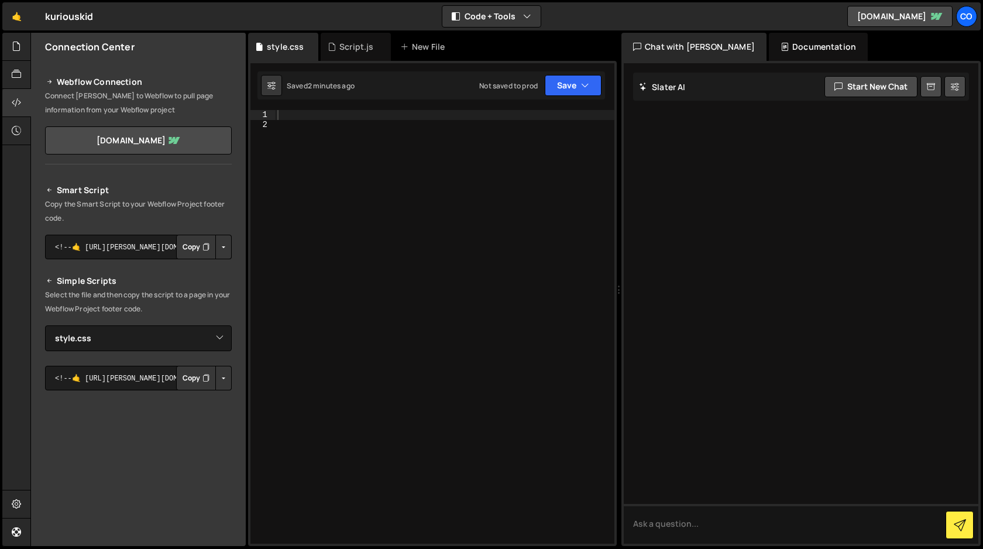
click at [304, 144] on div at bounding box center [444, 336] width 339 height 453
click at [311, 120] on div at bounding box center [444, 336] width 339 height 453
click at [311, 113] on div at bounding box center [444, 336] width 339 height 453
paste textarea "}"
type textarea "}"
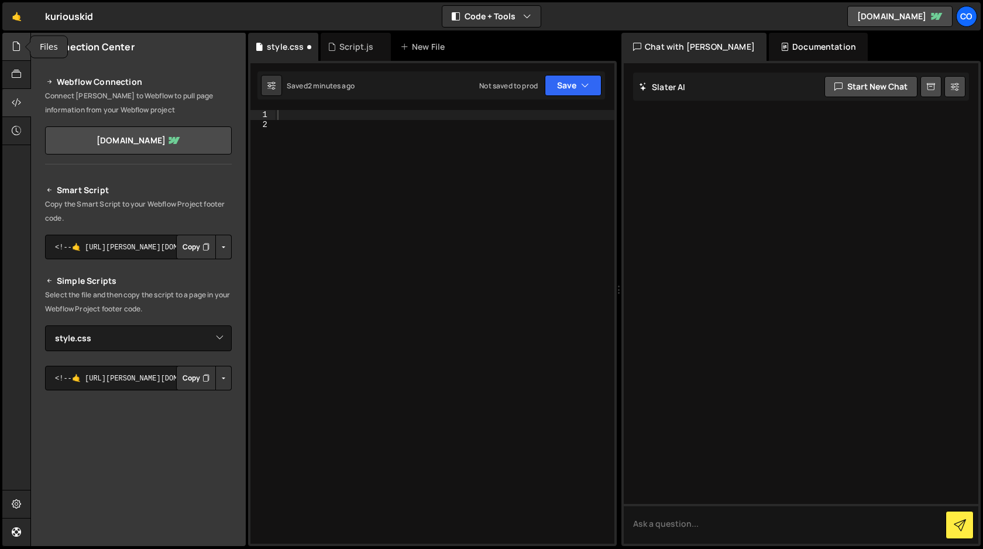
click at [17, 50] on icon at bounding box center [16, 46] width 9 height 13
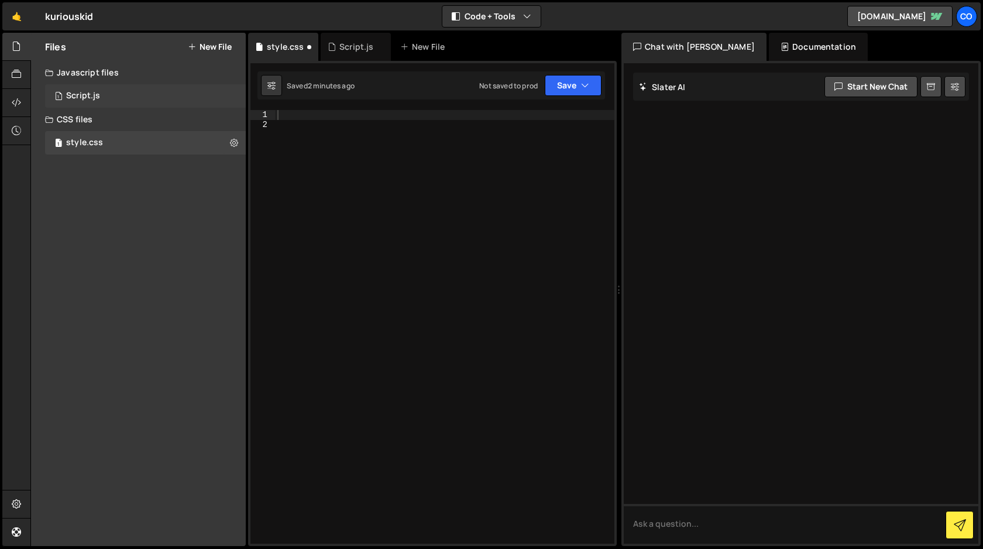
click at [80, 92] on div "Script.js" at bounding box center [83, 96] width 34 height 11
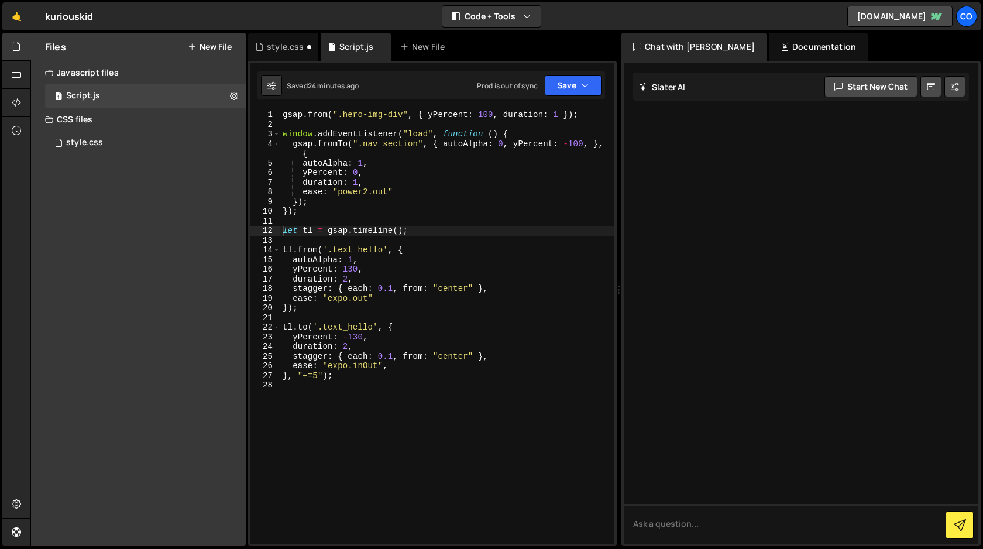
click at [318, 374] on div "gsap . from ( ".hero-img-div" , { yPercent : 100 , duration : 1 }) ; window . a…" at bounding box center [447, 336] width 334 height 453
click at [566, 87] on button "Save" at bounding box center [572, 85] width 57 height 21
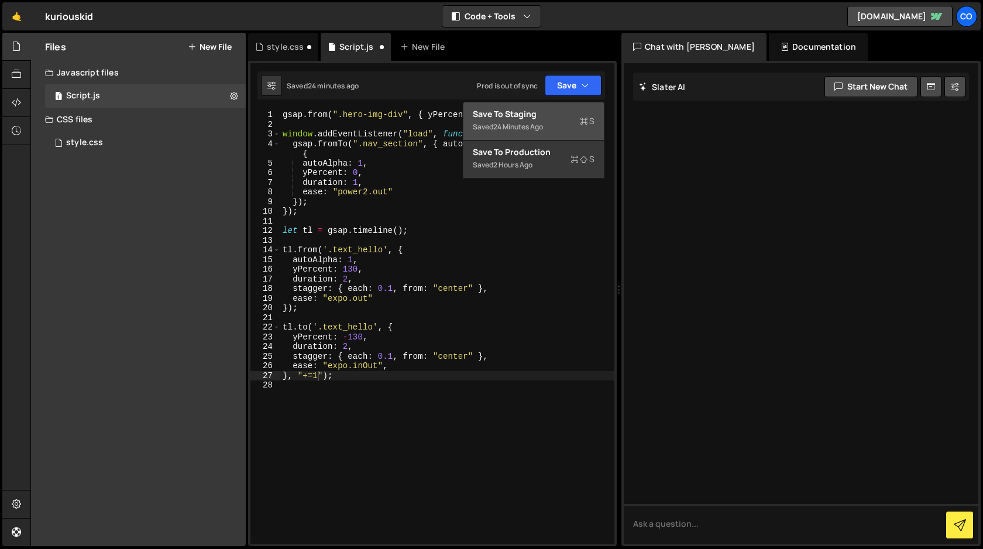
click at [544, 119] on div "Save to Staging S" at bounding box center [534, 114] width 122 height 12
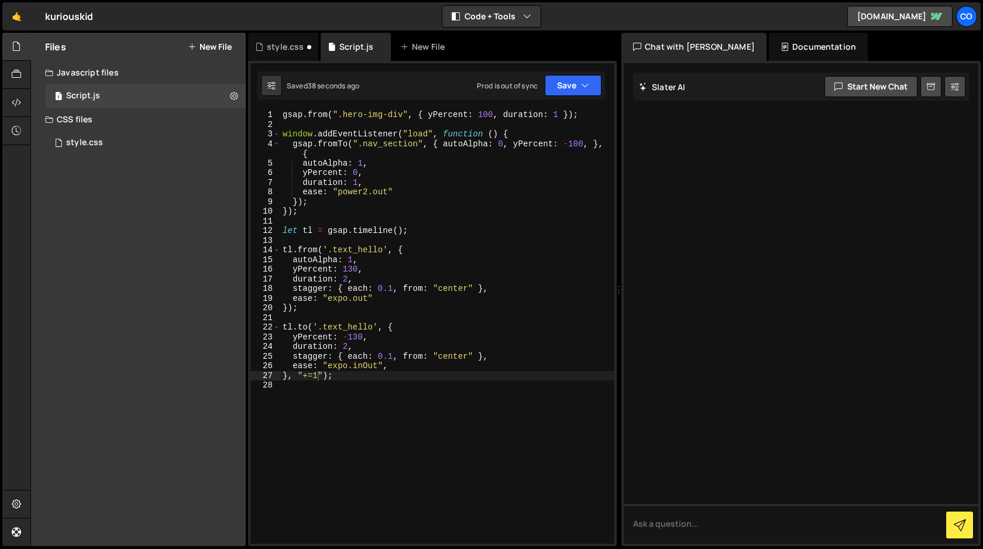
type textarea "autoAlpha: 1,"
click at [371, 260] on div "gsap . from ( ".hero-img-div" , { yPercent : 100 , duration : 1 }) ; window . a…" at bounding box center [447, 336] width 334 height 453
drag, startPoint x: 371, startPoint y: 260, endPoint x: 292, endPoint y: 261, distance: 79.0
click at [292, 261] on div "gsap . from ( ".hero-img-div" , { yPercent : 100 , duration : 1 }) ; window . a…" at bounding box center [447, 336] width 334 height 453
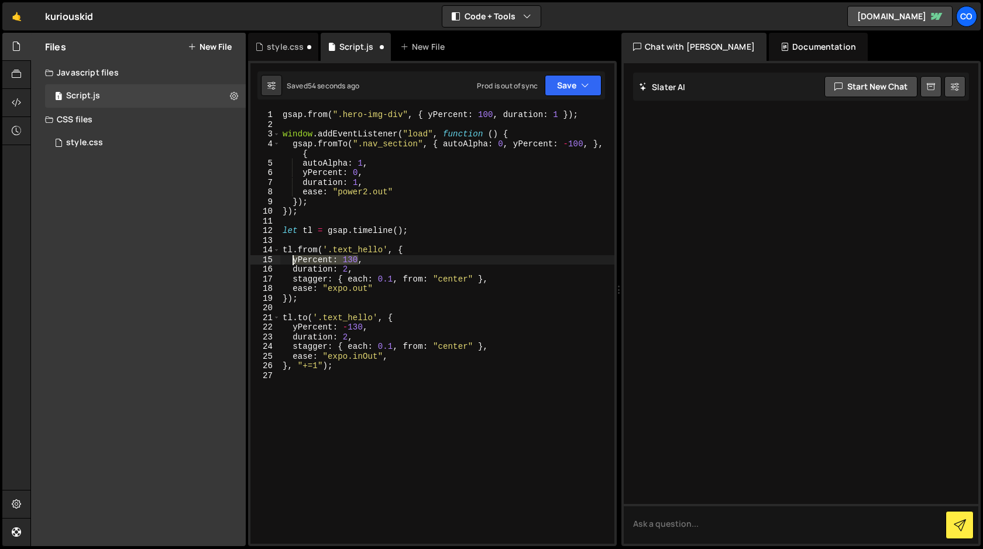
drag, startPoint x: 359, startPoint y: 260, endPoint x: 290, endPoint y: 262, distance: 68.5
click at [290, 262] on div "gsap . from ( ".hero-img-div" , { yPercent : 100 , duration : 1 }) ; window . a…" at bounding box center [447, 336] width 334 height 453
click at [569, 84] on button "Save" at bounding box center [572, 85] width 57 height 21
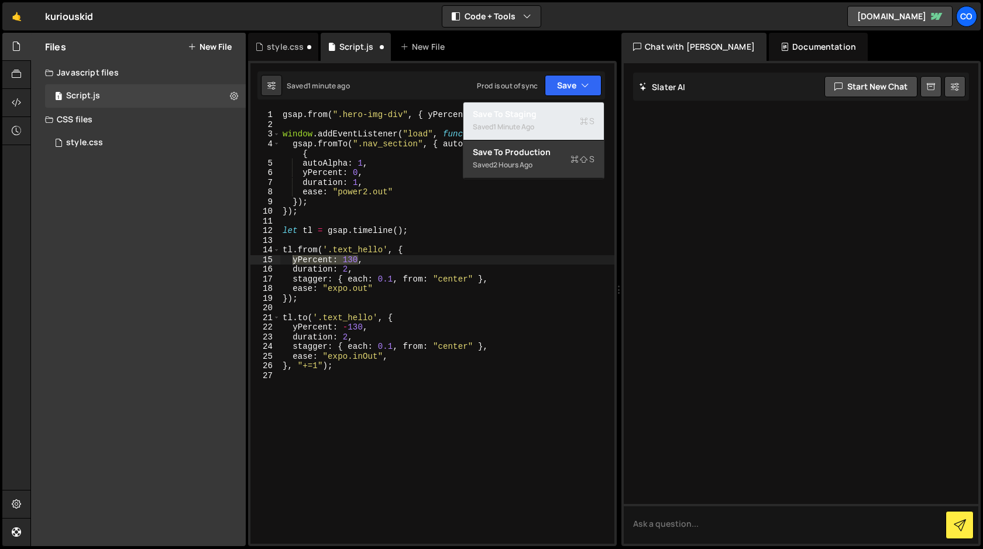
click at [550, 120] on div "Saved 1 minute ago" at bounding box center [534, 127] width 122 height 14
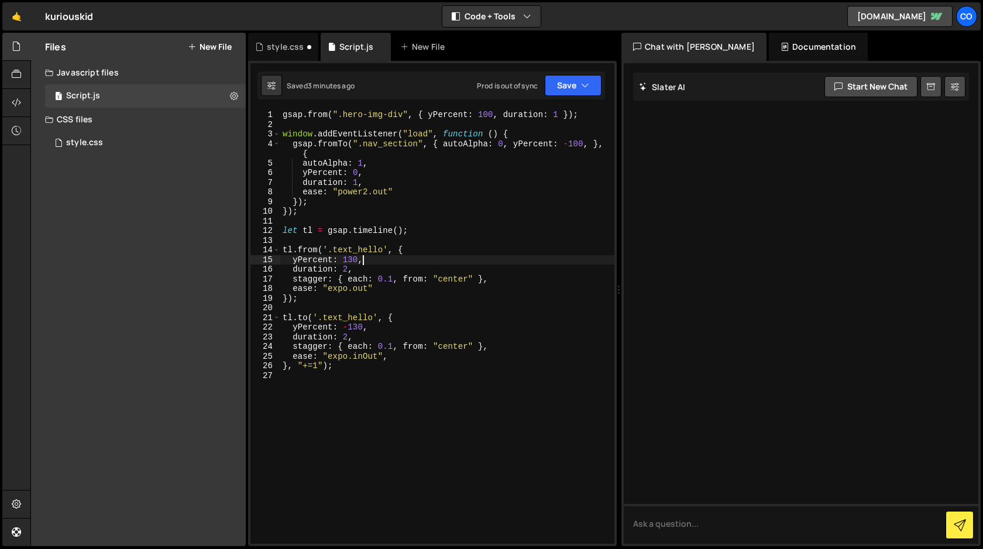
click at [374, 260] on div "gsap . from ( ".hero-img-div" , { yPercent : 100 , duration : 1 }) ; window . a…" at bounding box center [447, 336] width 334 height 453
click at [369, 163] on div "gsap . from ( ".hero-img-div" , { yPercent : 100 , duration : 1 }) ; window . a…" at bounding box center [447, 336] width 334 height 453
type textarea "autoAlpha: 1,"
drag, startPoint x: 369, startPoint y: 163, endPoint x: 302, endPoint y: 161, distance: 66.7
click at [302, 161] on div "gsap . from ( ".hero-img-div" , { yPercent : 100 , duration : 1 }) ; window . a…" at bounding box center [447, 336] width 334 height 453
